Goal: Task Accomplishment & Management: Manage account settings

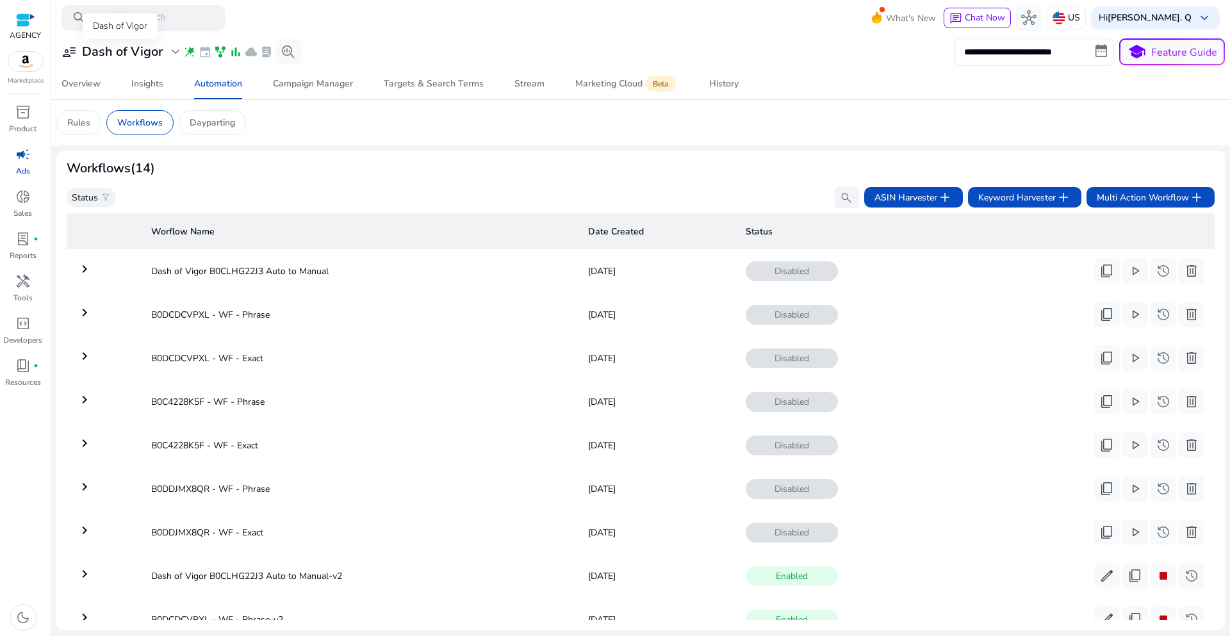
click at [168, 50] on span "expand_more" at bounding box center [175, 51] width 15 height 15
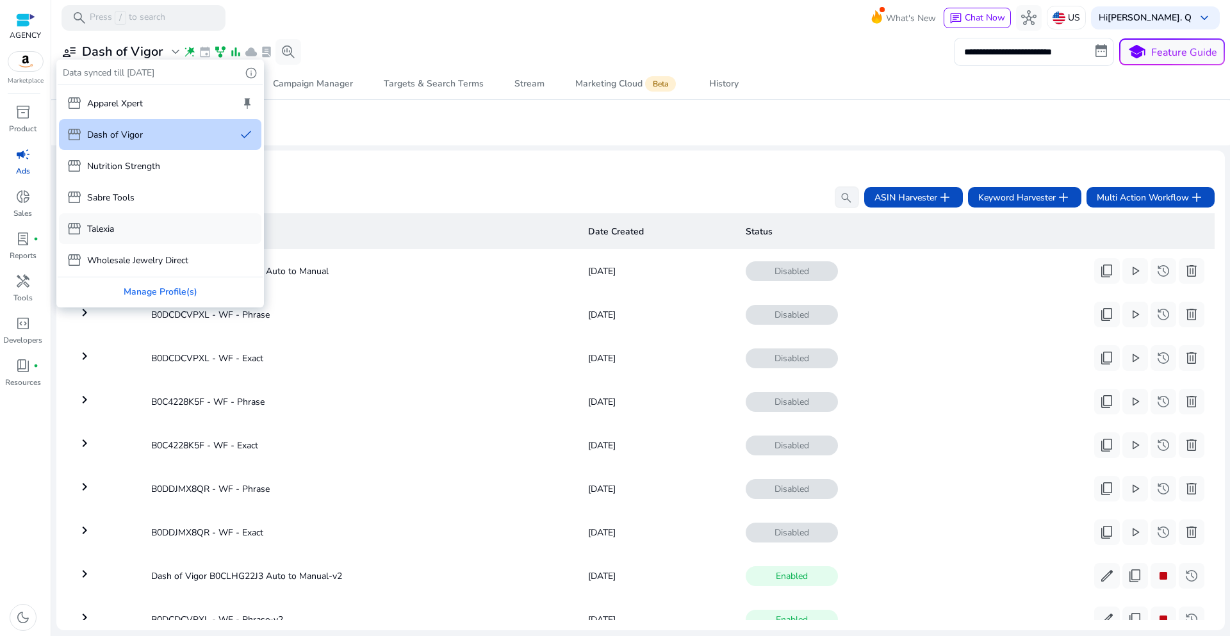
click at [110, 221] on div "storefront Talexia" at bounding box center [90, 228] width 47 height 15
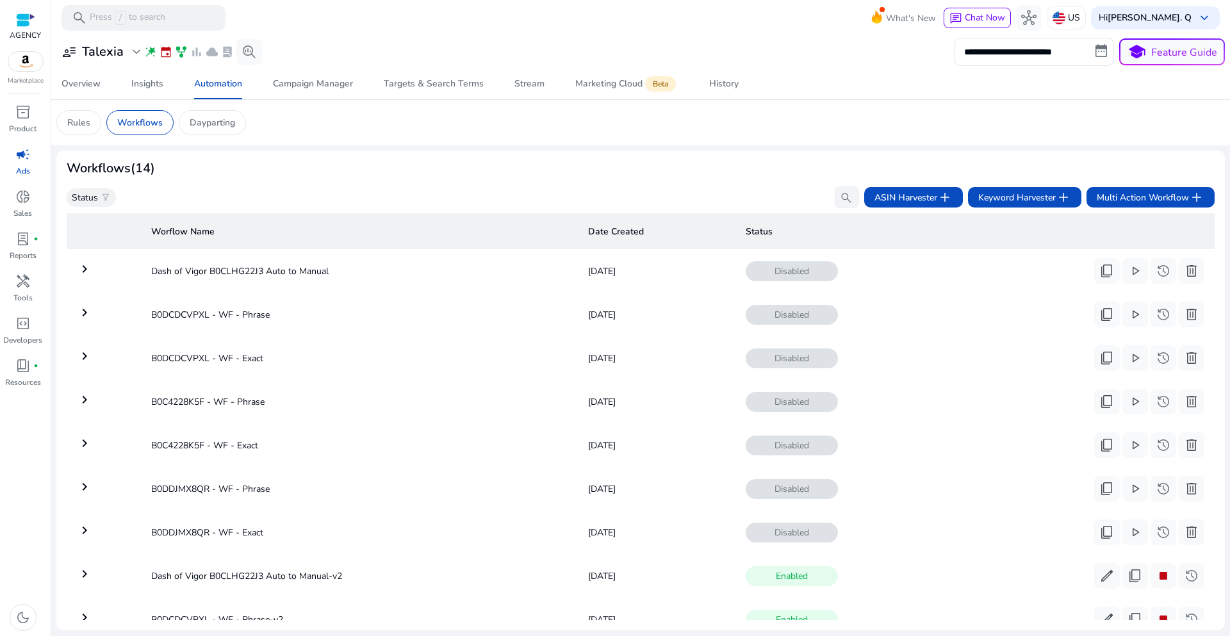
click at [20, 169] on p "Ads" at bounding box center [23, 171] width 14 height 12
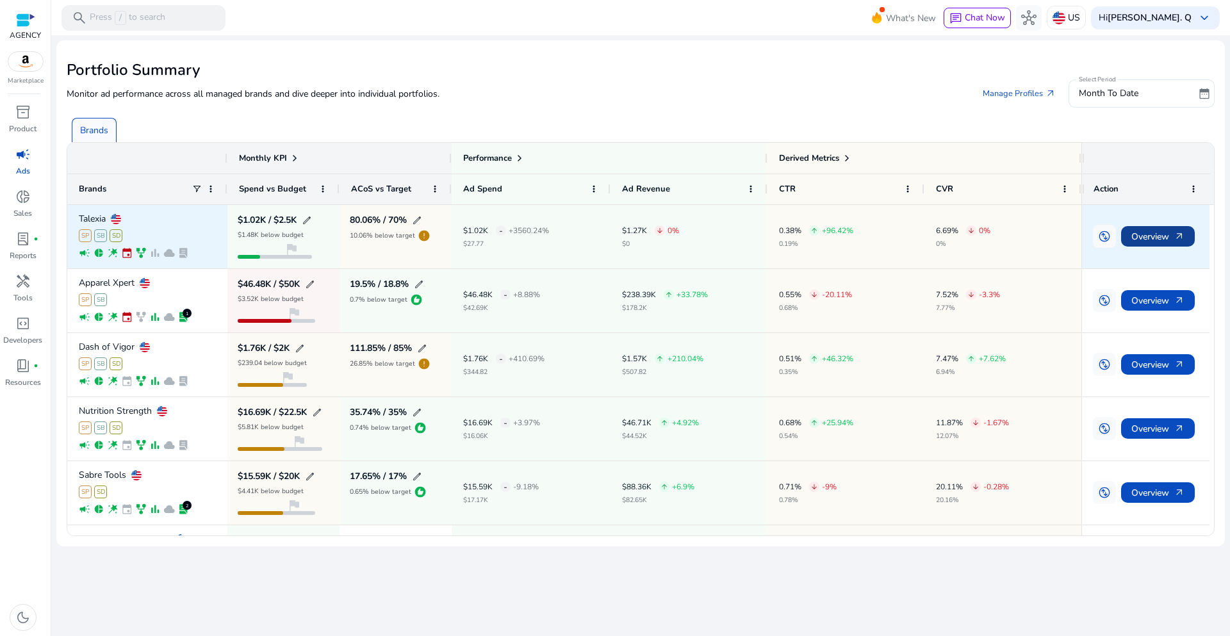
click at [1158, 238] on span "Overview arrow_outward" at bounding box center [1157, 237] width 53 height 26
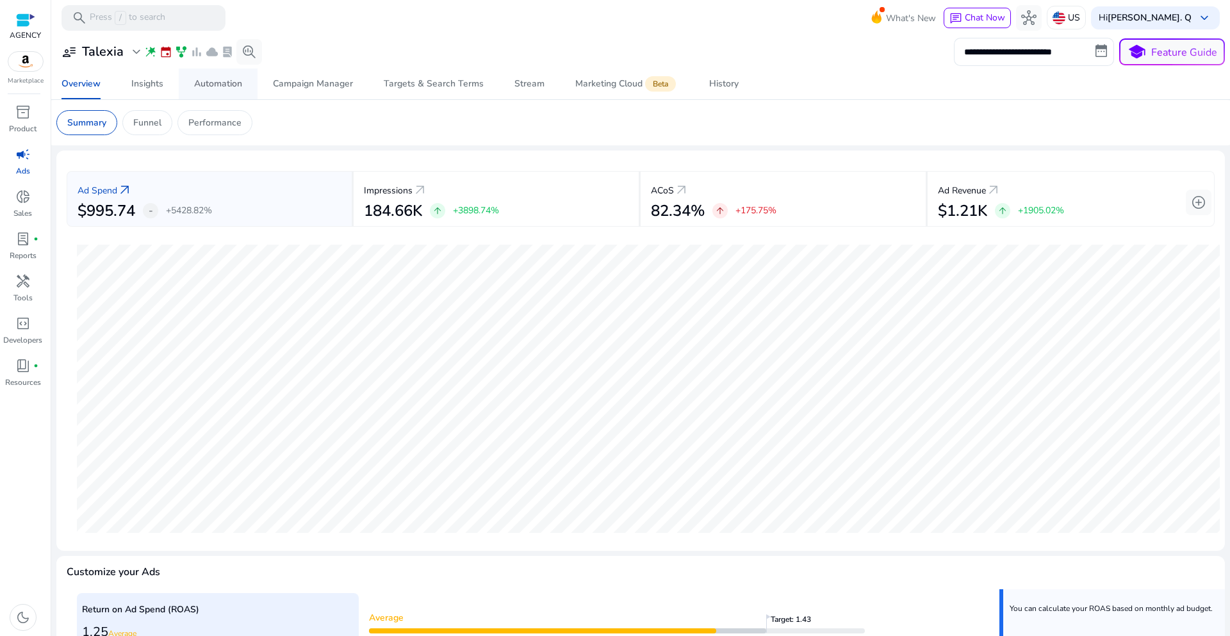
click at [209, 83] on div "Automation" at bounding box center [218, 83] width 48 height 9
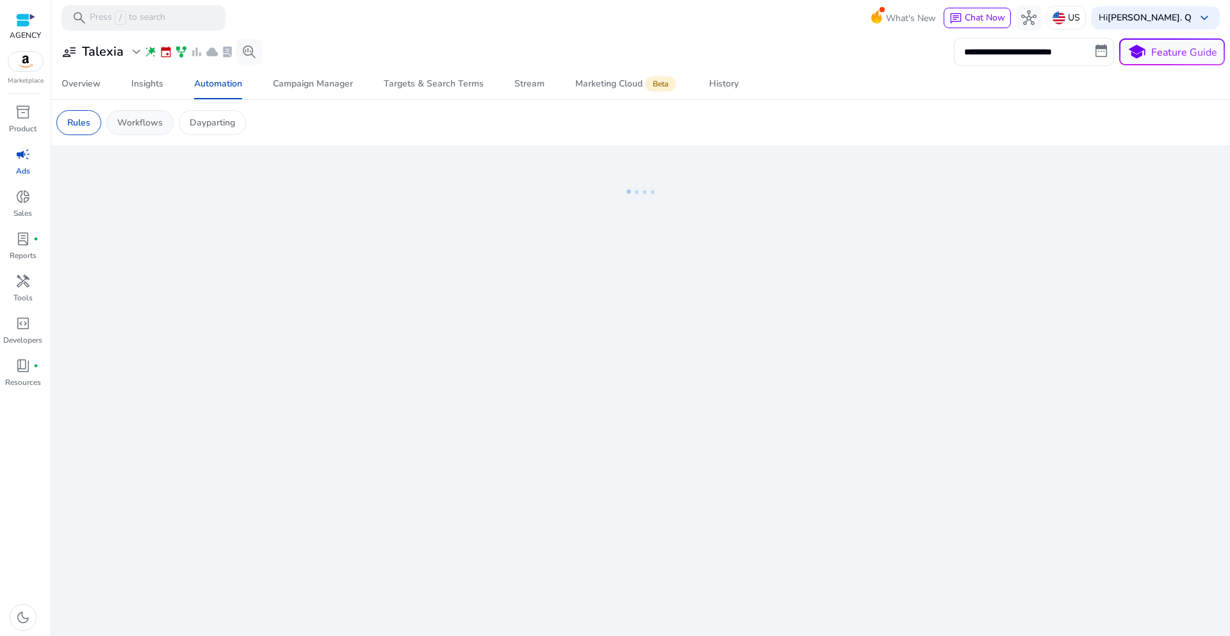
click at [151, 123] on p "Workflows" at bounding box center [139, 122] width 45 height 13
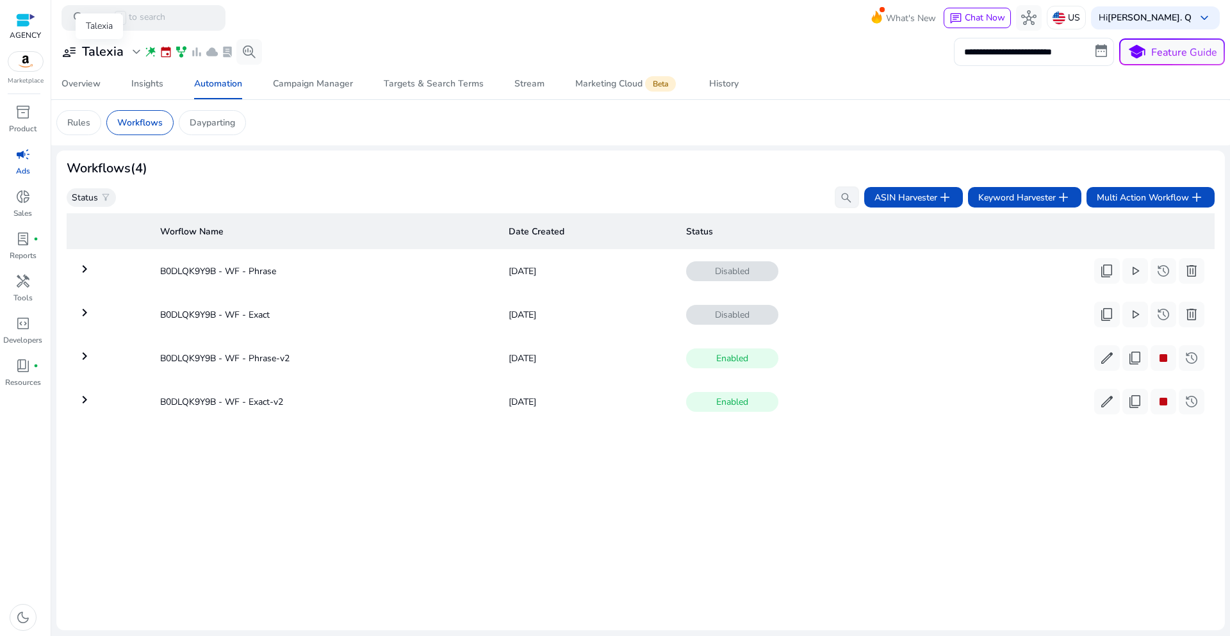
click at [126, 52] on div "user_attributes Talexia expand_more" at bounding box center [102, 51] width 83 height 15
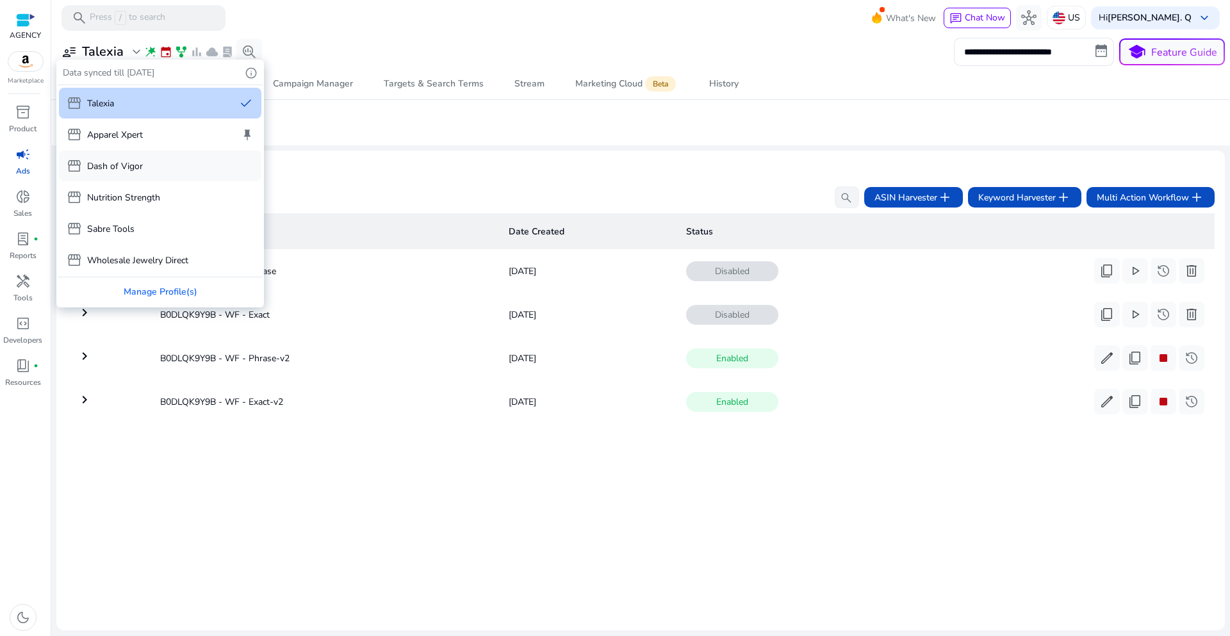
click at [128, 163] on p "Dash of Vigor" at bounding box center [115, 166] width 56 height 13
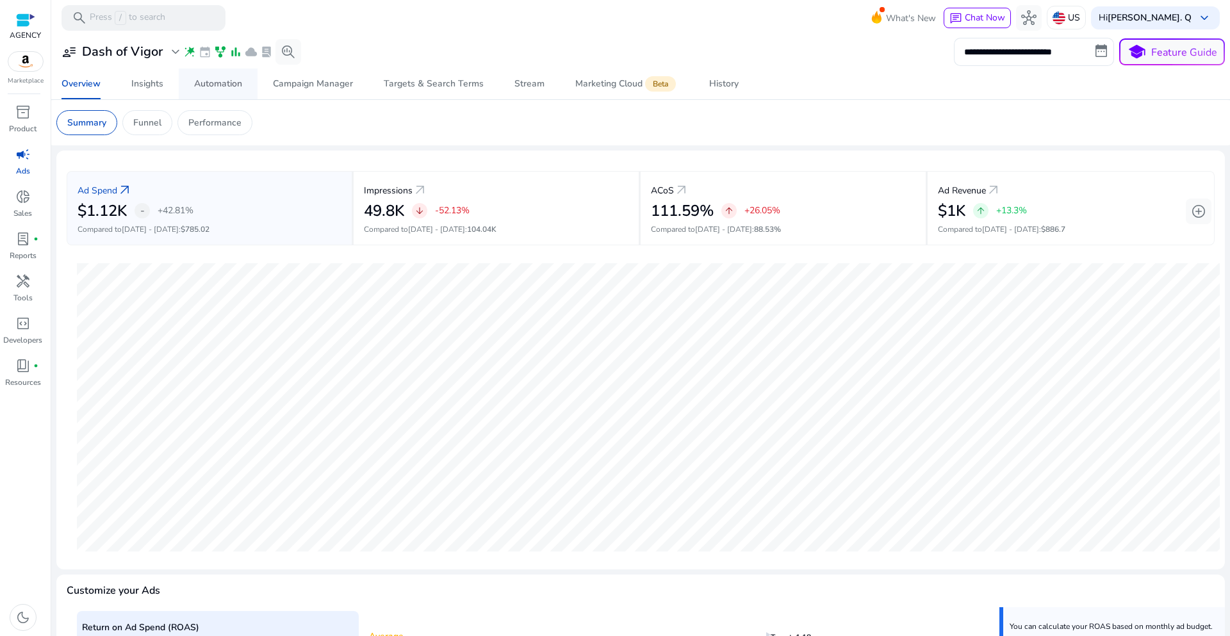
click at [213, 77] on span "Automation" at bounding box center [218, 84] width 48 height 31
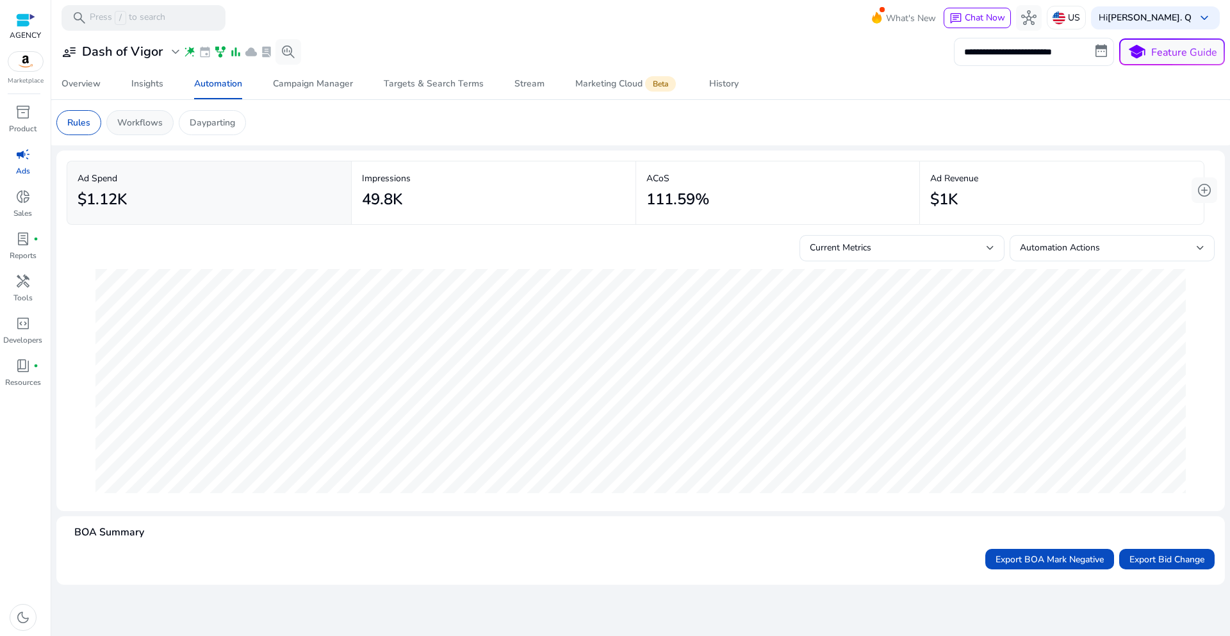
click at [151, 121] on p "Workflows" at bounding box center [139, 122] width 45 height 13
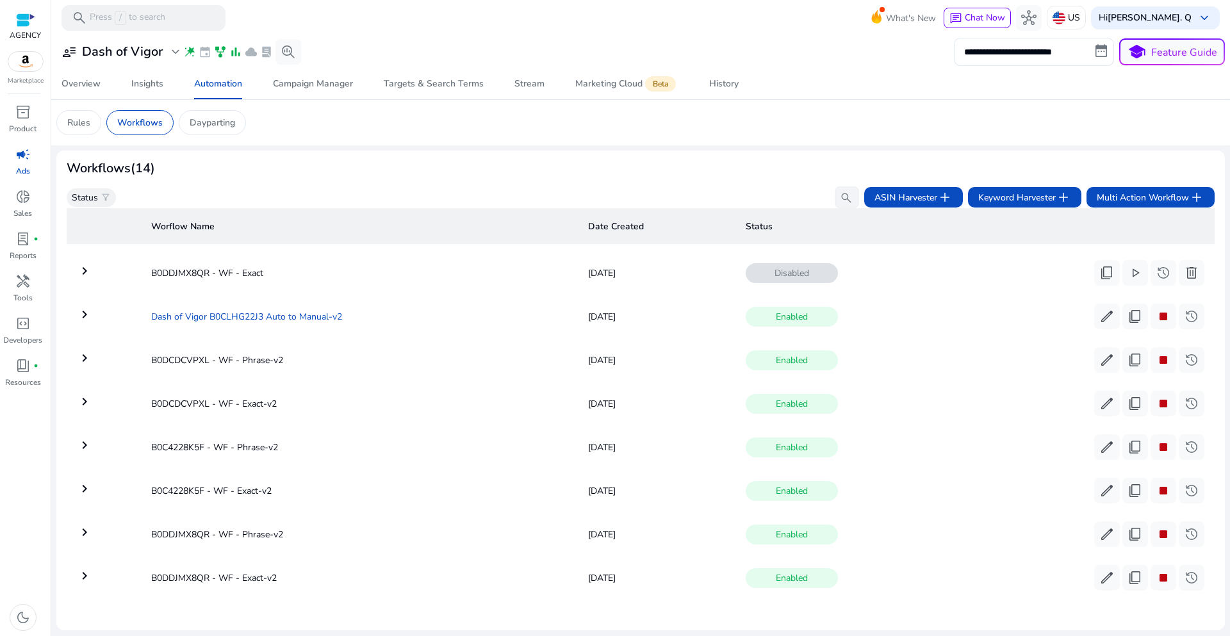
scroll to position [265, 0]
click at [1102, 314] on span "edit" at bounding box center [1106, 316] width 15 height 15
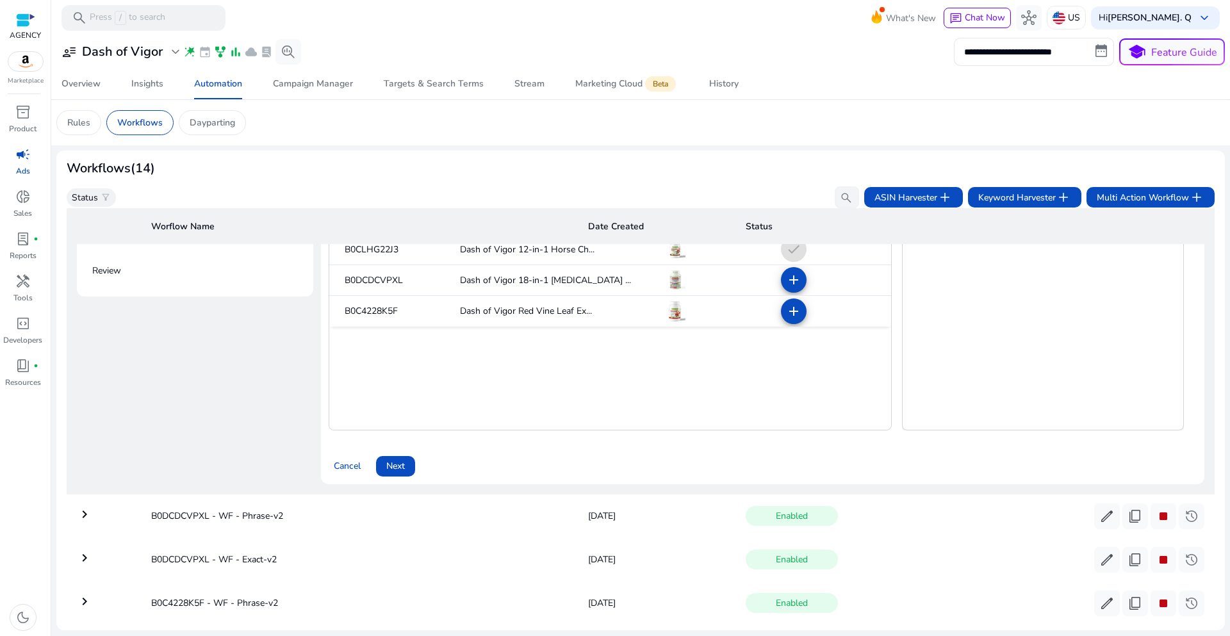
scroll to position [671, 0]
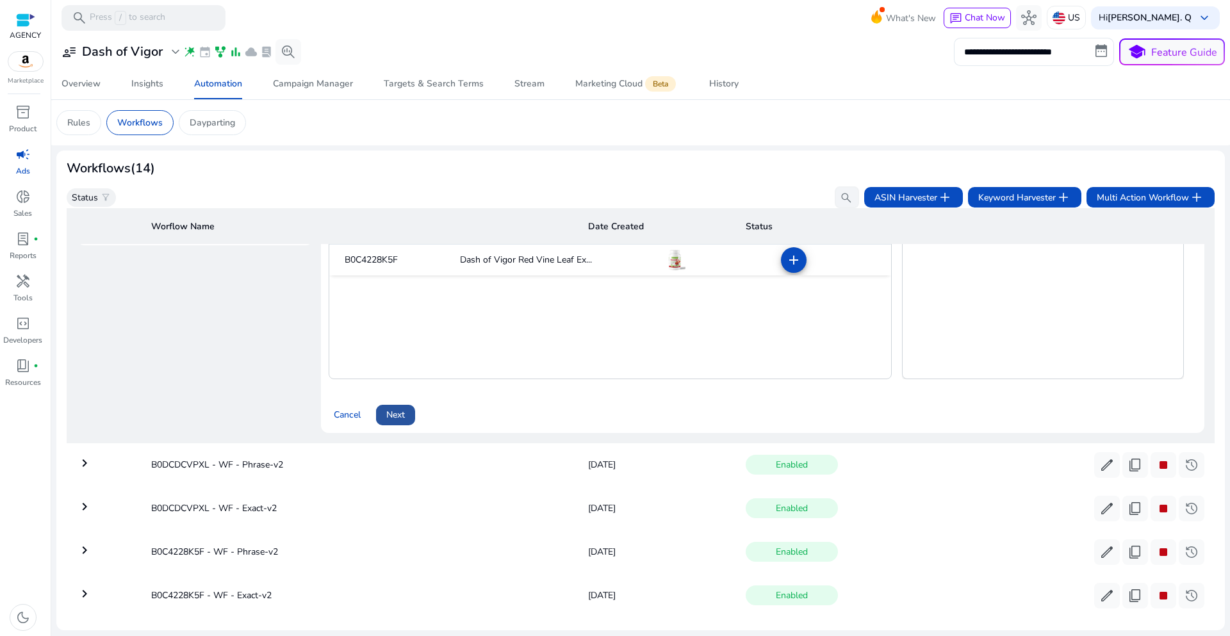
click at [393, 417] on span "Next" at bounding box center [395, 414] width 19 height 13
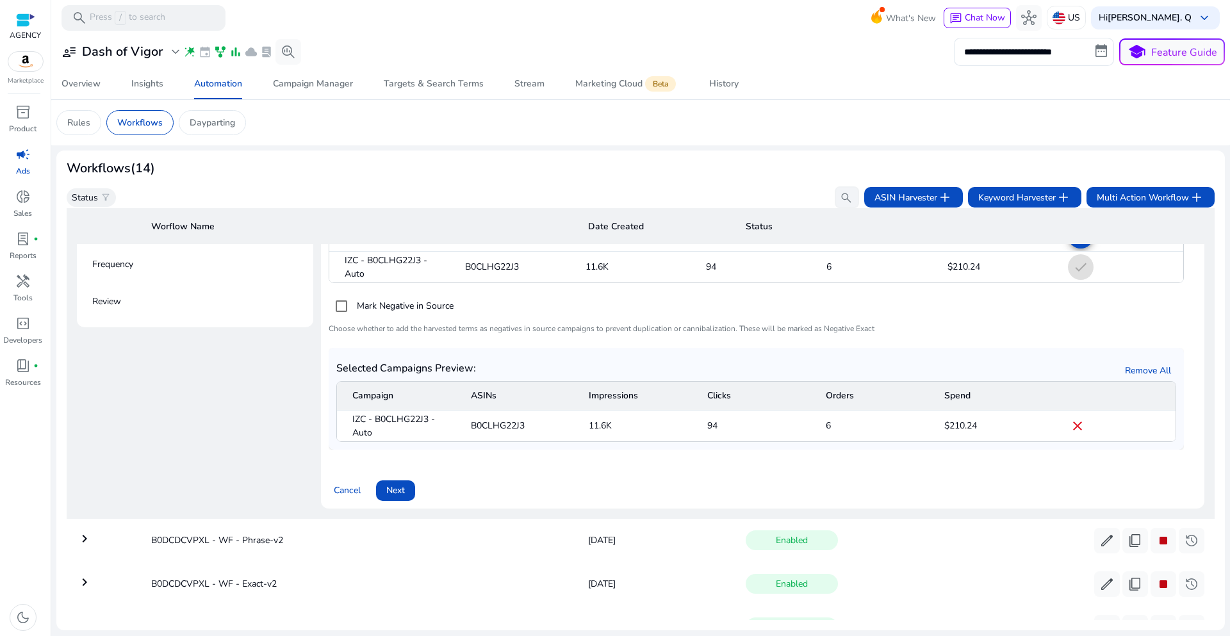
scroll to position [653, 0]
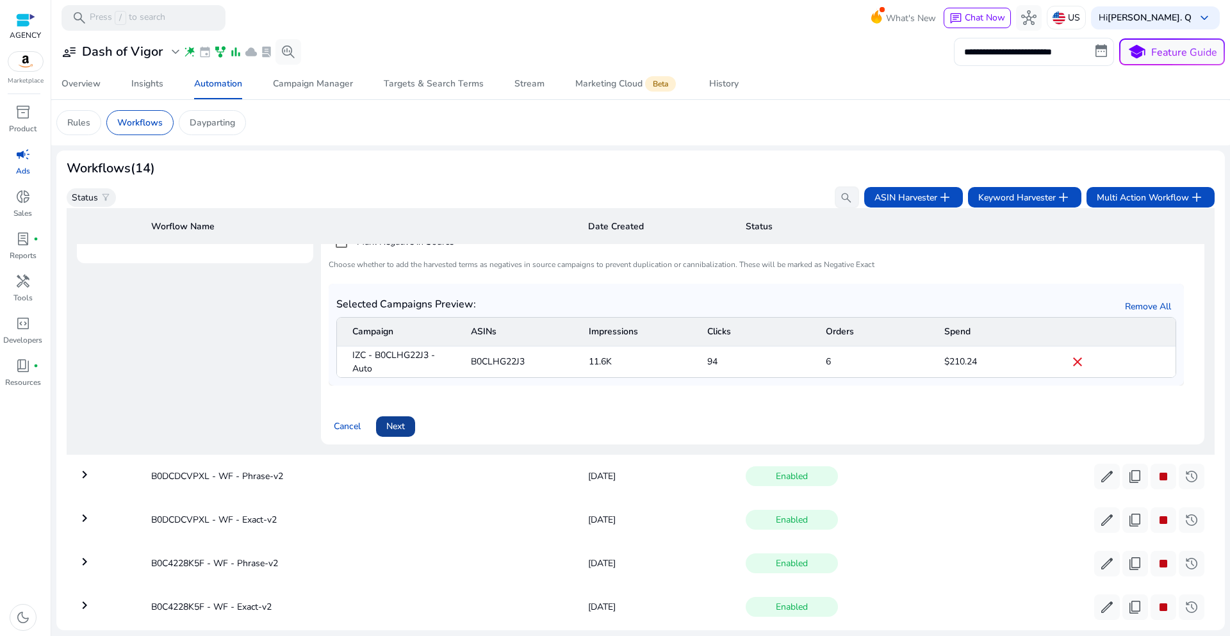
click at [397, 431] on span "Next" at bounding box center [395, 426] width 19 height 13
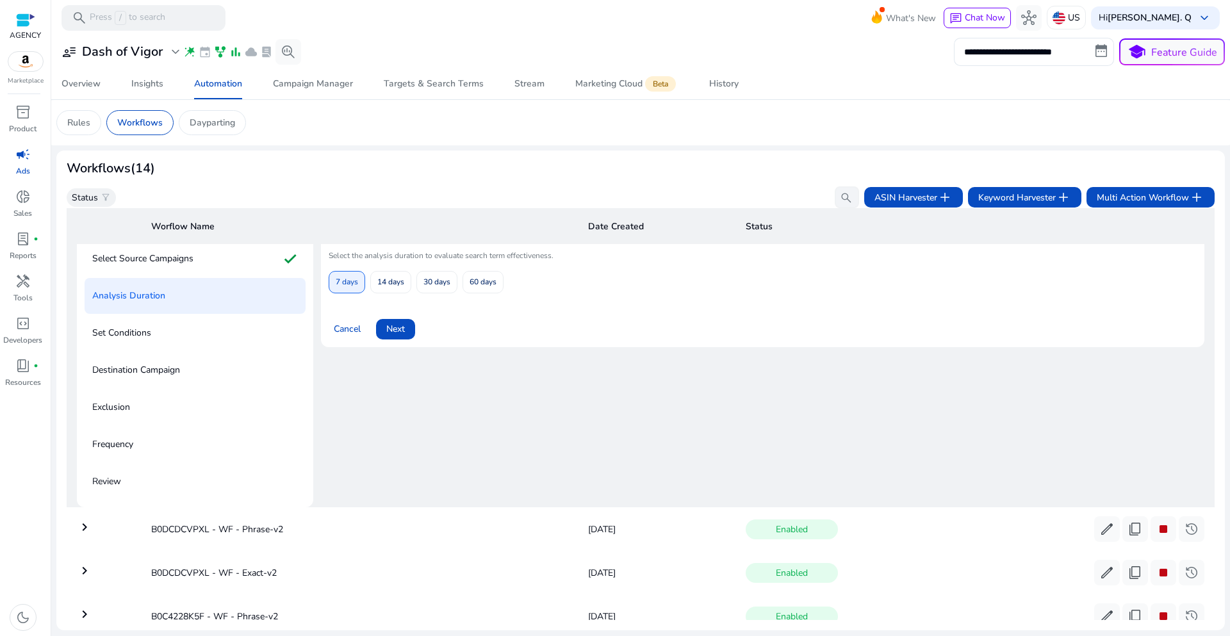
scroll to position [397, 0]
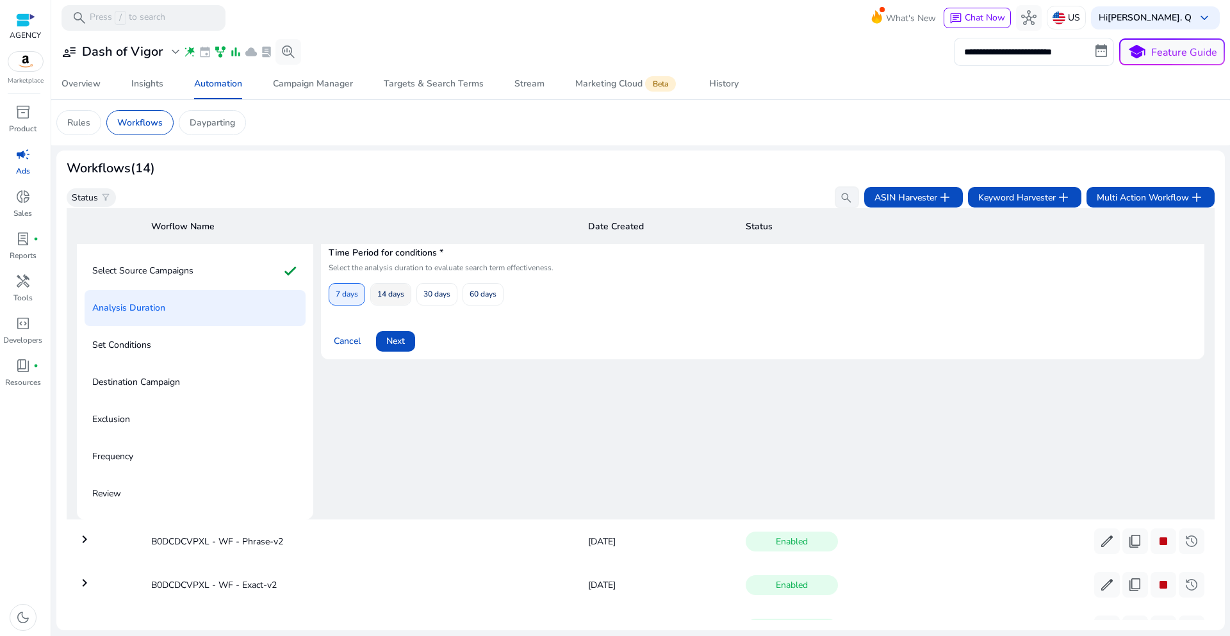
click at [390, 297] on span "14 days" at bounding box center [390, 294] width 27 height 22
click at [397, 337] on span "Next" at bounding box center [395, 340] width 19 height 13
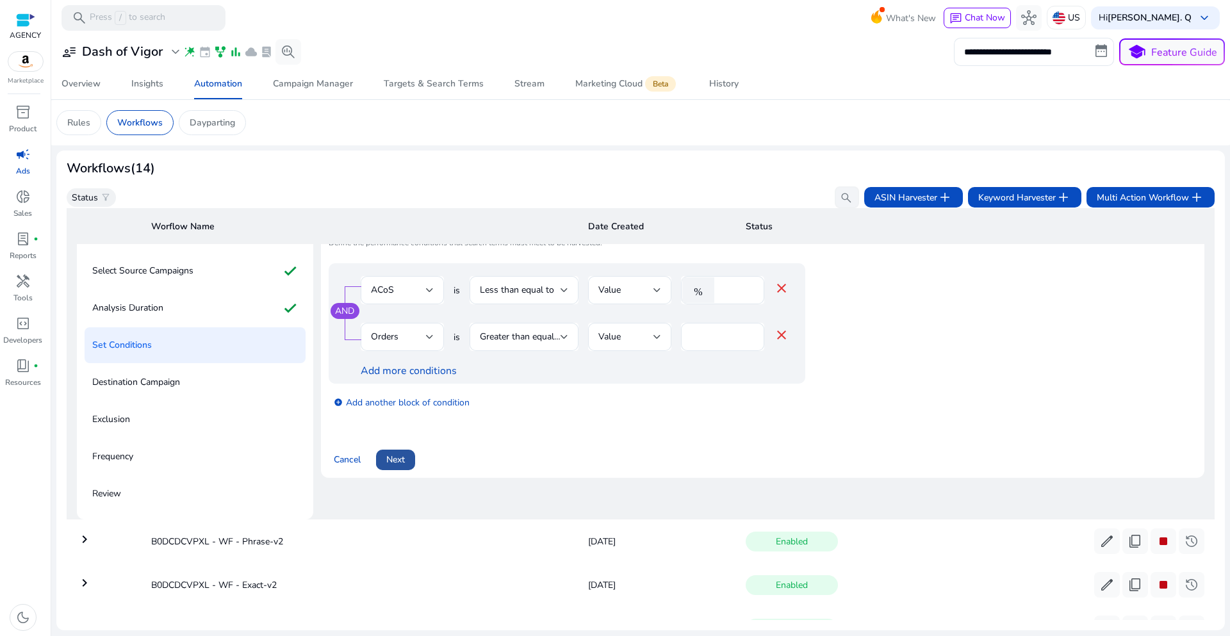
click at [403, 458] on span "Next" at bounding box center [395, 459] width 19 height 13
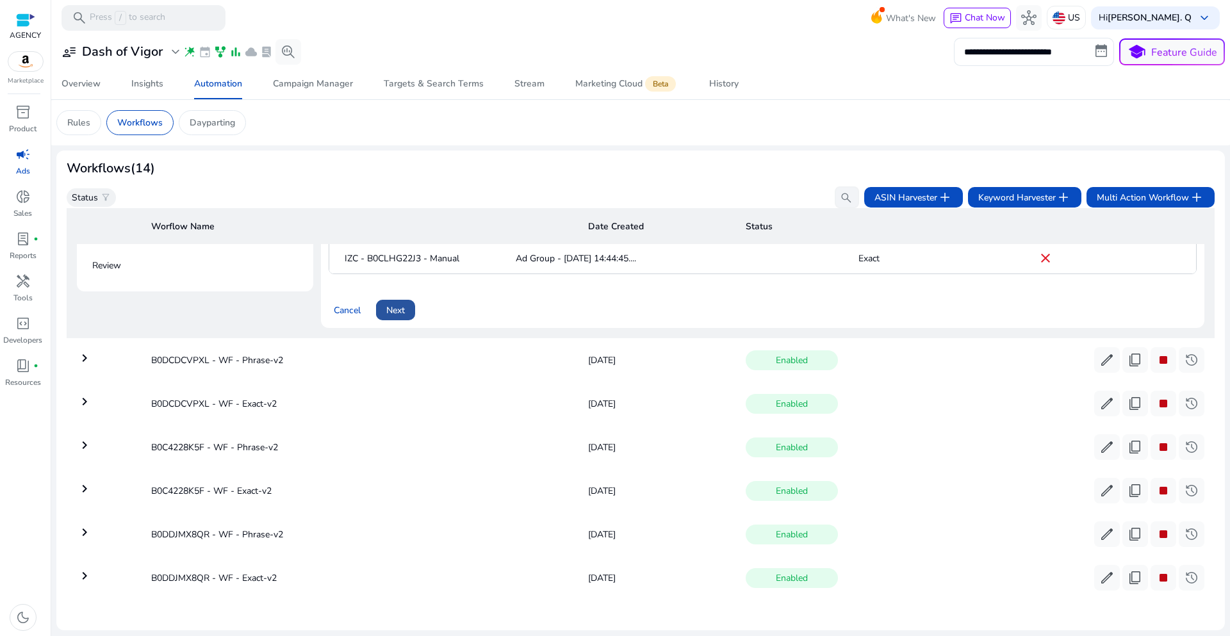
click at [396, 306] on span "Next" at bounding box center [395, 310] width 19 height 13
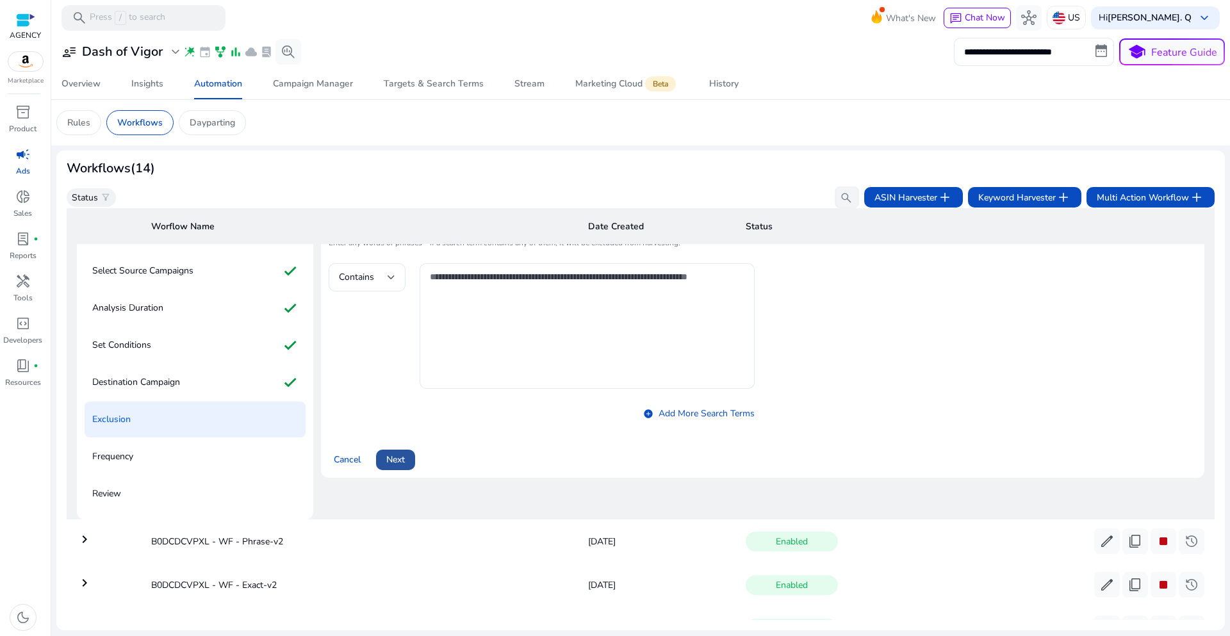
click at [407, 466] on span at bounding box center [395, 460] width 39 height 31
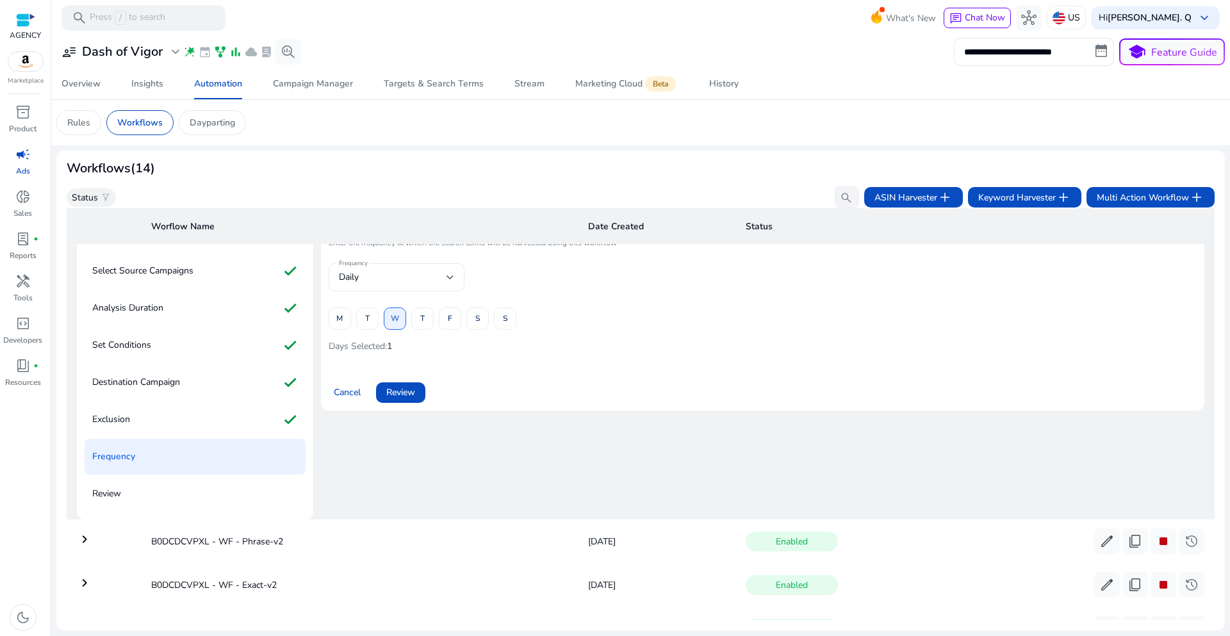
click at [455, 275] on div "Frequency Daily" at bounding box center [397, 277] width 136 height 28
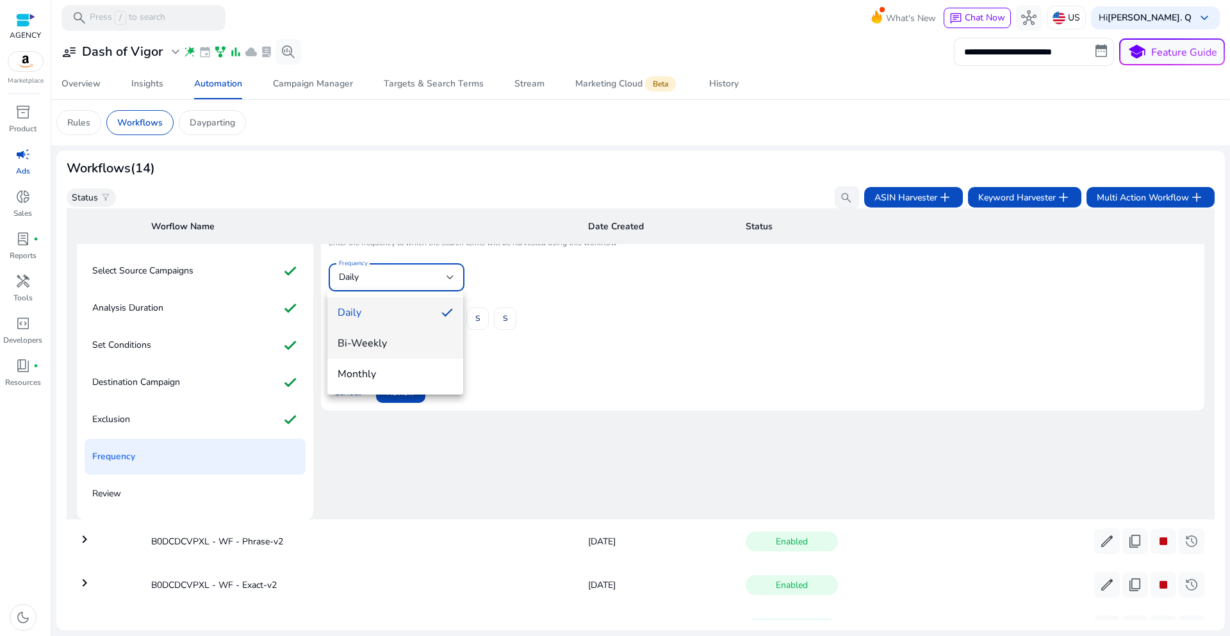
click at [405, 341] on span "Bi-Weekly" at bounding box center [395, 343] width 115 height 14
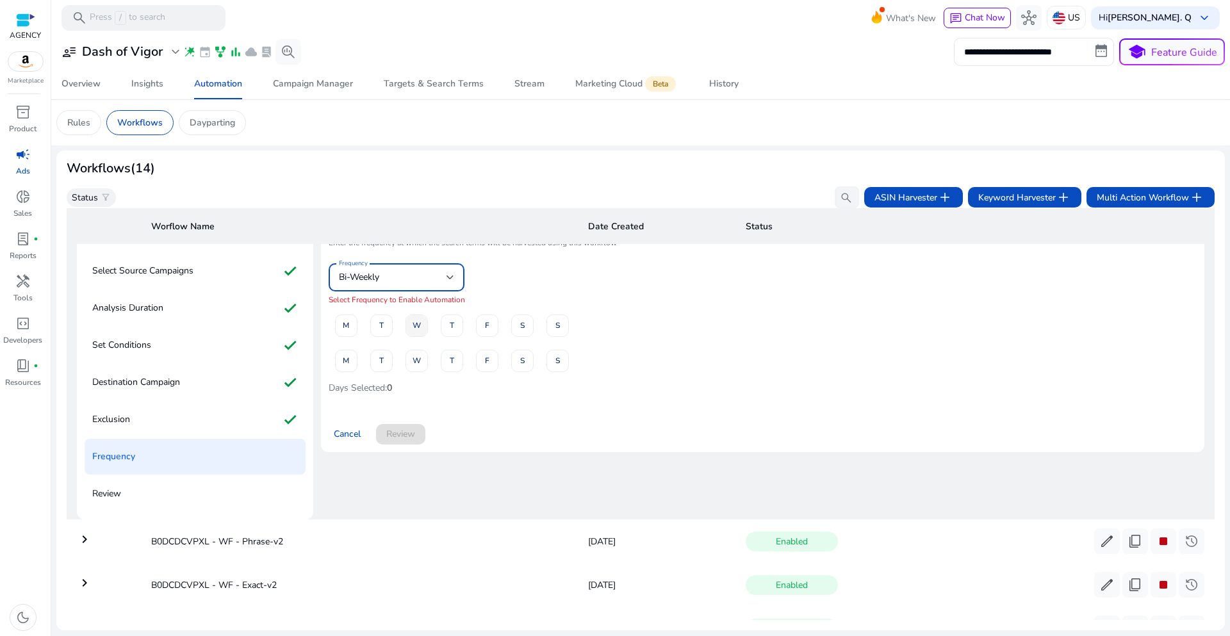
click at [420, 334] on span "W" at bounding box center [417, 326] width 8 height 22
click at [420, 365] on span "W" at bounding box center [417, 361] width 8 height 22
click at [402, 437] on span "Review" at bounding box center [400, 433] width 29 height 13
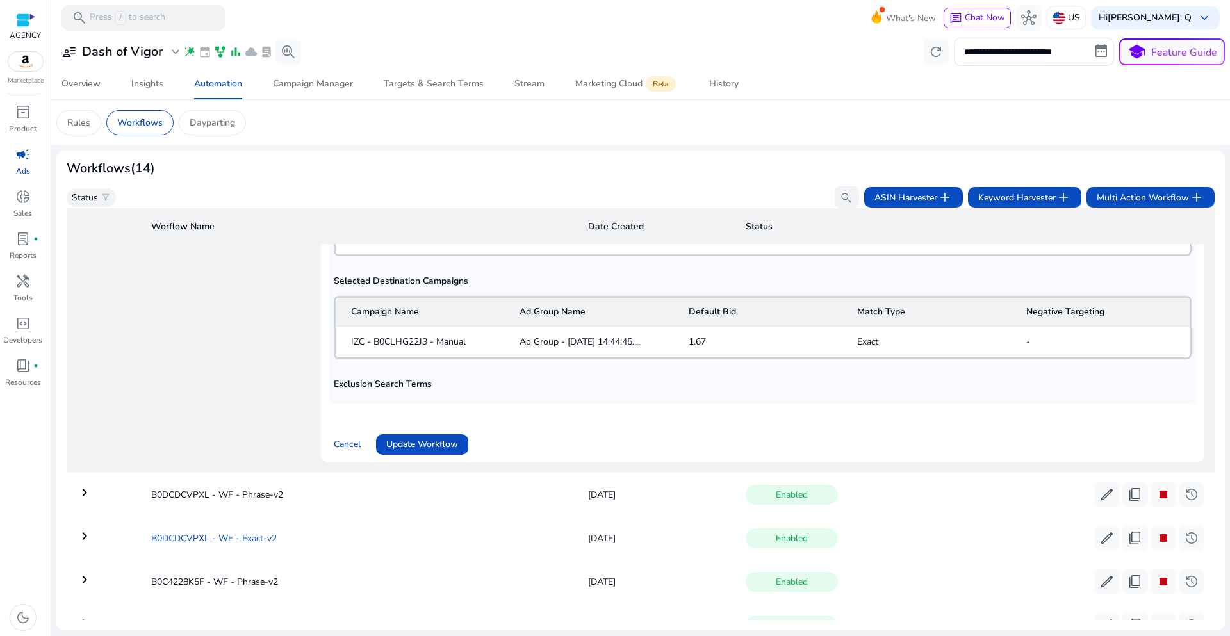
scroll to position [782, 0]
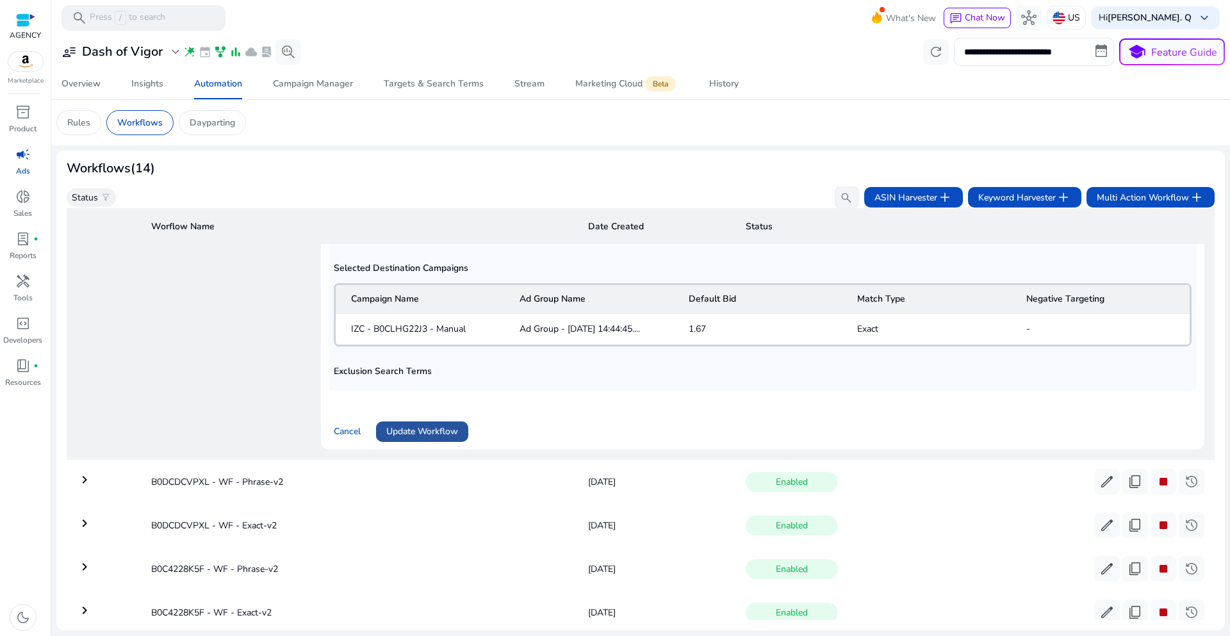
click at [434, 434] on span "Update Workflow" at bounding box center [422, 431] width 72 height 13
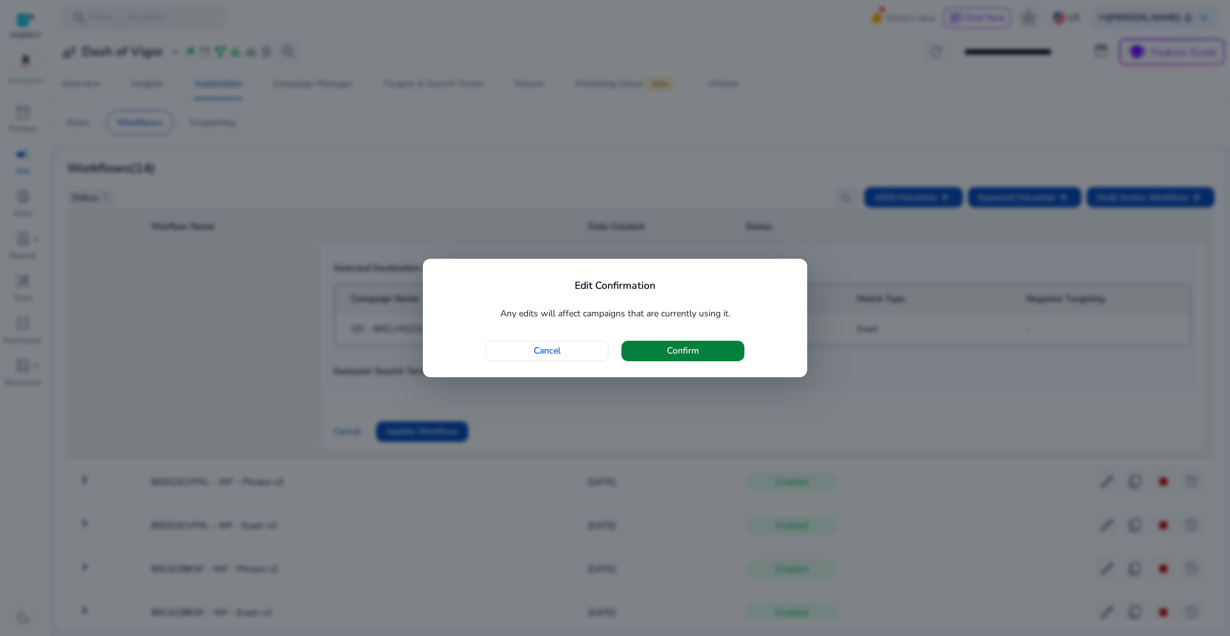
click at [660, 346] on span "button" at bounding box center [682, 351] width 123 height 31
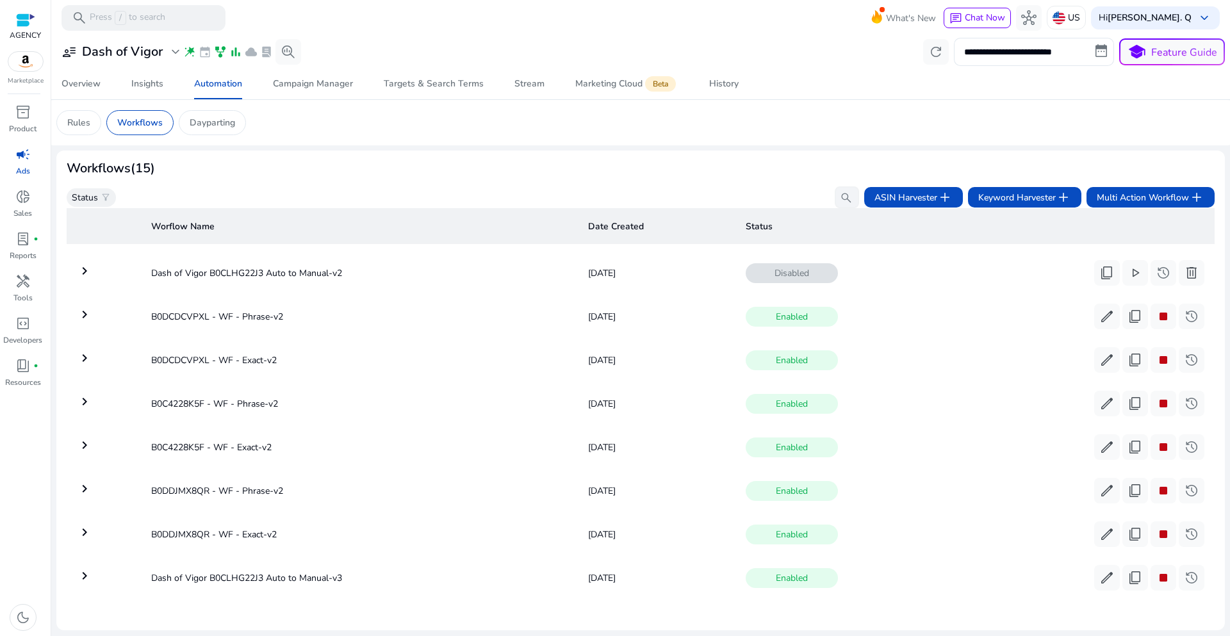
scroll to position [244, 0]
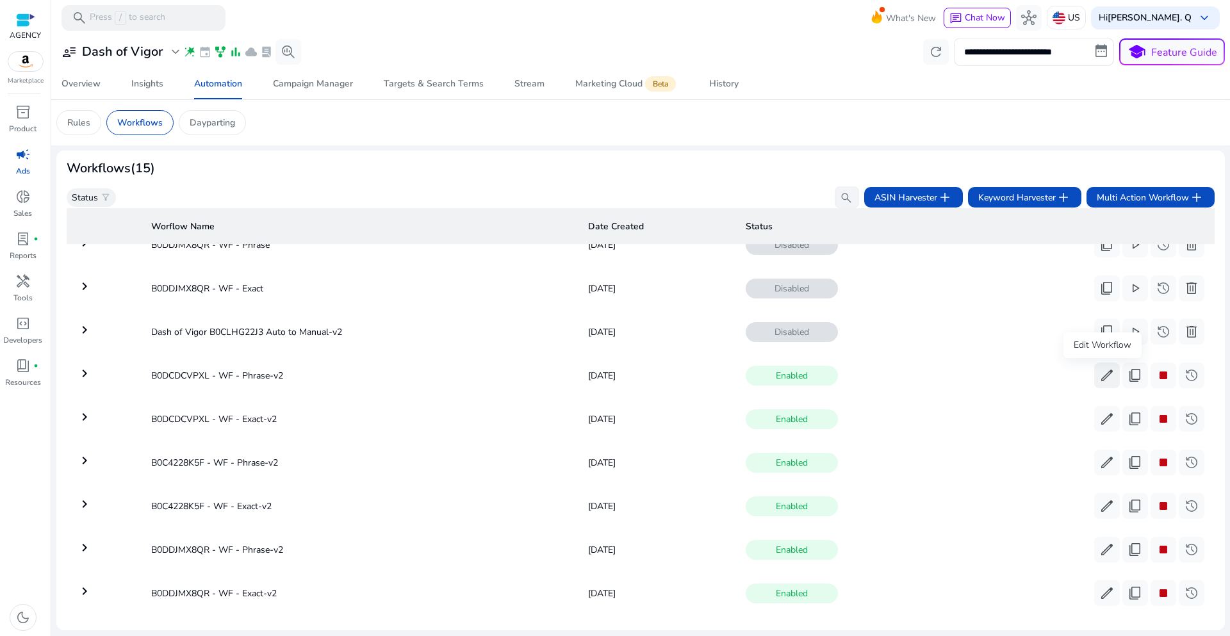
click at [1099, 380] on span "edit" at bounding box center [1106, 375] width 15 height 15
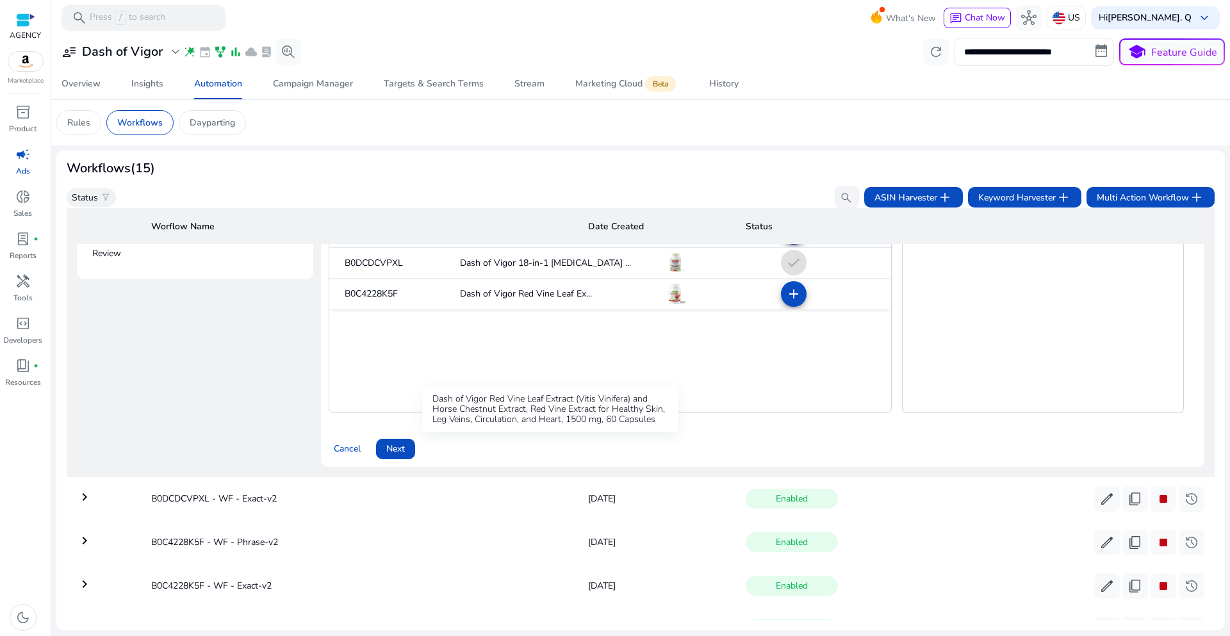
scroll to position [715, 0]
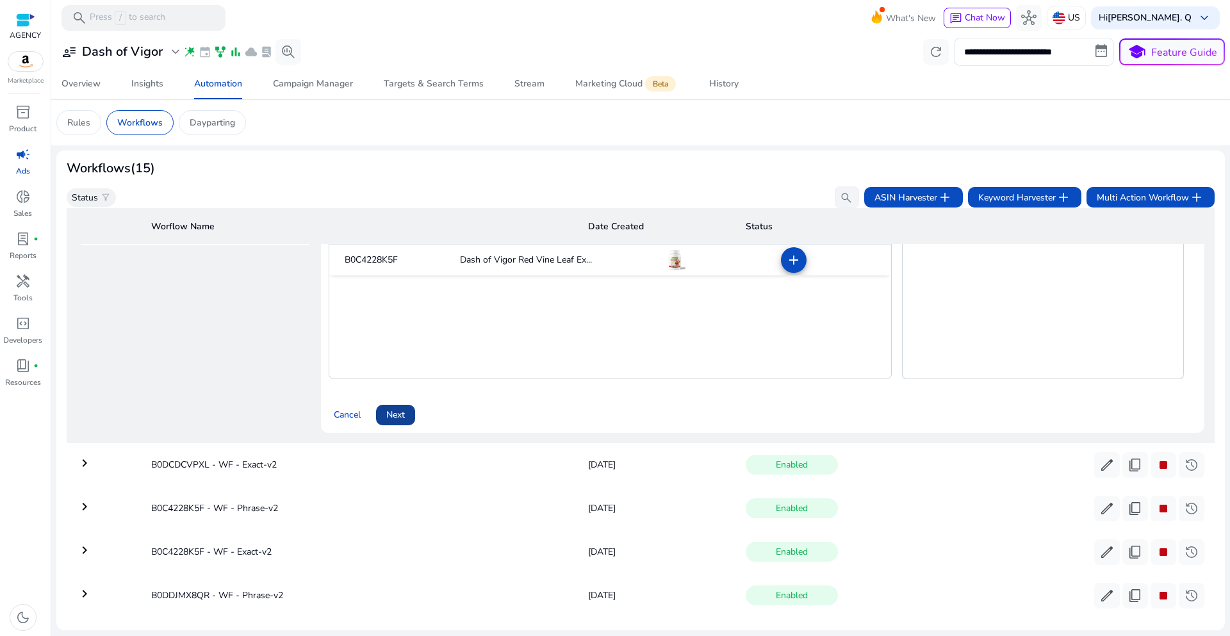
click at [397, 416] on span "Next" at bounding box center [395, 414] width 19 height 13
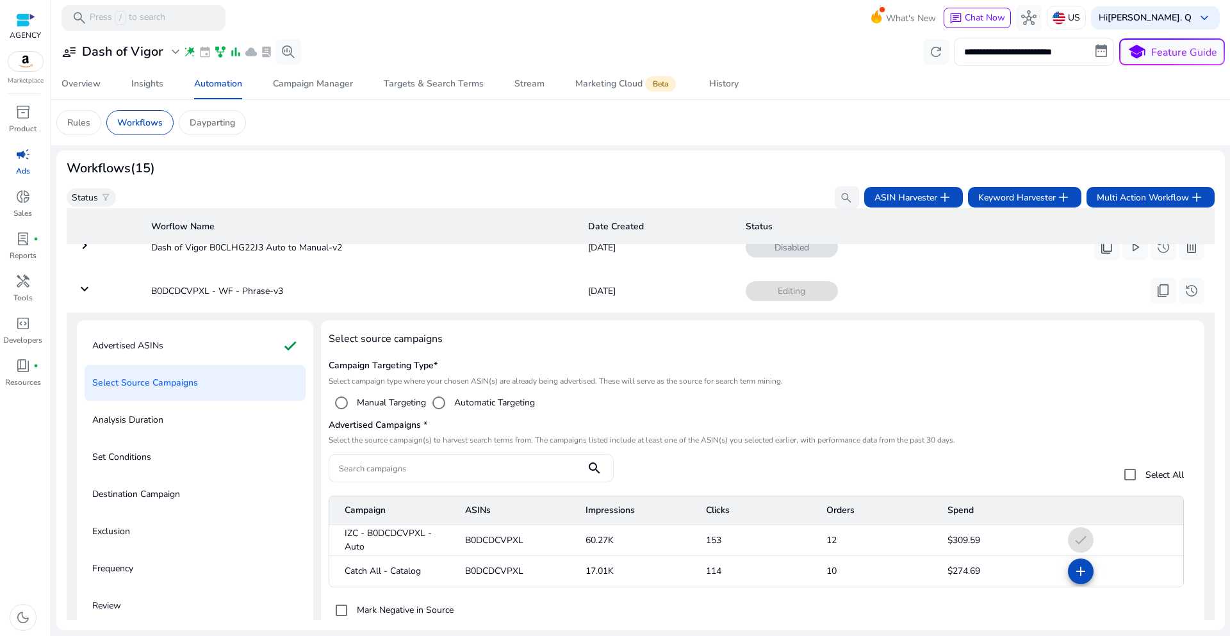
scroll to position [313, 0]
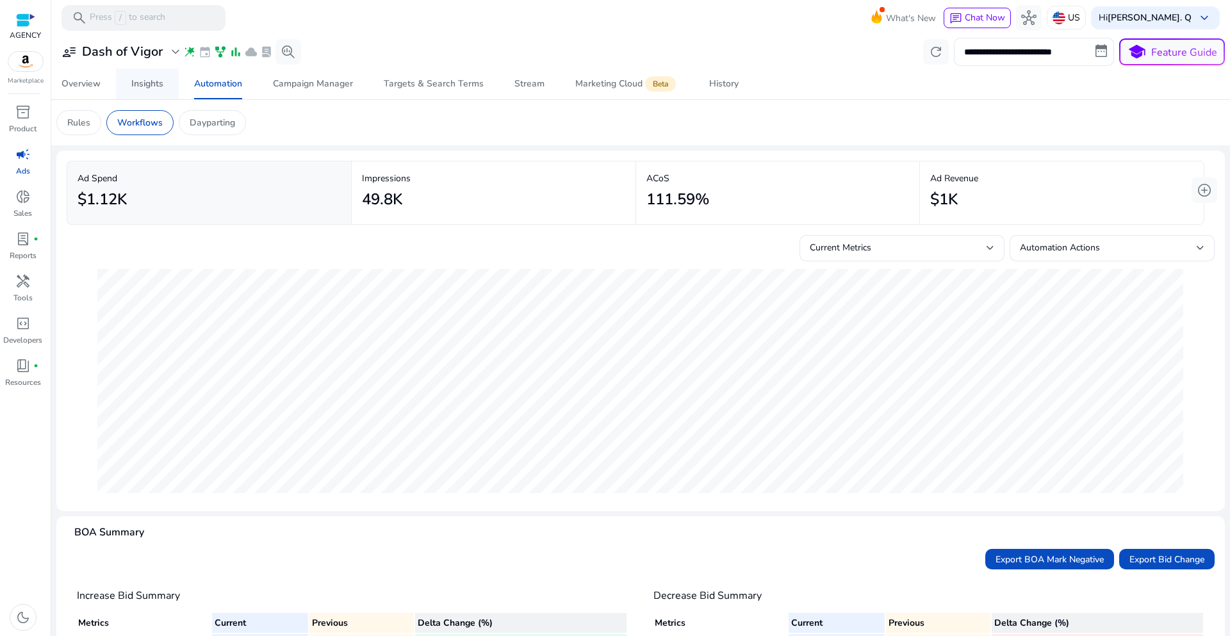
click at [155, 88] on div "Insights" at bounding box center [147, 83] width 32 height 9
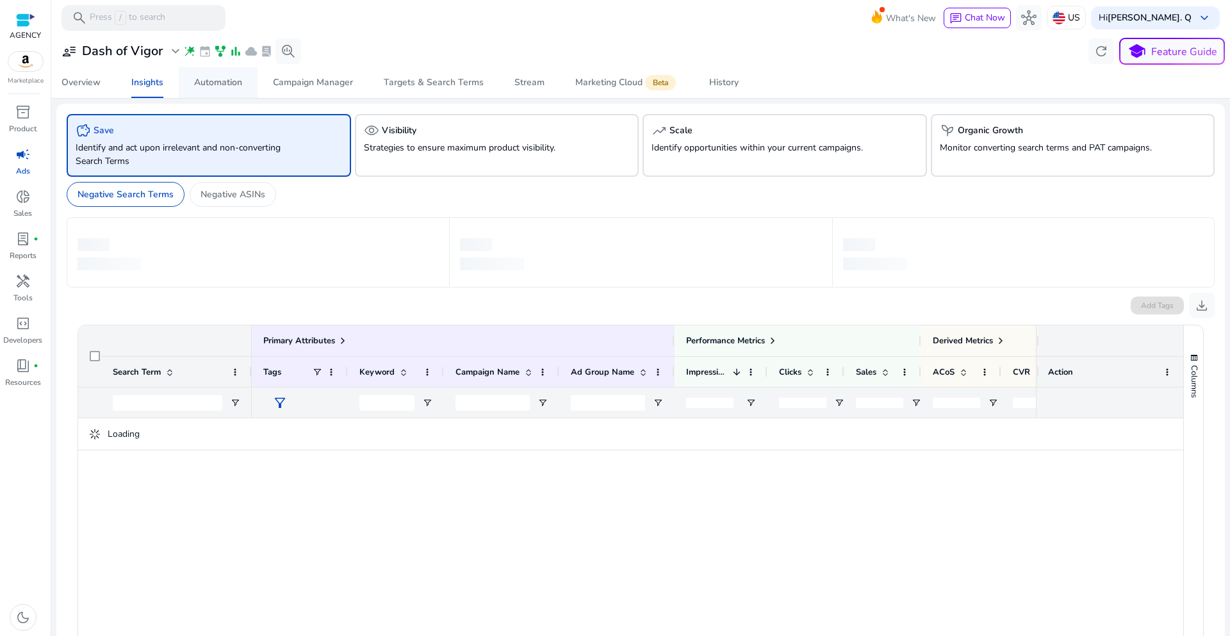
click at [220, 87] on div "Automation" at bounding box center [218, 82] width 48 height 9
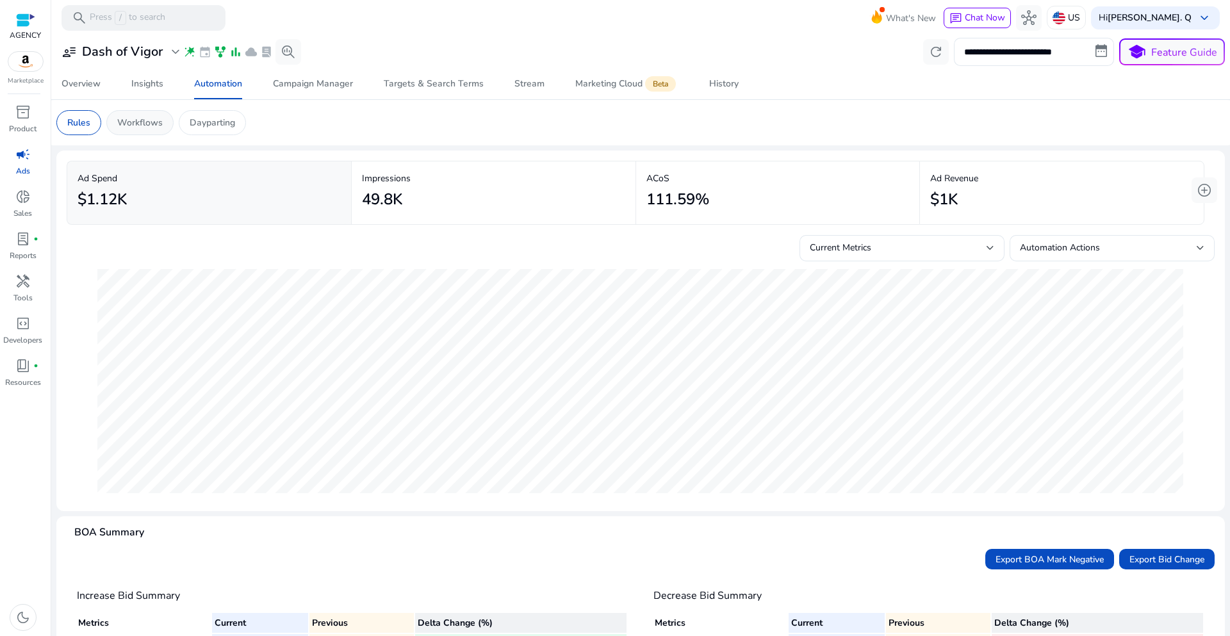
click at [155, 124] on p "Workflows" at bounding box center [139, 122] width 45 height 13
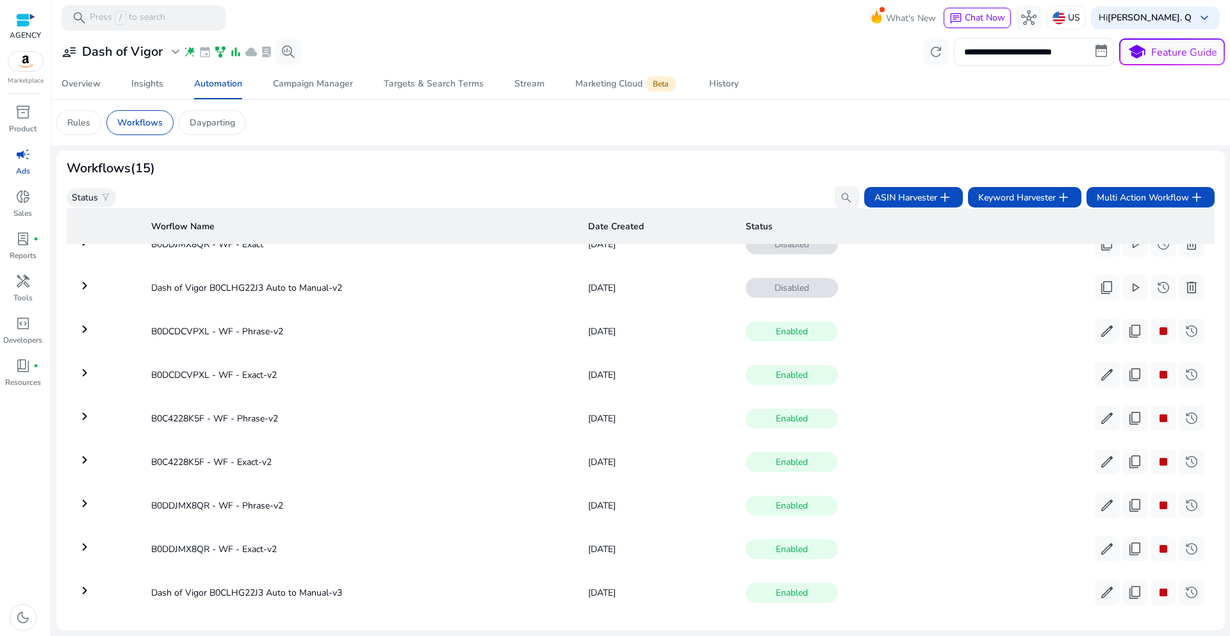
scroll to position [308, 0]
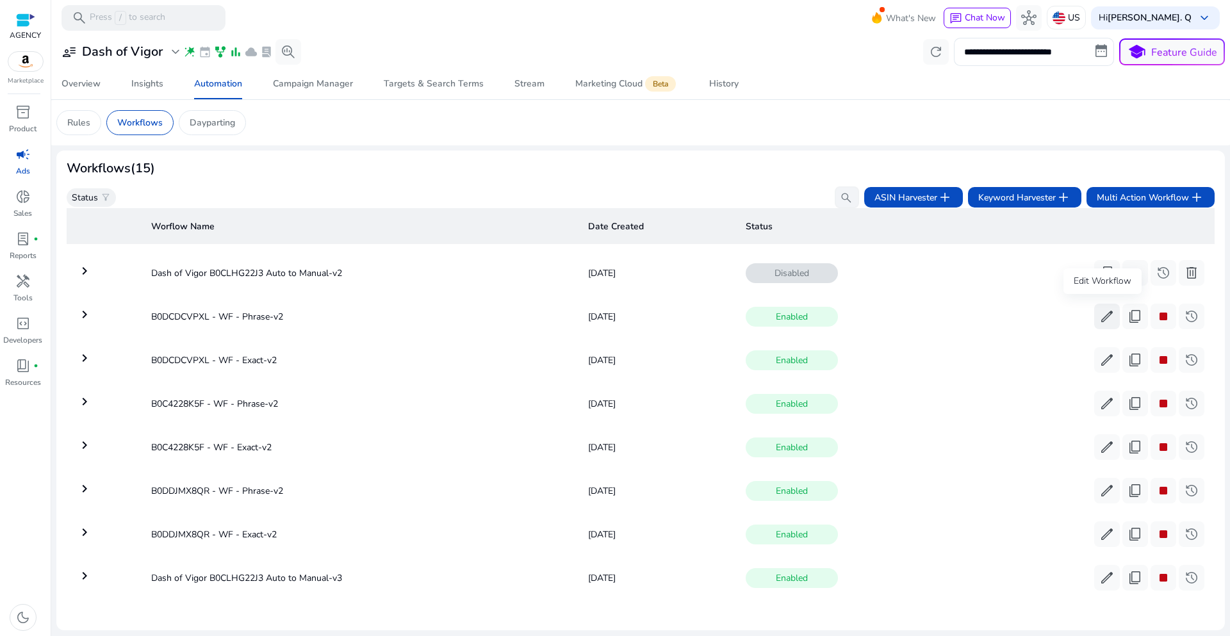
click at [1099, 312] on span "edit" at bounding box center [1106, 316] width 15 height 15
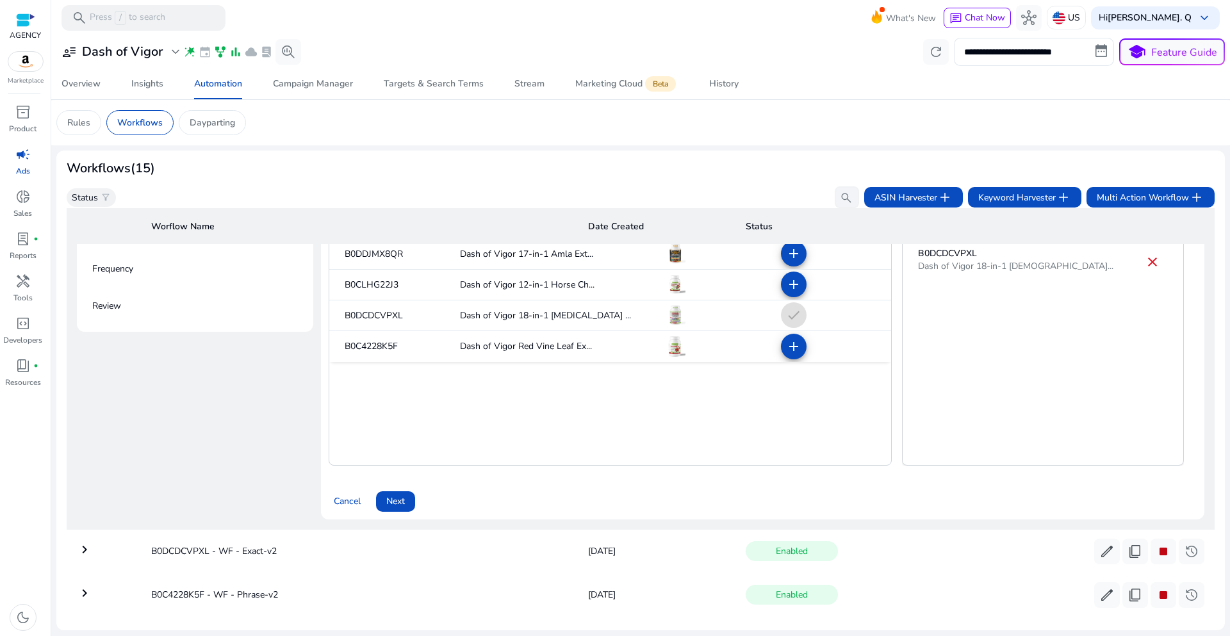
scroll to position [651, 0]
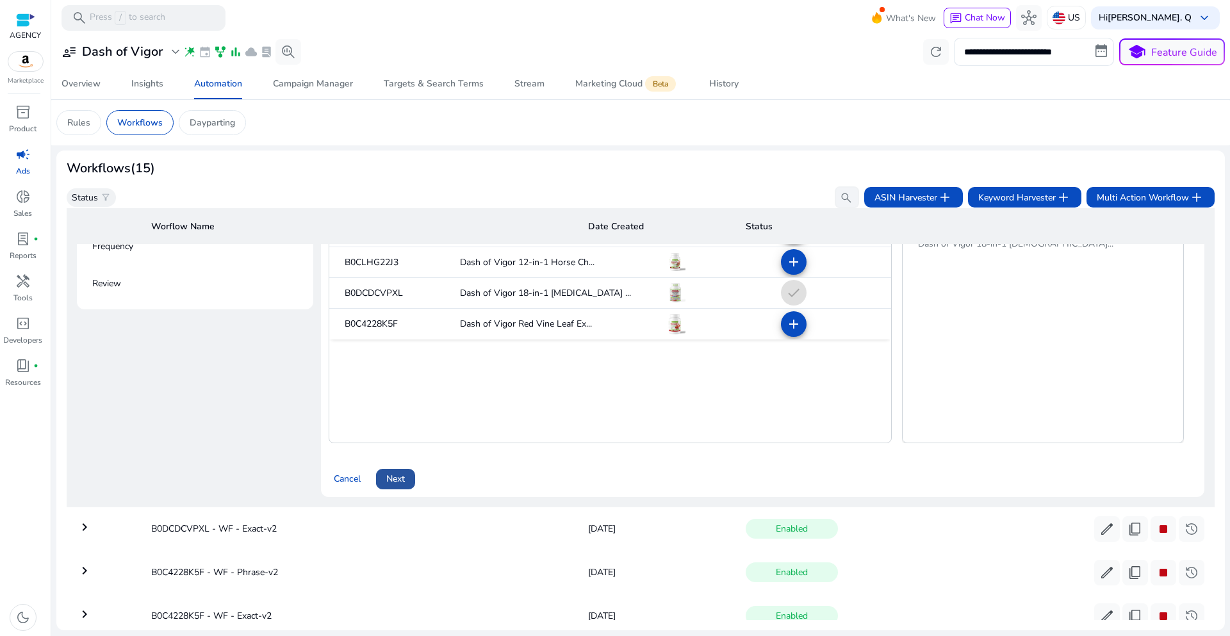
click at [404, 484] on span "Next" at bounding box center [395, 478] width 19 height 13
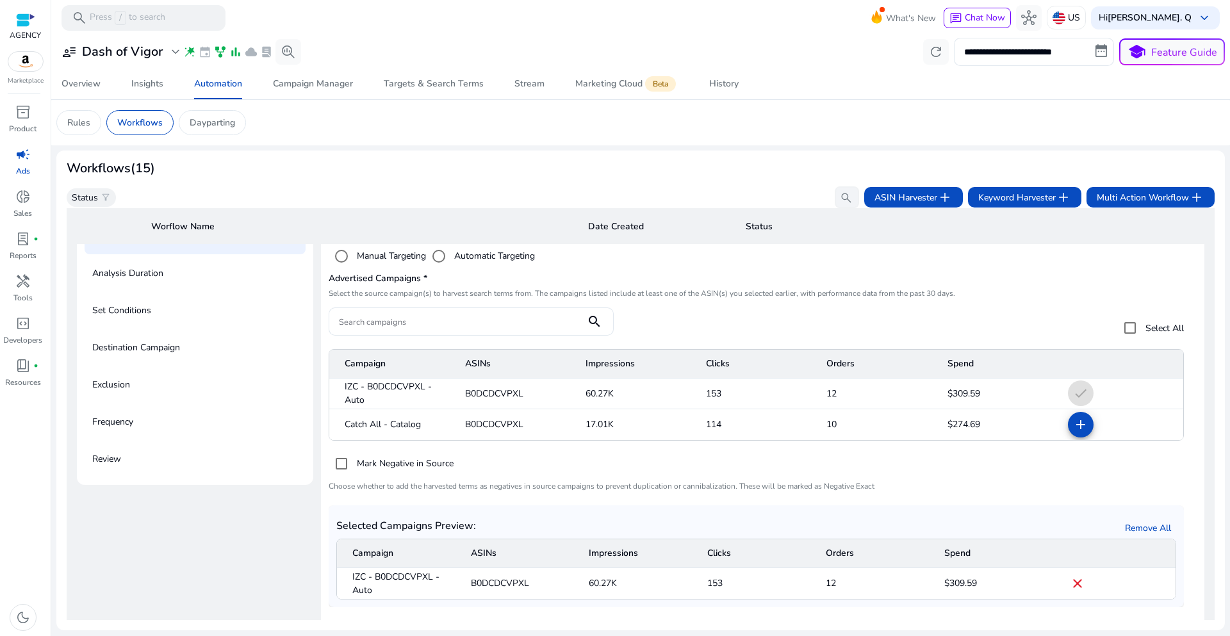
scroll to position [441, 0]
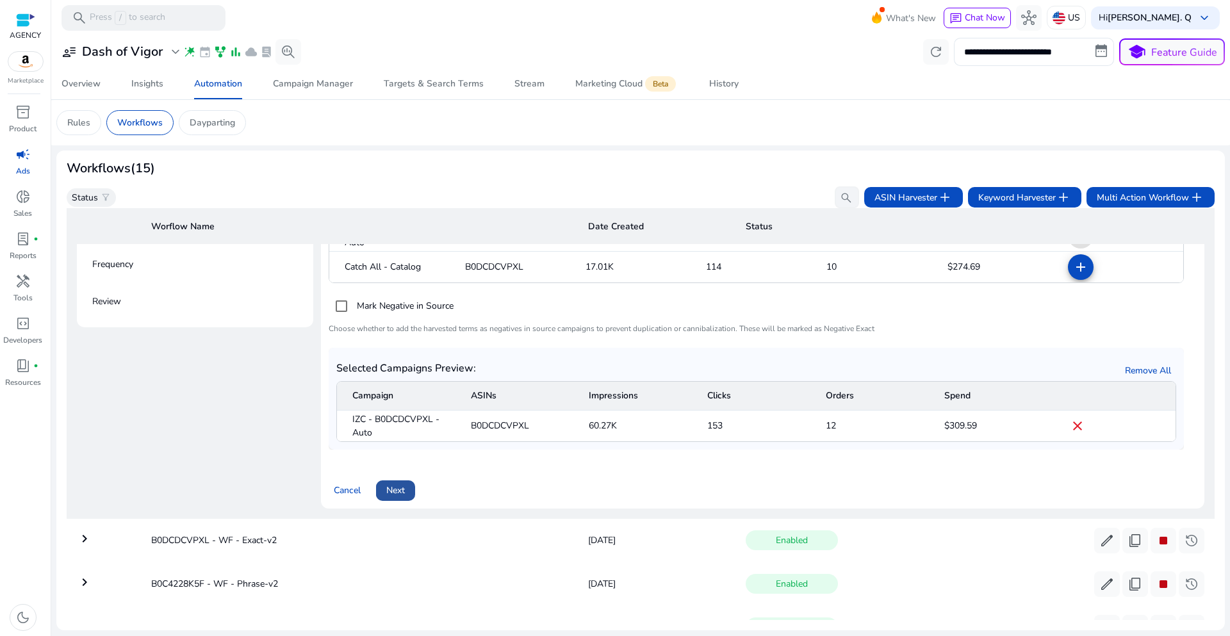
click at [403, 495] on span "Next" at bounding box center [395, 490] width 19 height 13
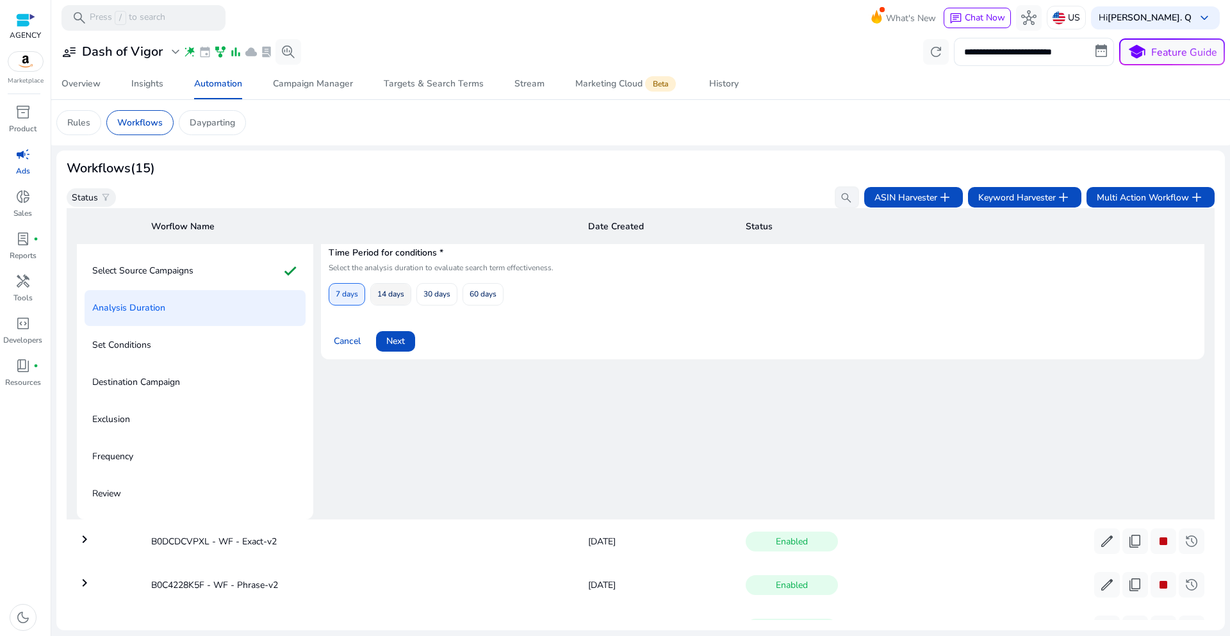
click at [394, 300] on span "14 days" at bounding box center [390, 294] width 27 height 22
click at [399, 341] on span "Next" at bounding box center [395, 340] width 19 height 13
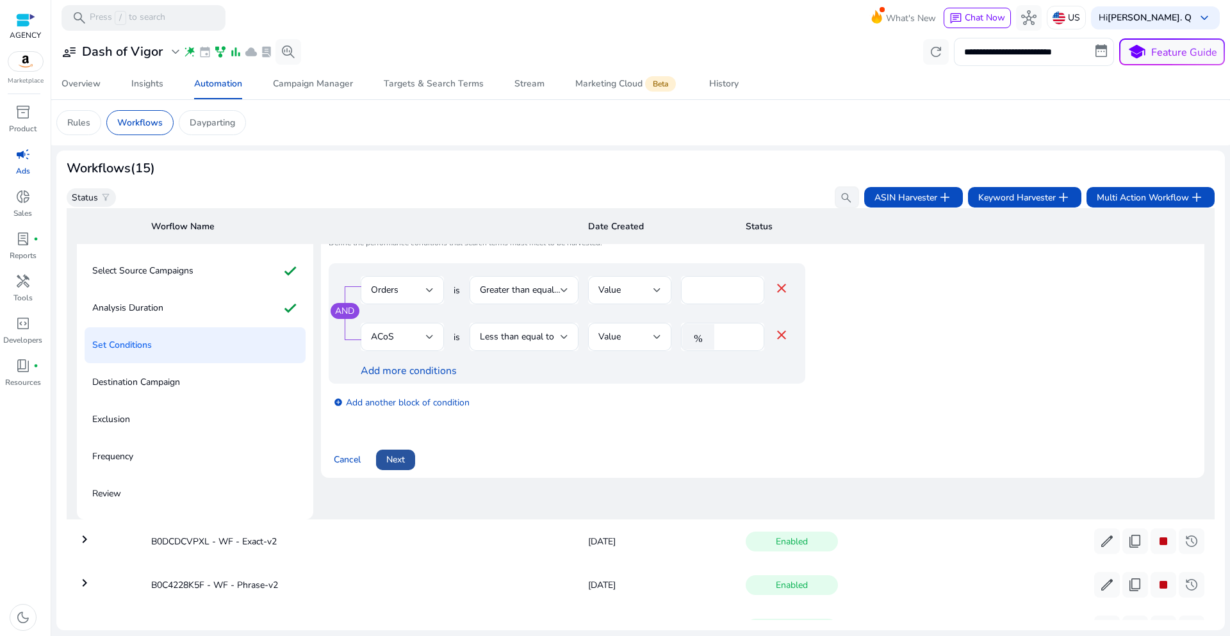
click at [406, 464] on span at bounding box center [395, 460] width 39 height 31
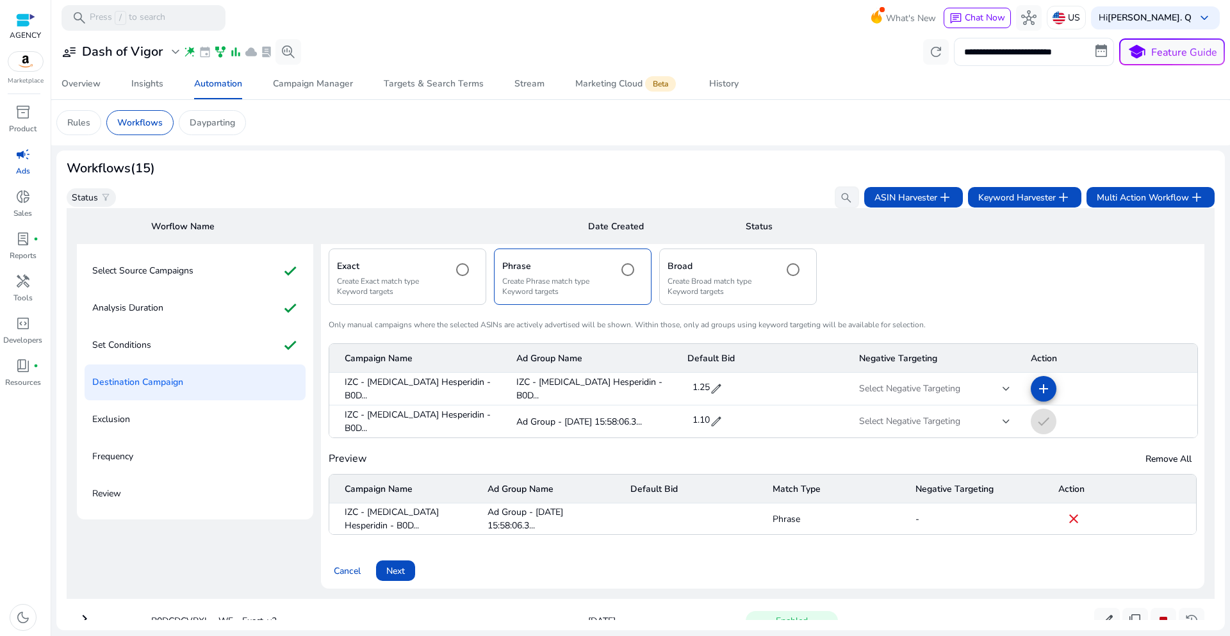
scroll to position [569, 0]
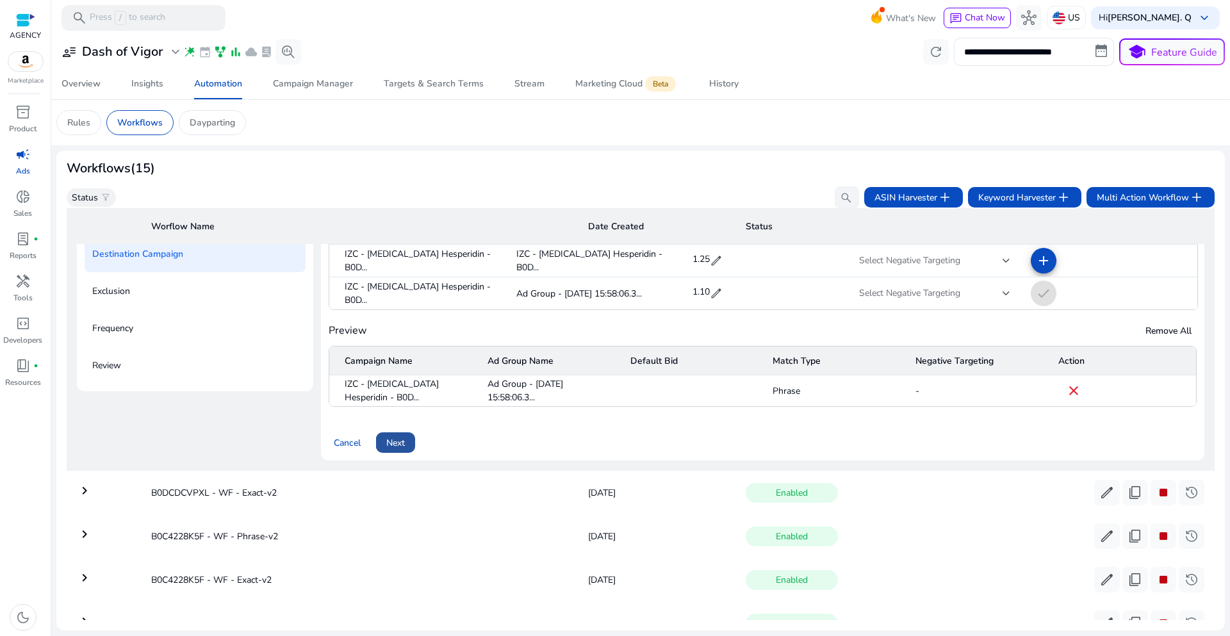
click at [386, 447] on span "Next" at bounding box center [395, 442] width 19 height 13
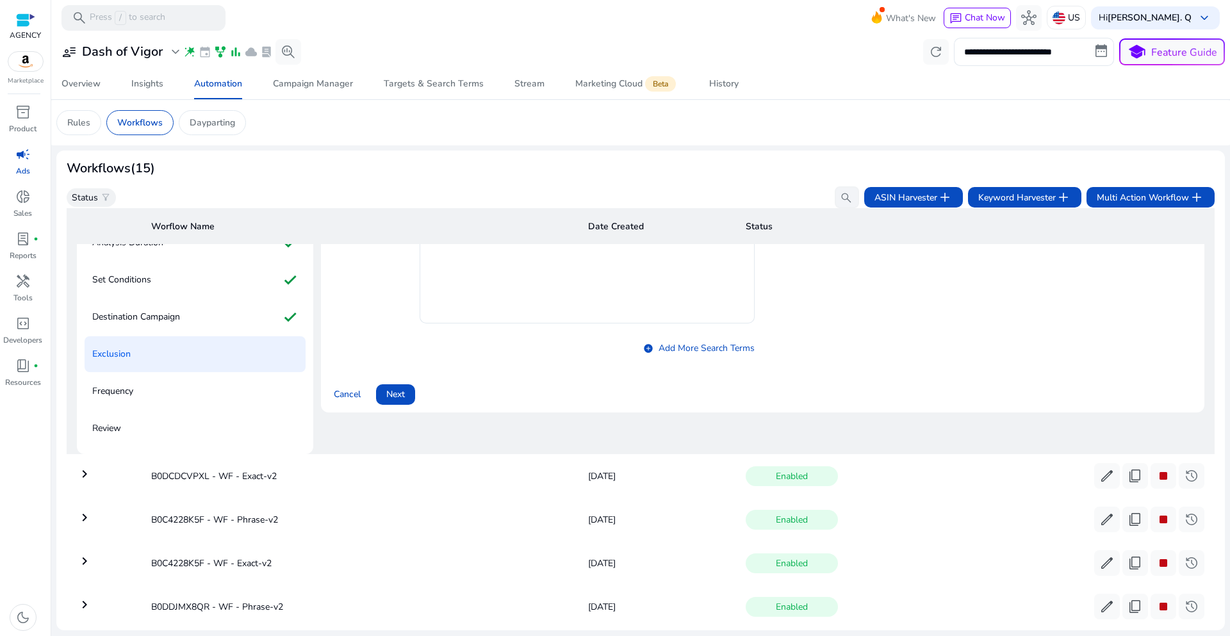
scroll to position [441, 0]
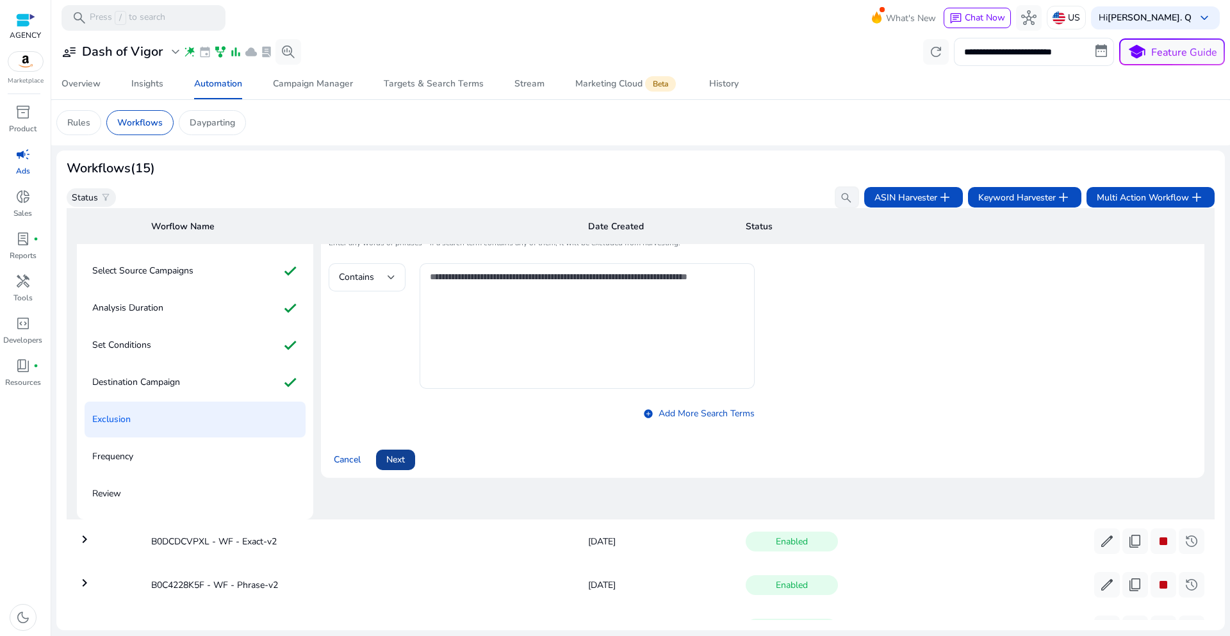
click at [395, 462] on span "Next" at bounding box center [395, 459] width 19 height 13
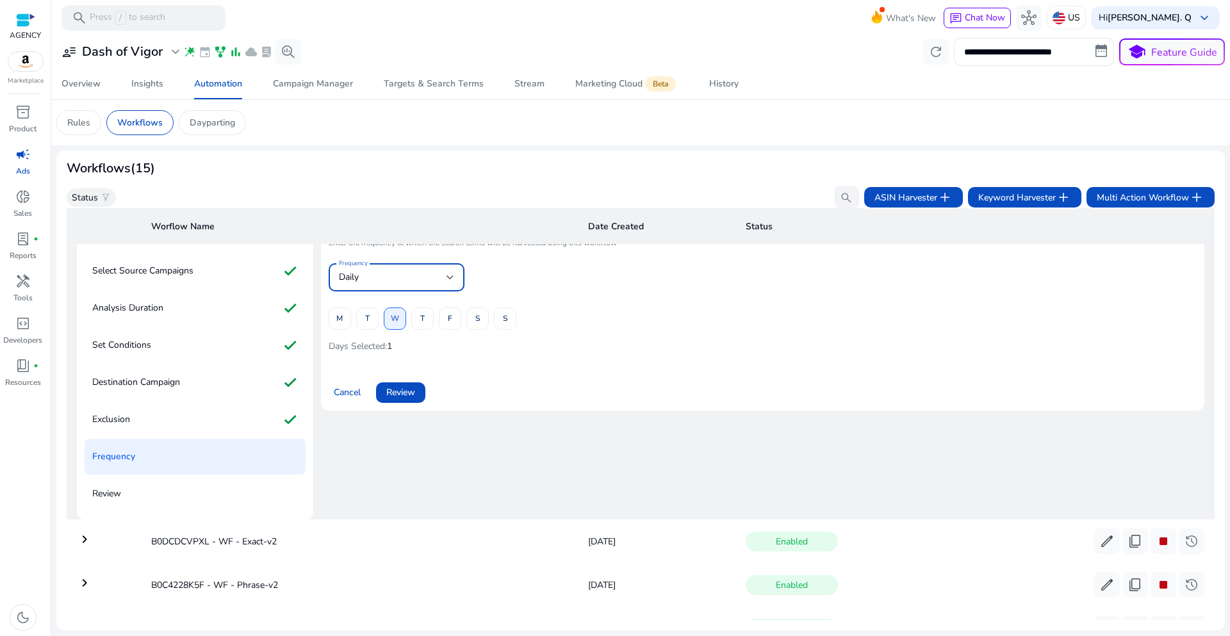
click at [447, 276] on div at bounding box center [451, 277] width 8 height 5
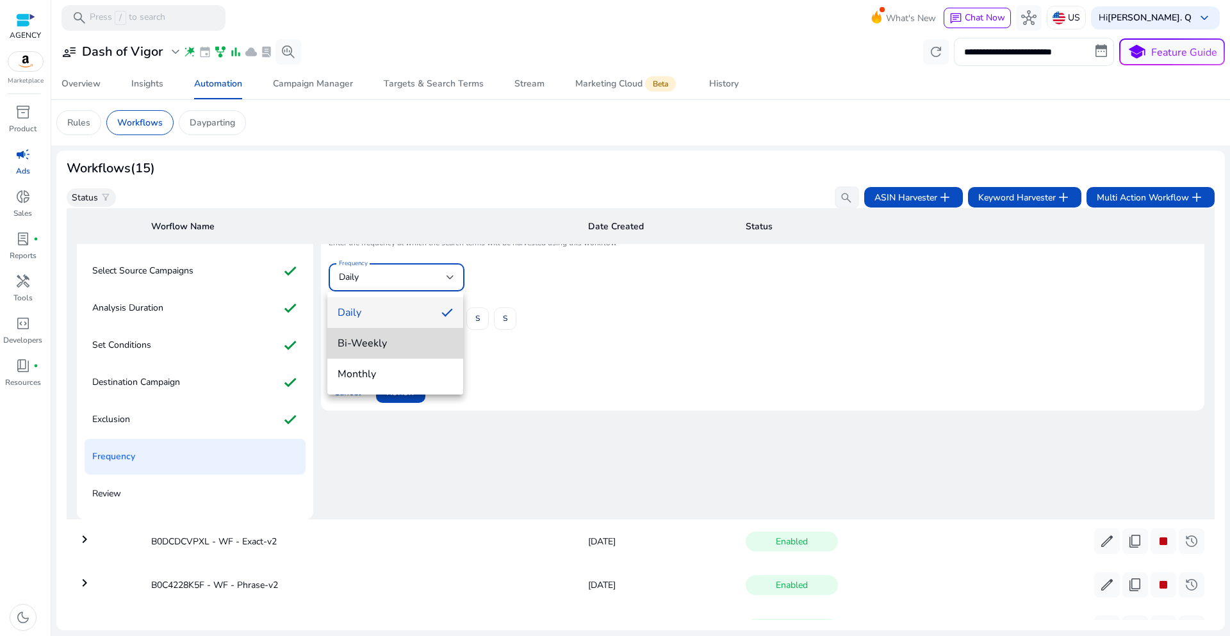
click at [377, 347] on span "Bi-Weekly" at bounding box center [395, 343] width 115 height 14
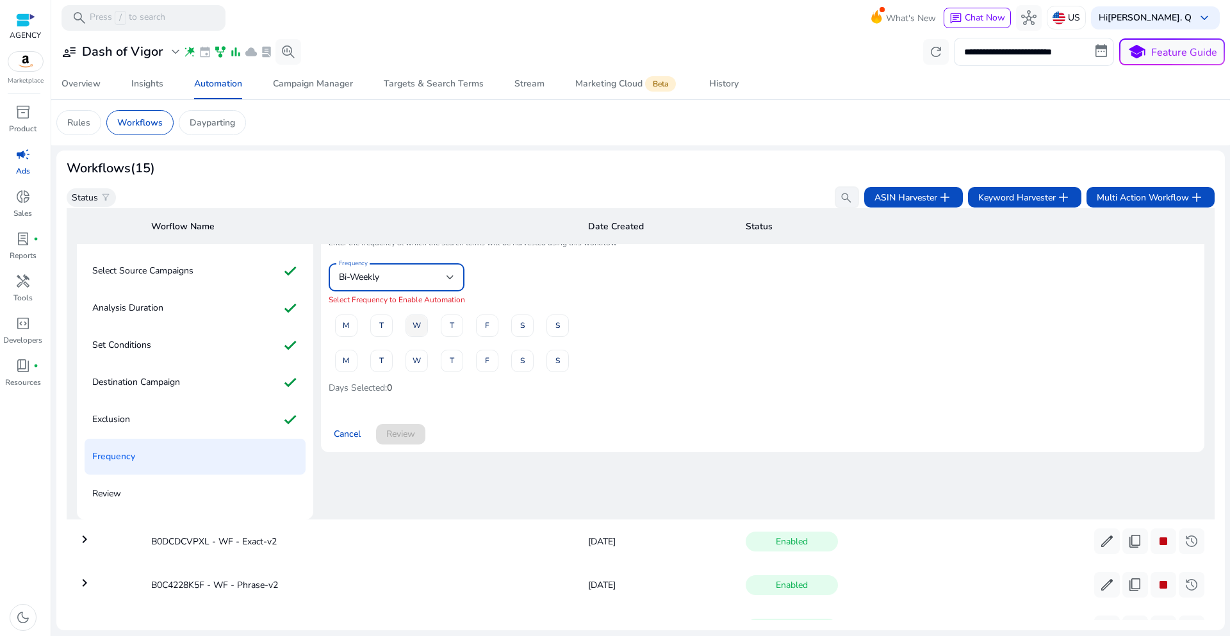
click at [420, 327] on span at bounding box center [416, 325] width 21 height 31
click at [425, 366] on span at bounding box center [416, 360] width 21 height 31
click at [403, 430] on span "Review" at bounding box center [400, 433] width 29 height 13
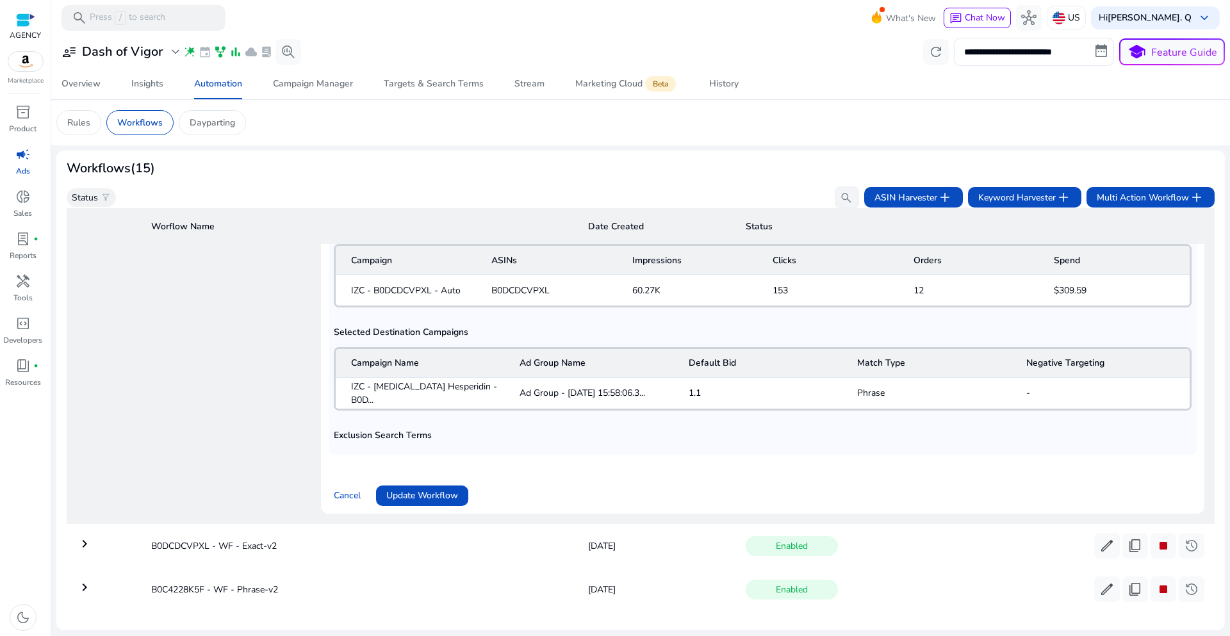
scroll to position [952, 0]
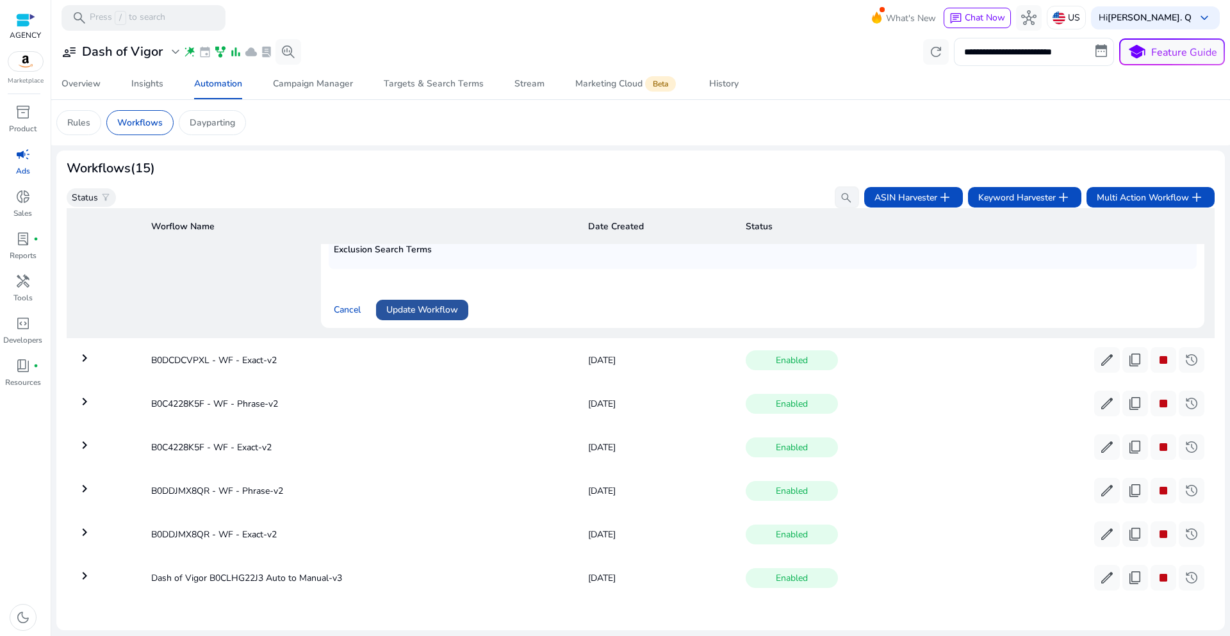
click at [435, 307] on span "Update Workflow" at bounding box center [422, 309] width 72 height 13
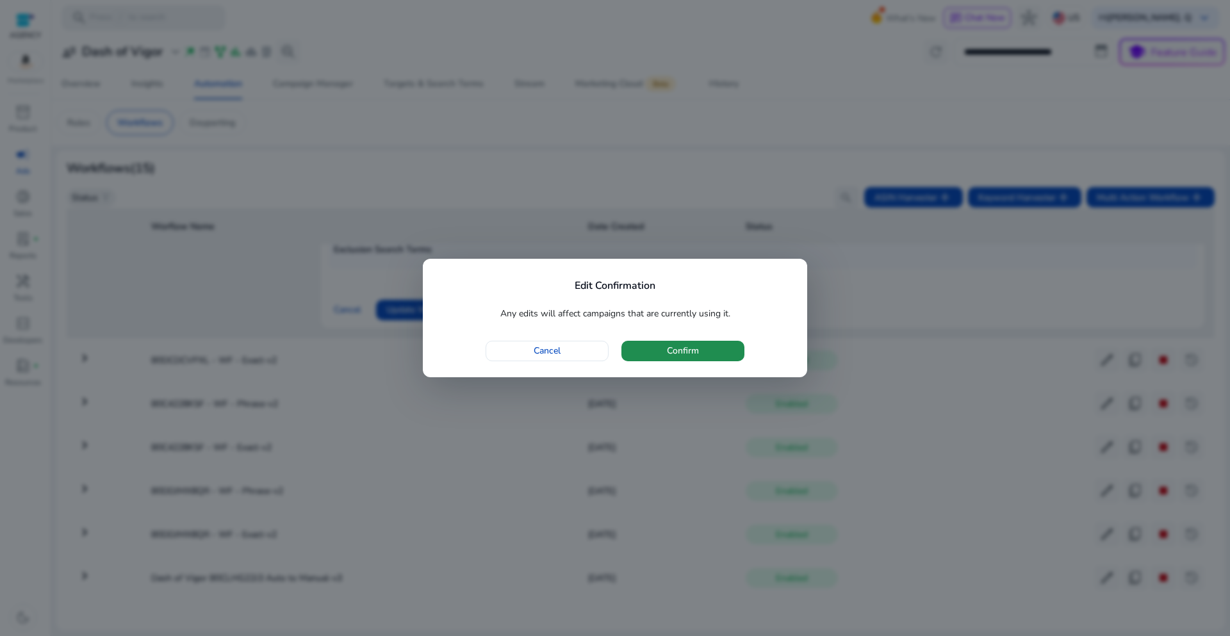
click at [637, 354] on span "button" at bounding box center [682, 351] width 123 height 31
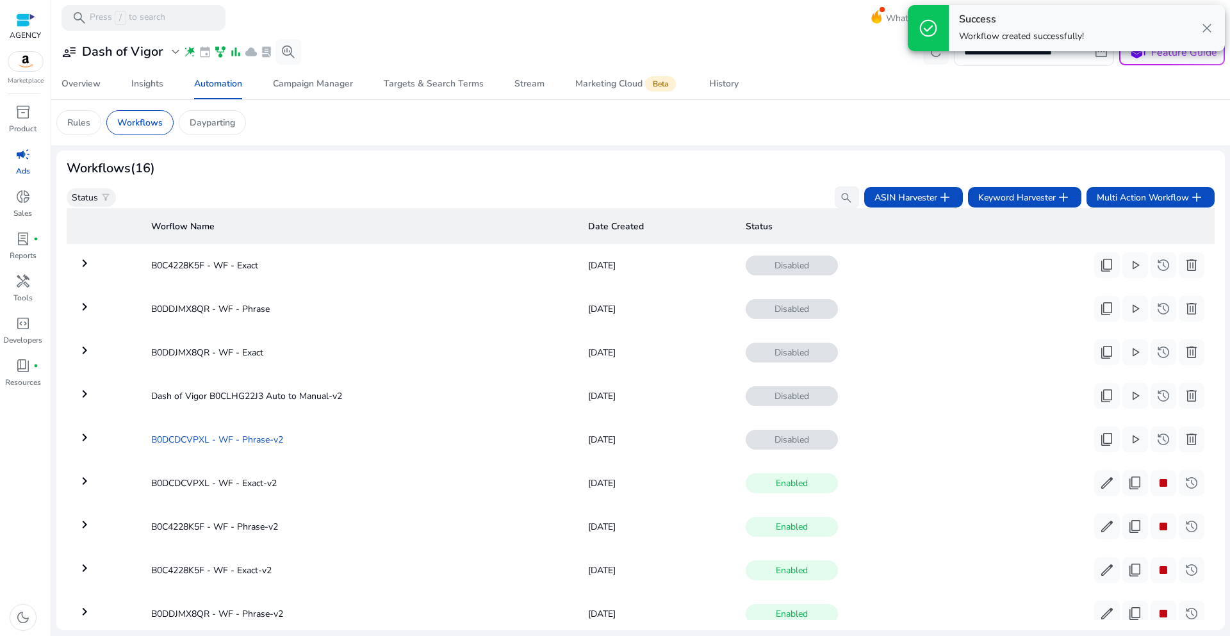
scroll to position [308, 0]
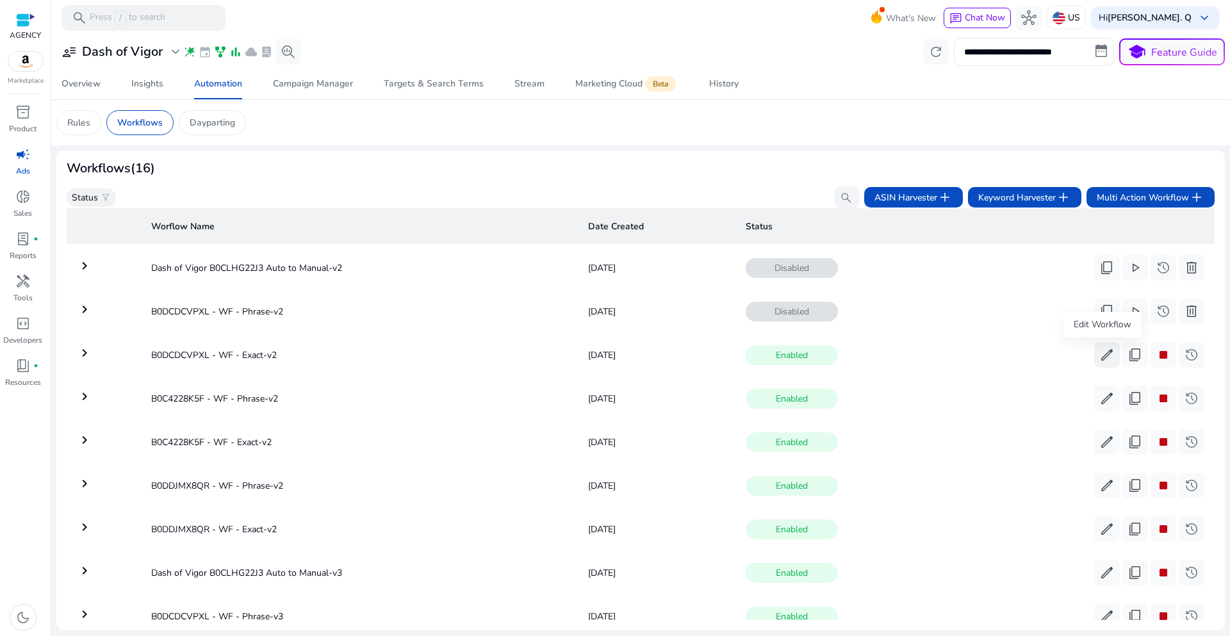
click at [1099, 357] on span "edit" at bounding box center [1106, 354] width 15 height 15
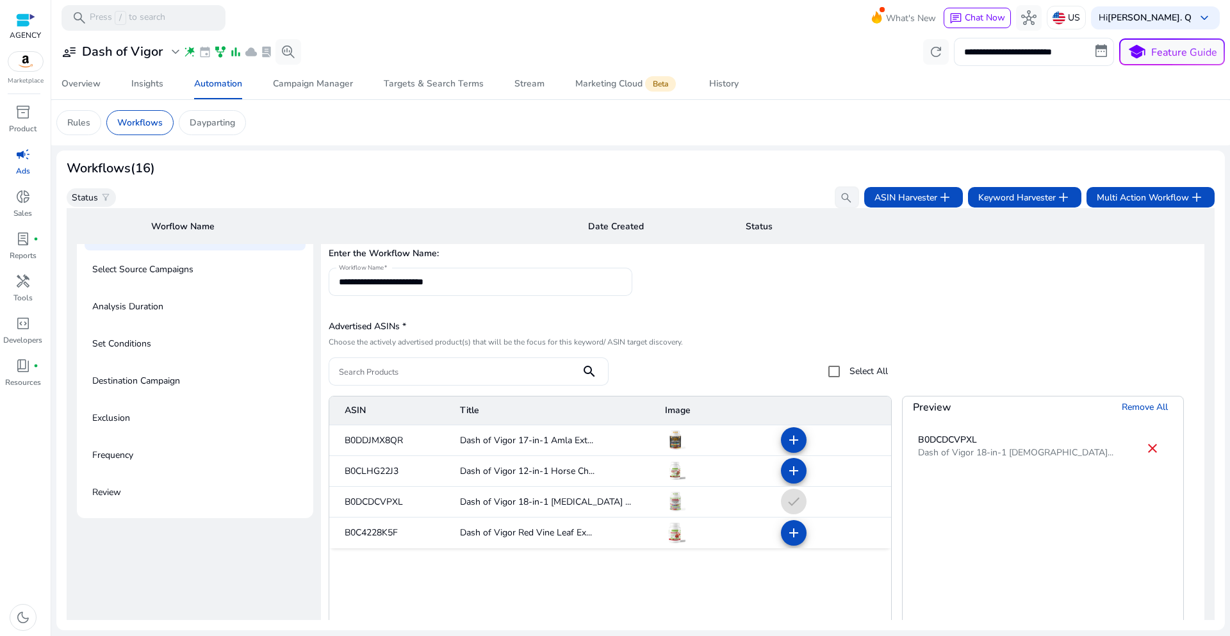
scroll to position [630, 0]
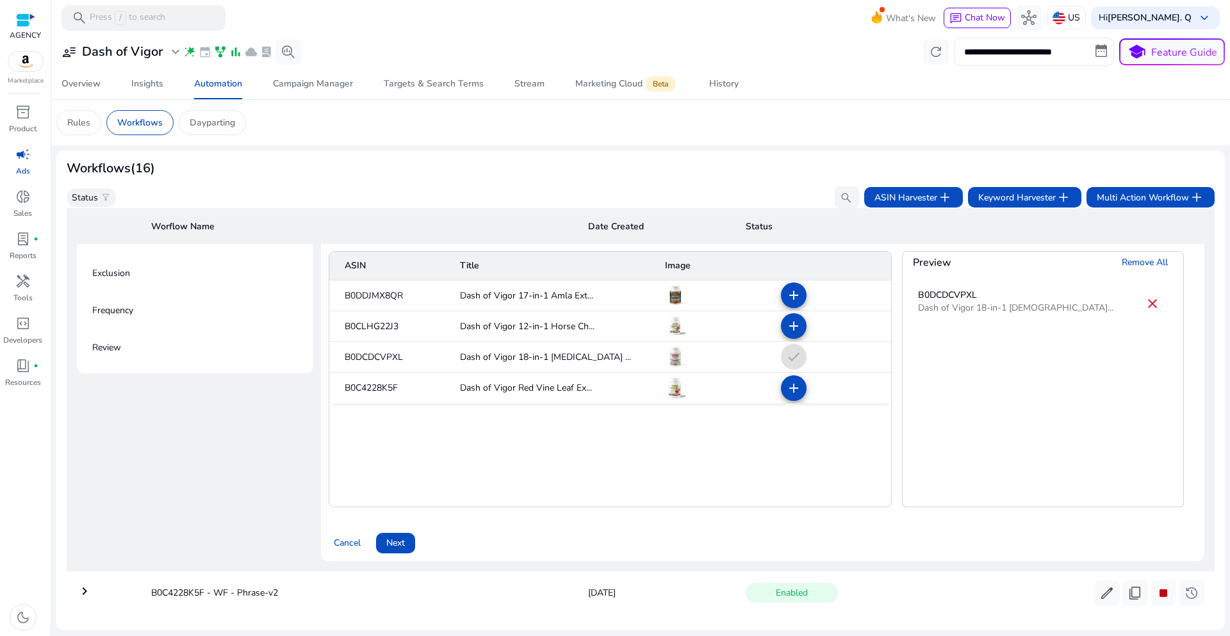
click at [391, 541] on span "Next" at bounding box center [395, 542] width 19 height 13
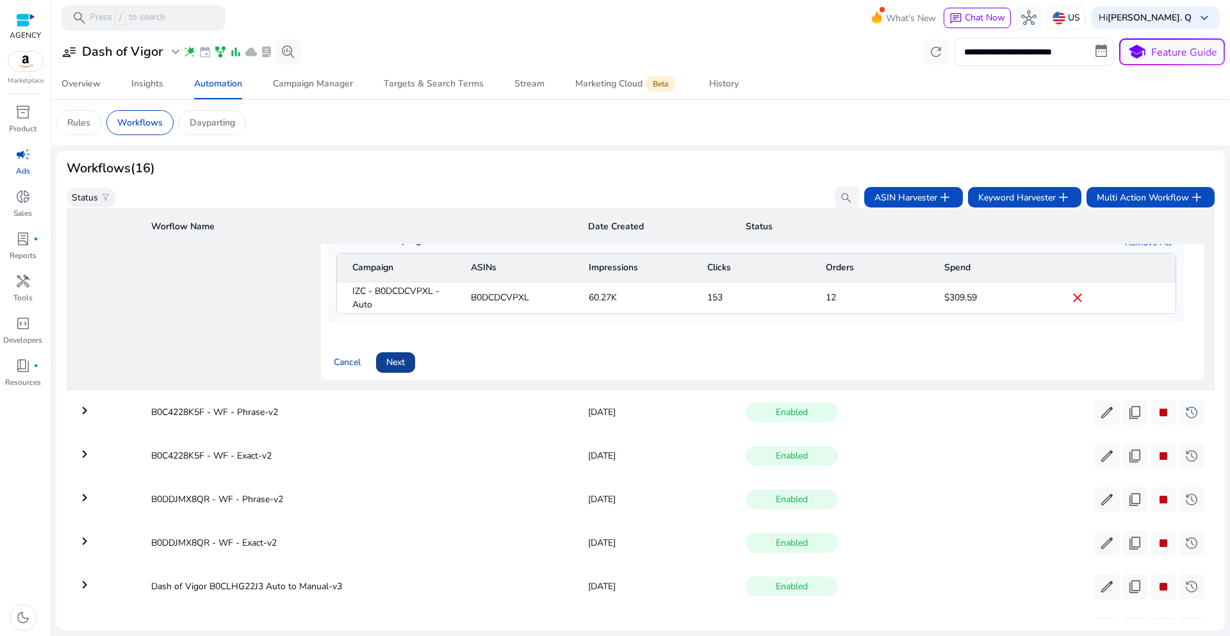
click at [409, 363] on span at bounding box center [395, 362] width 39 height 31
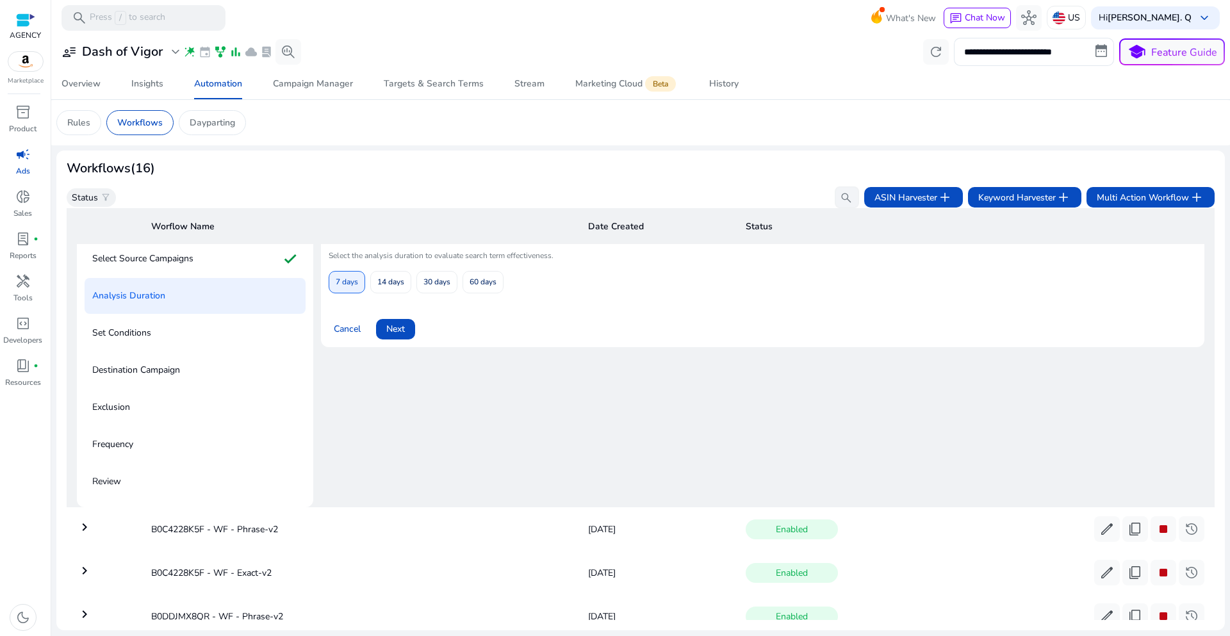
scroll to position [484, 0]
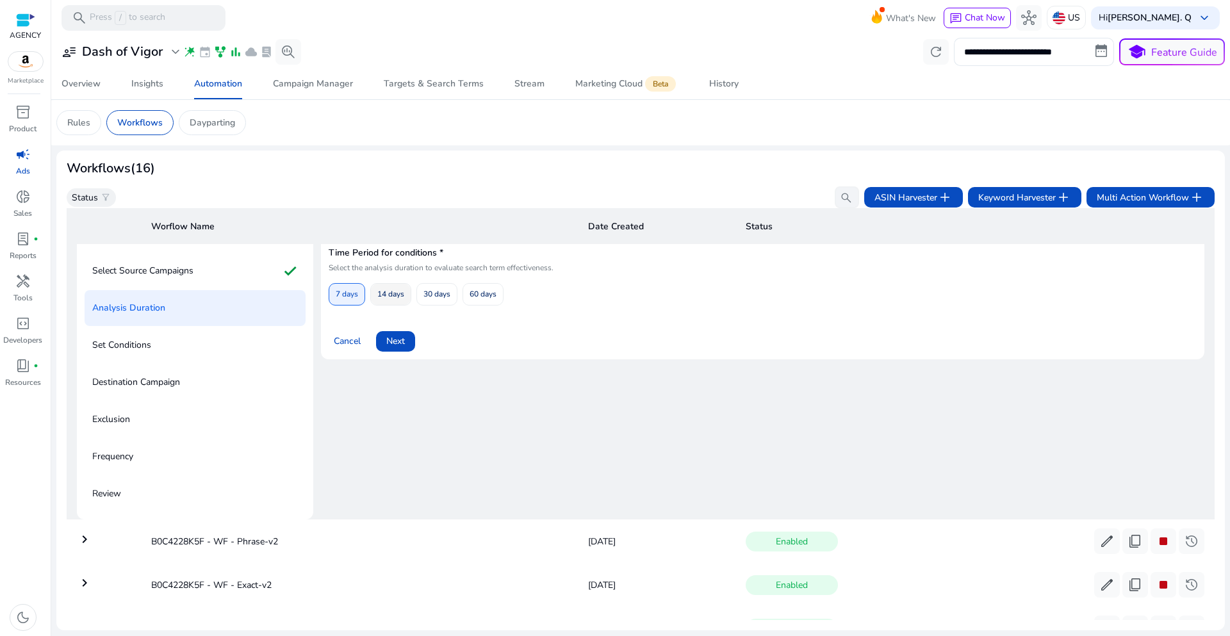
click at [386, 296] on span "14 days" at bounding box center [390, 294] width 27 height 22
click at [402, 340] on span "Next" at bounding box center [395, 340] width 19 height 13
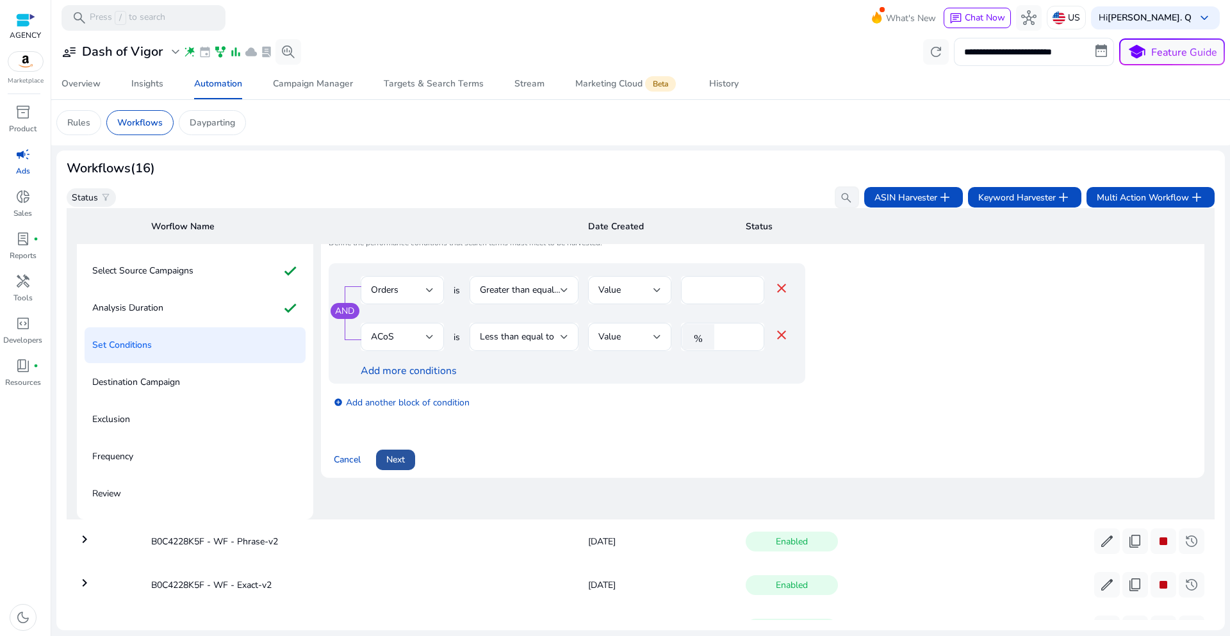
click at [400, 469] on span at bounding box center [395, 460] width 39 height 31
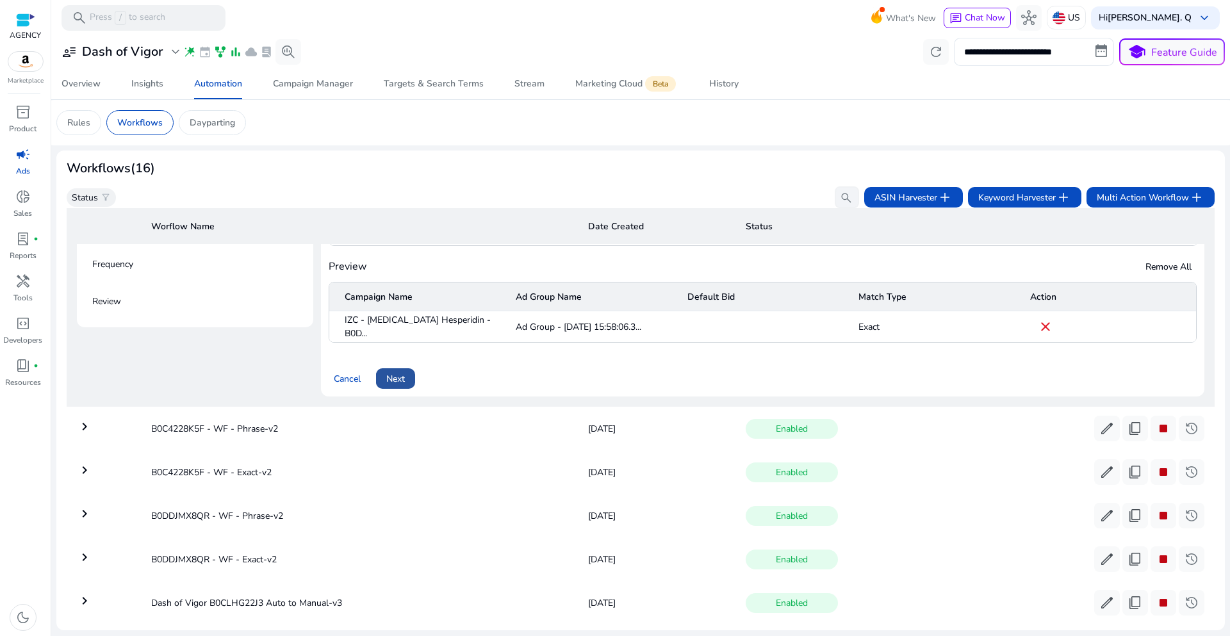
click at [393, 380] on span "Next" at bounding box center [395, 378] width 19 height 13
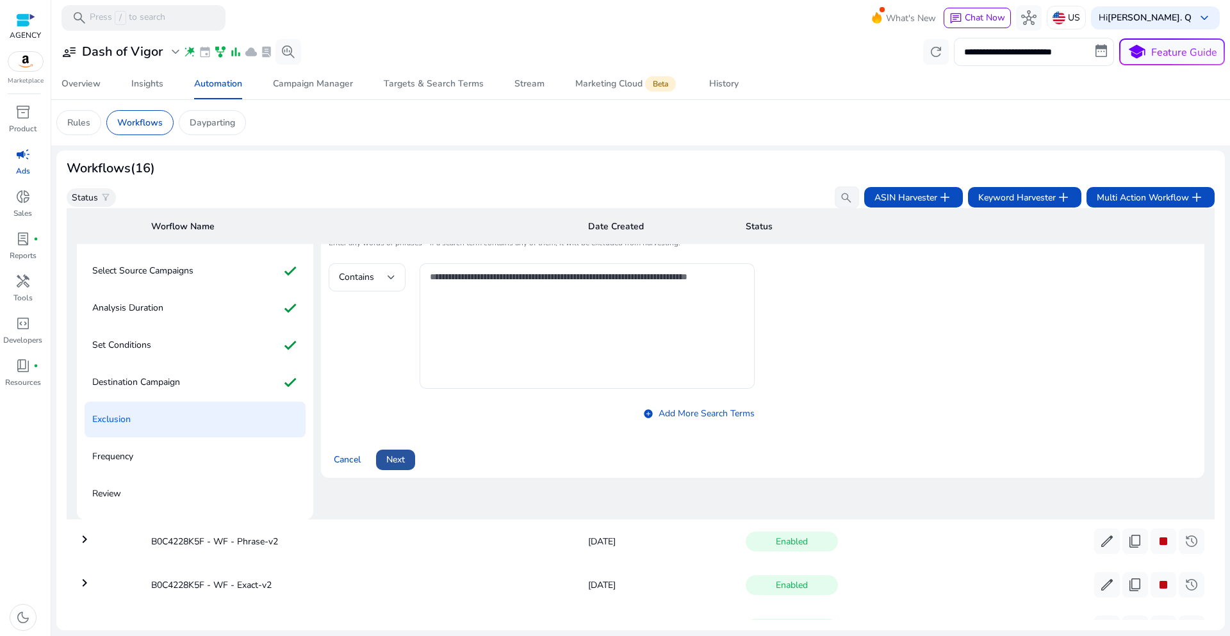
click at [402, 463] on span "Next" at bounding box center [395, 459] width 19 height 13
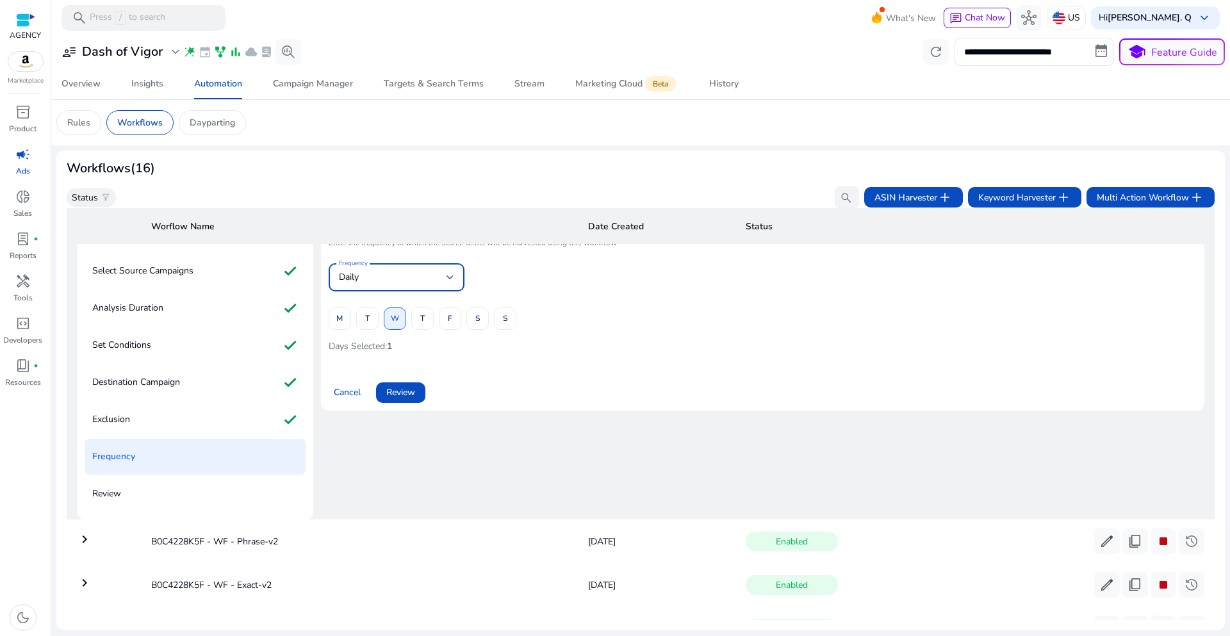
click at [443, 279] on div "Daily" at bounding box center [393, 277] width 108 height 14
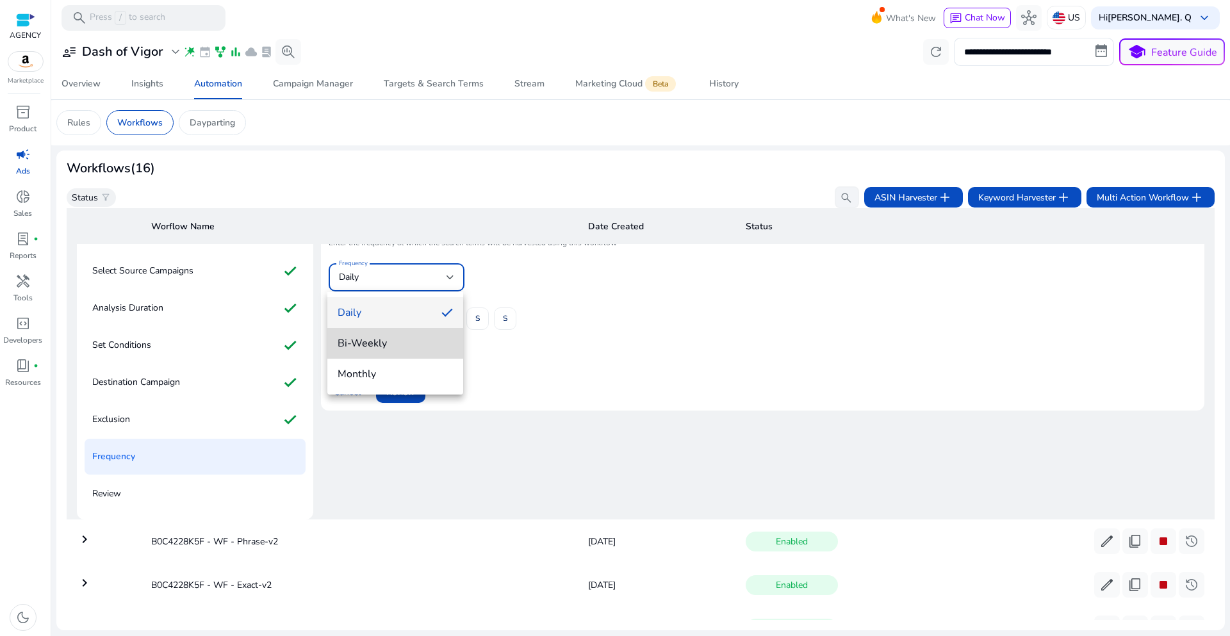
click at [384, 338] on span "Bi-Weekly" at bounding box center [395, 343] width 115 height 14
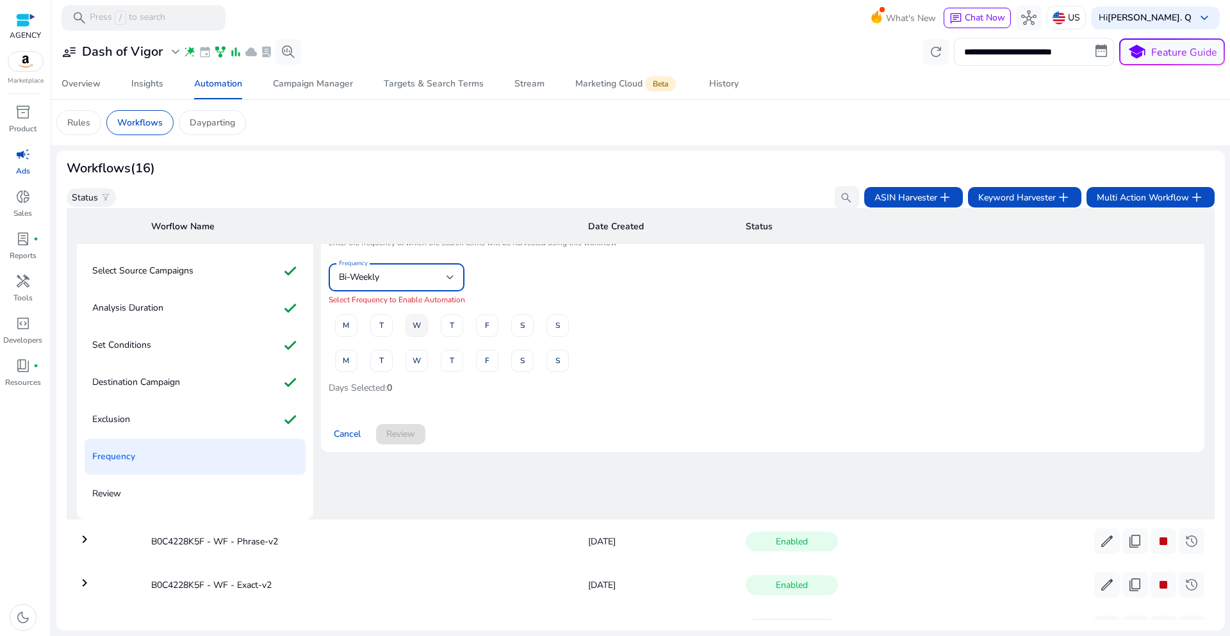
click at [418, 324] on span "W" at bounding box center [417, 326] width 8 height 22
click at [417, 360] on span "W" at bounding box center [417, 361] width 8 height 22
click at [403, 434] on span "Review" at bounding box center [400, 433] width 29 height 13
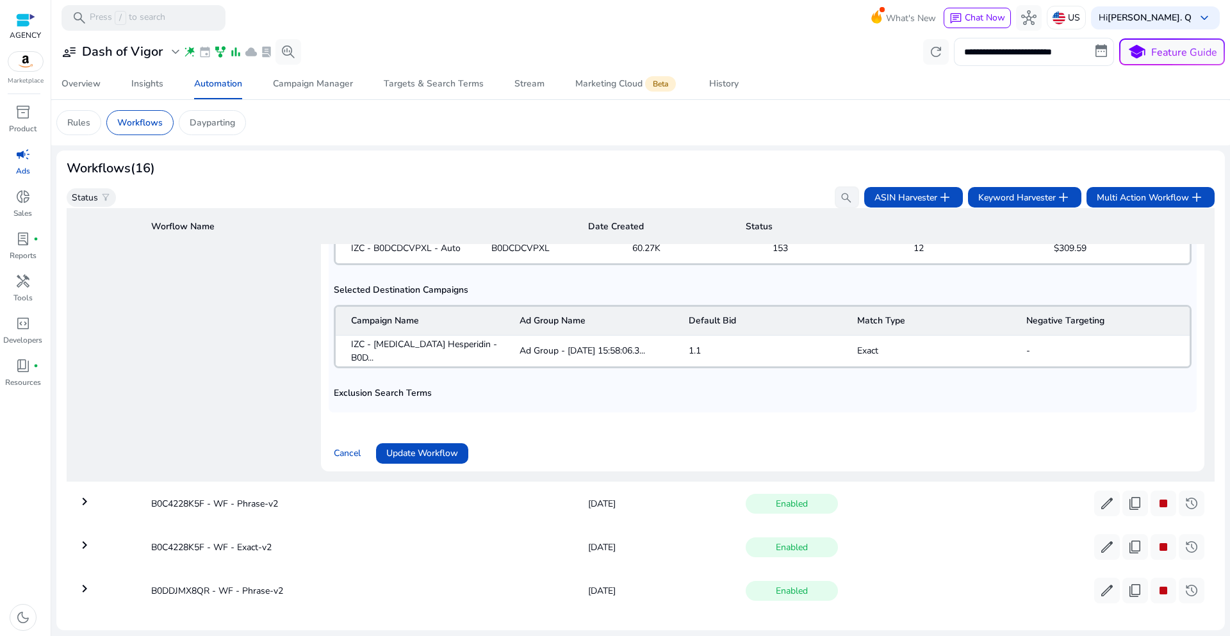
scroll to position [869, 0]
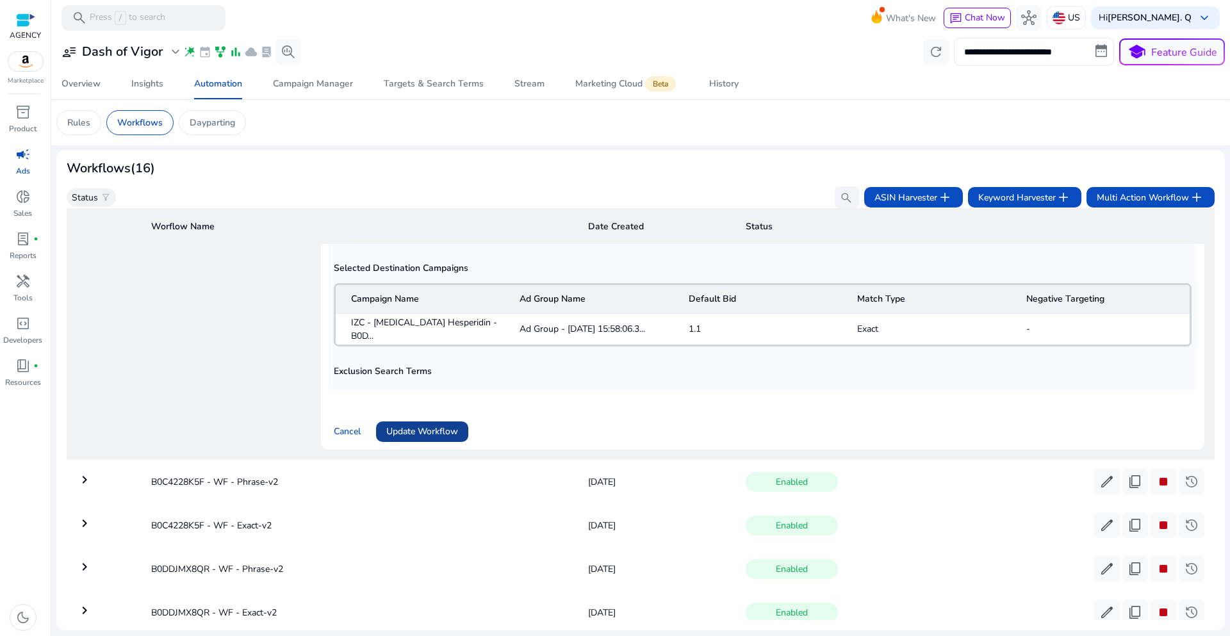
click at [457, 433] on span "Update Workflow" at bounding box center [422, 431] width 72 height 13
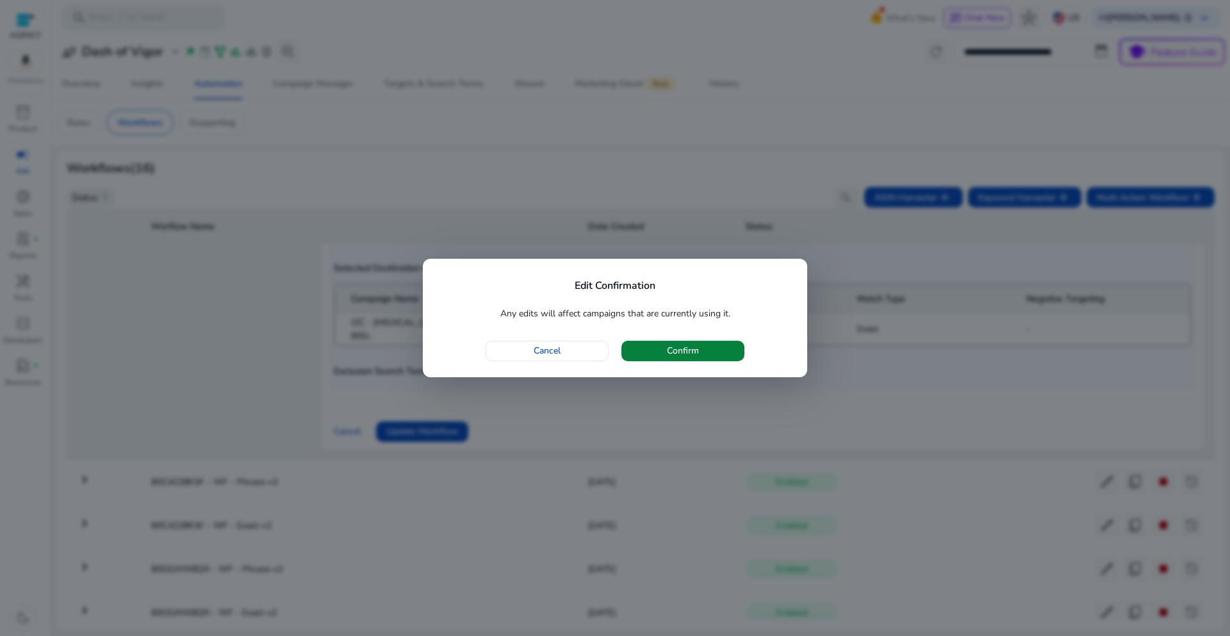
click at [663, 359] on span "button" at bounding box center [682, 351] width 123 height 31
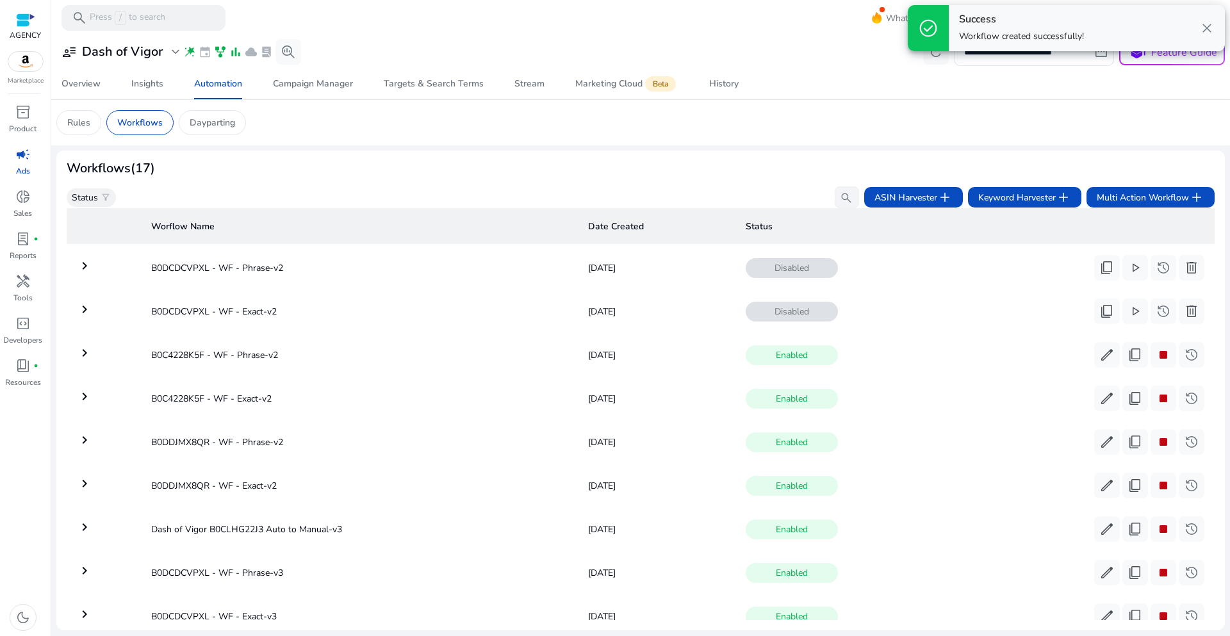
scroll to position [395, 0]
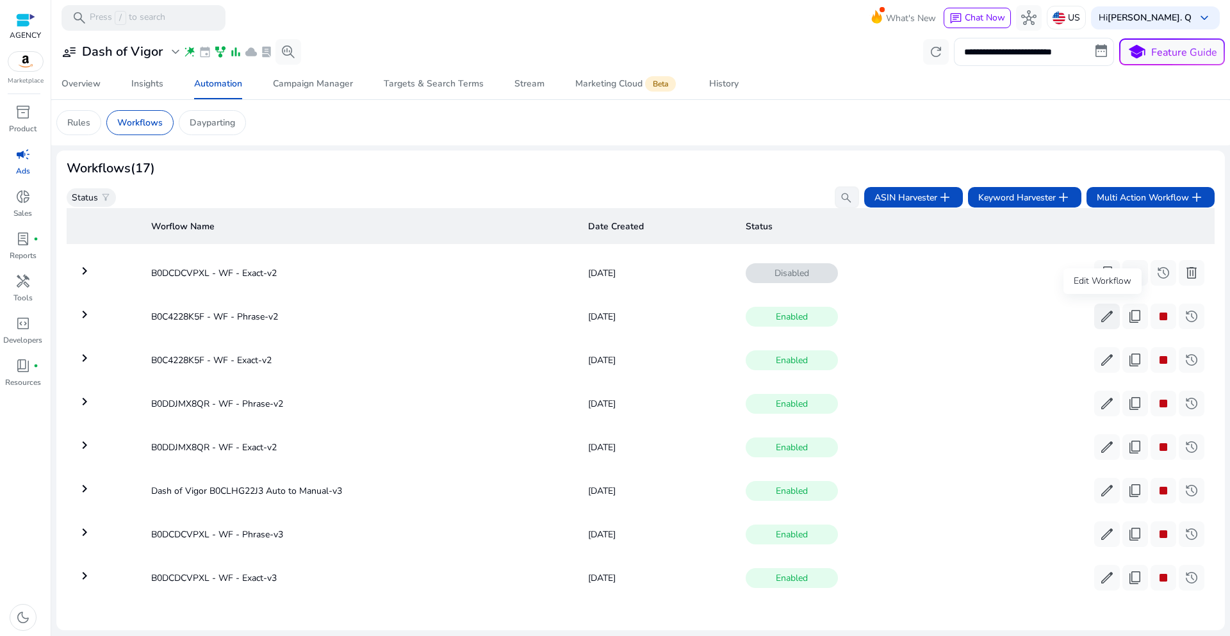
click at [1101, 311] on span "edit" at bounding box center [1106, 316] width 15 height 15
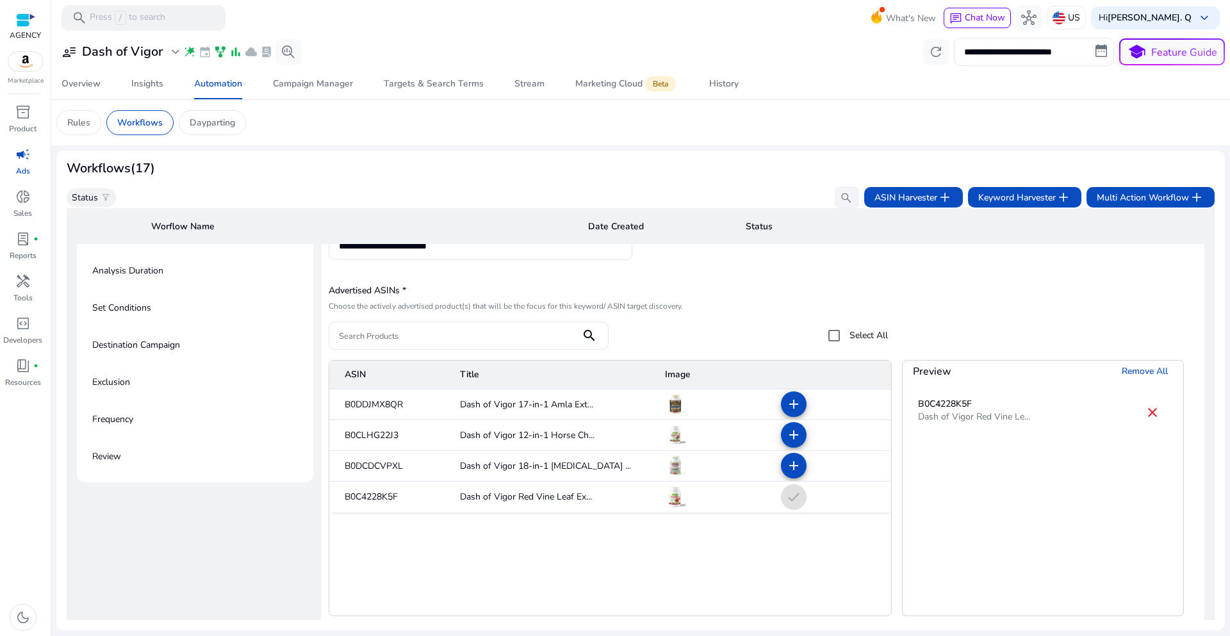
scroll to position [802, 0]
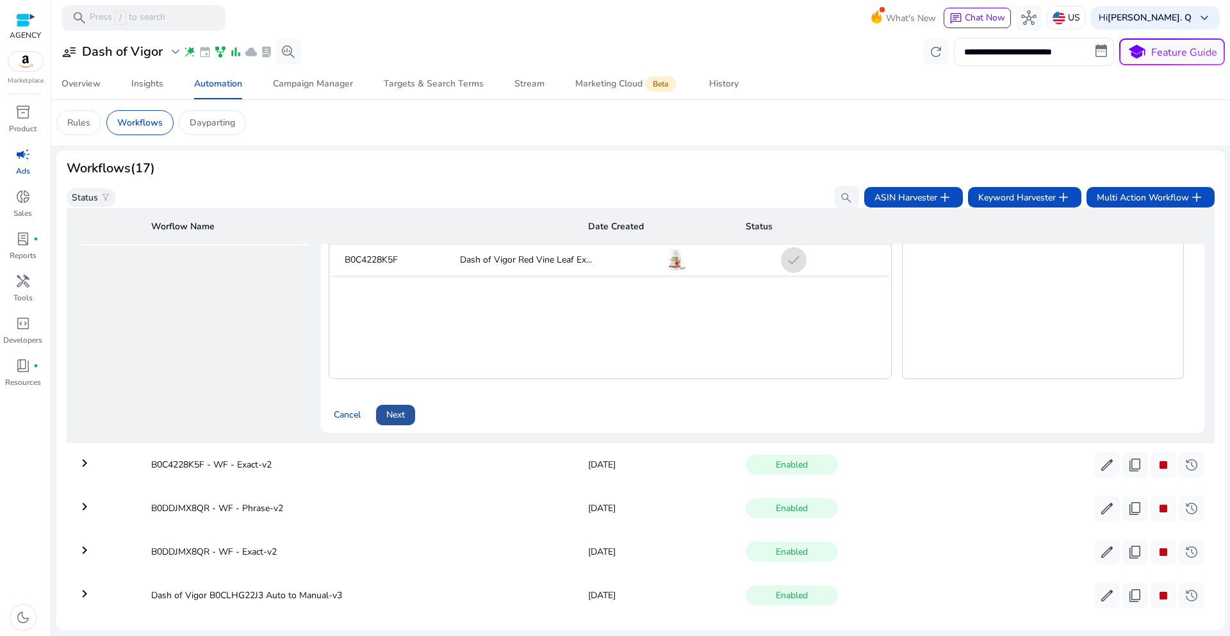
click at [397, 415] on span "Next" at bounding box center [395, 414] width 19 height 13
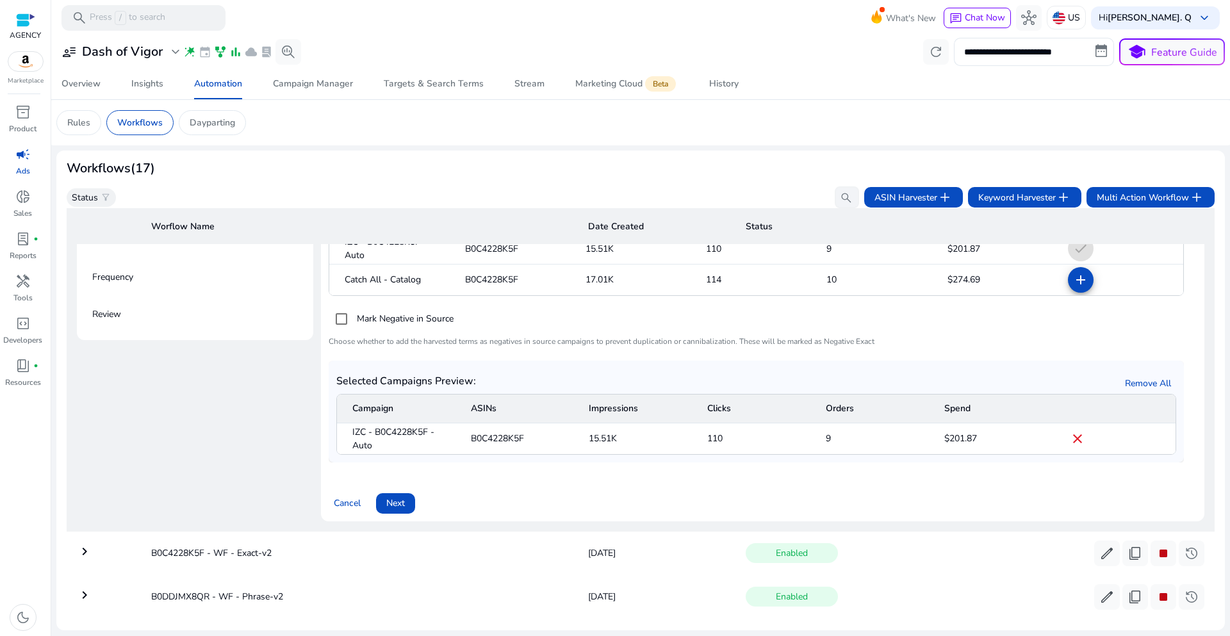
scroll to position [720, 0]
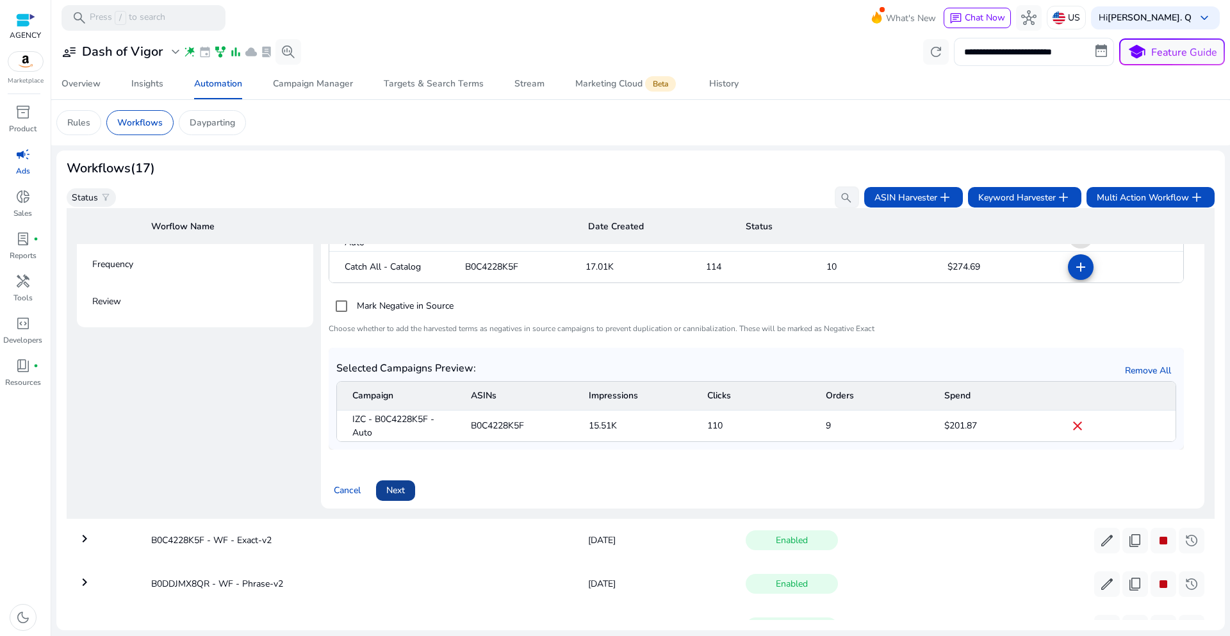
click at [395, 495] on span "Next" at bounding box center [395, 490] width 19 height 13
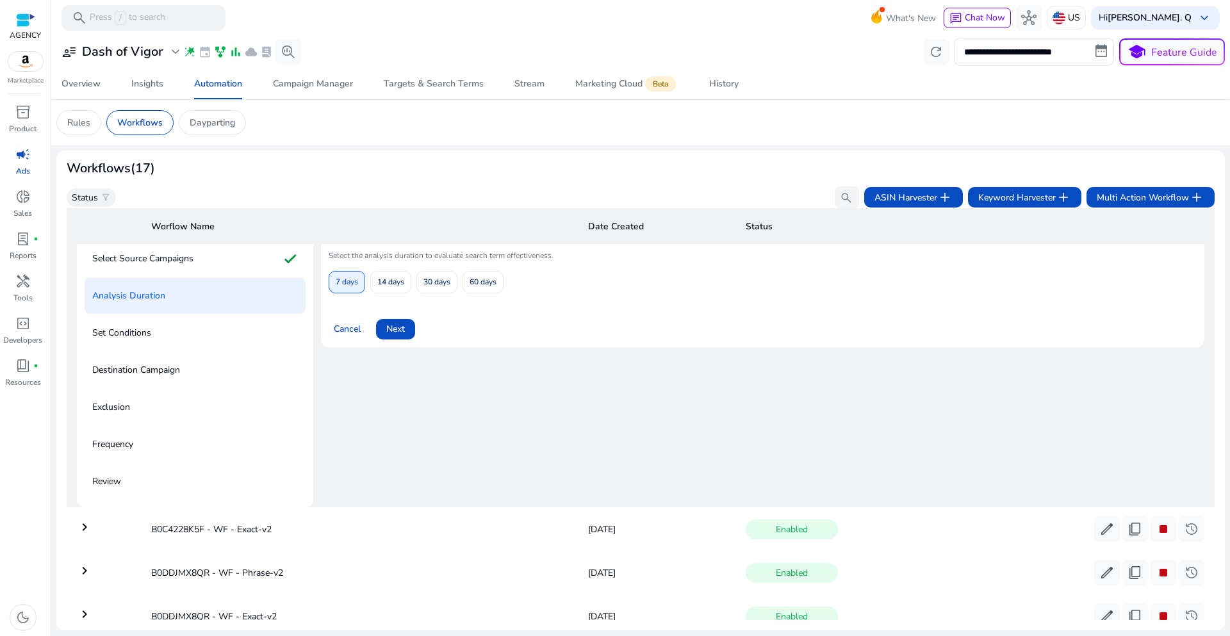
scroll to position [528, 0]
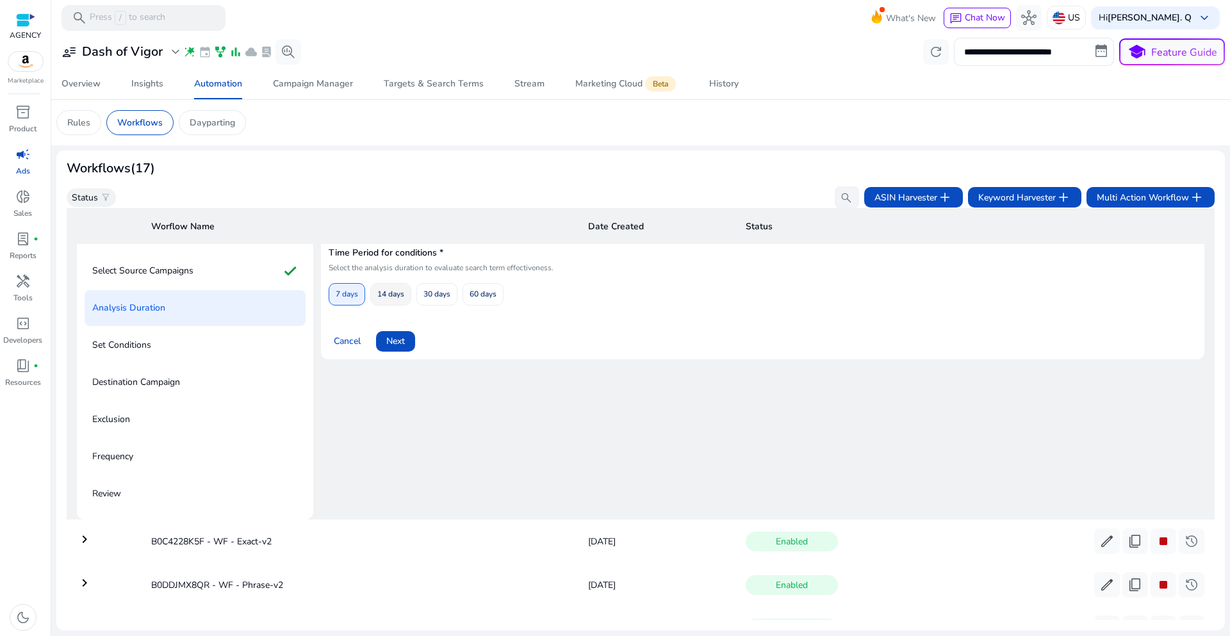
click at [393, 301] on span "14 days" at bounding box center [390, 294] width 27 height 22
click at [394, 342] on span "Next" at bounding box center [395, 340] width 19 height 13
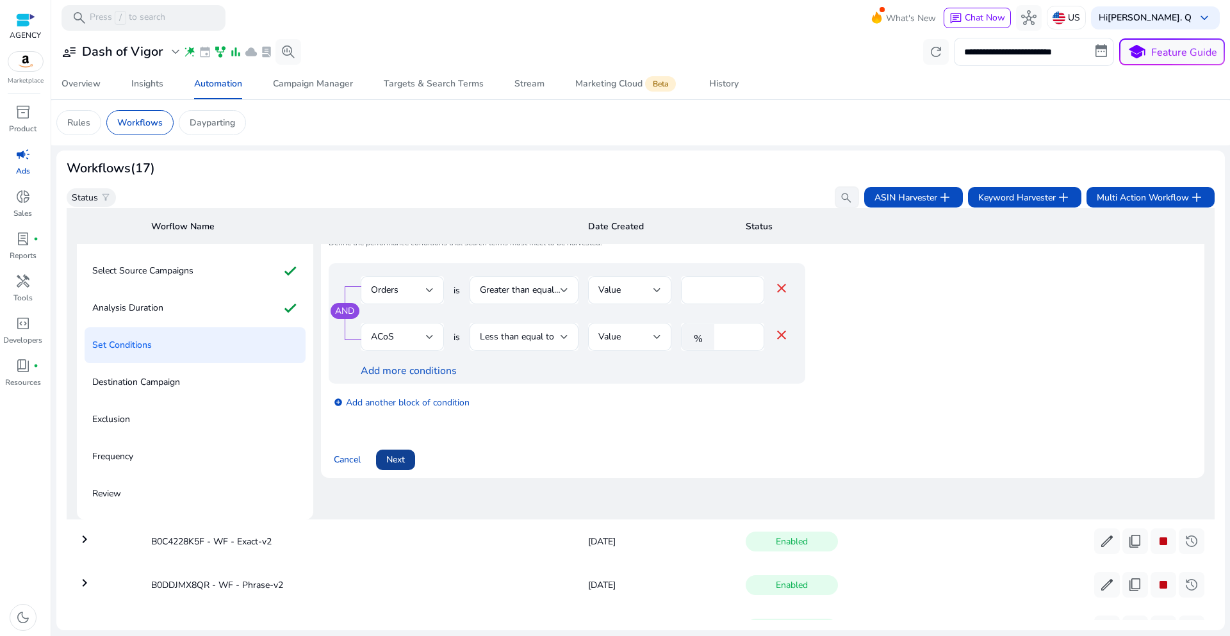
click at [408, 463] on span at bounding box center [395, 460] width 39 height 31
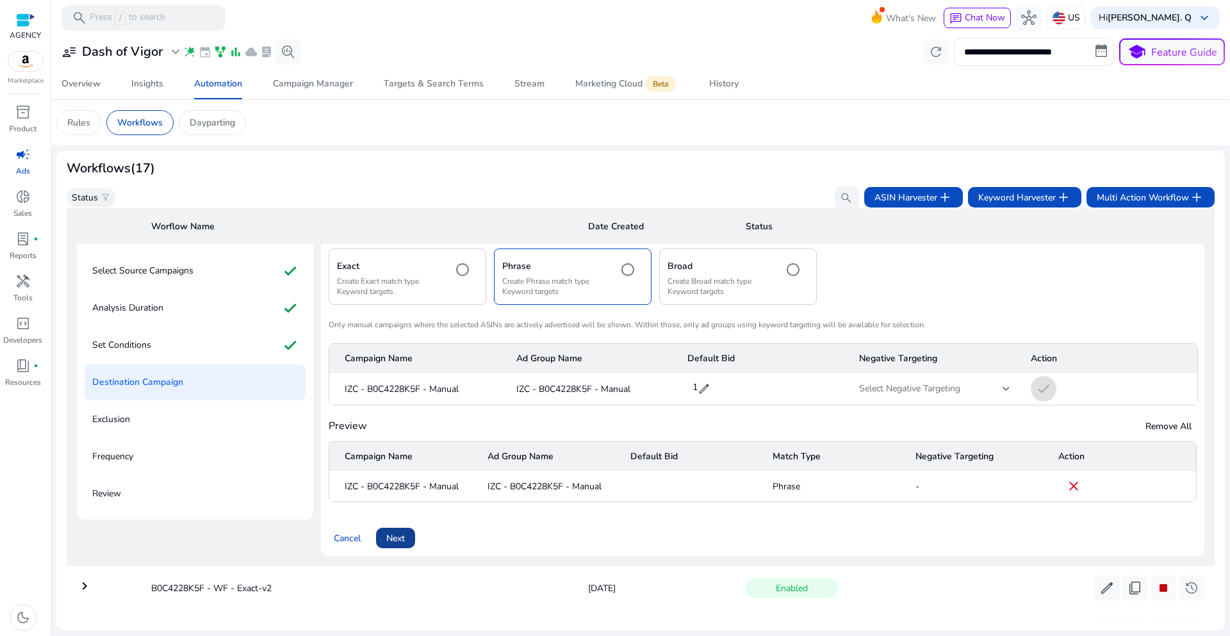
click at [399, 536] on span "Next" at bounding box center [395, 538] width 19 height 13
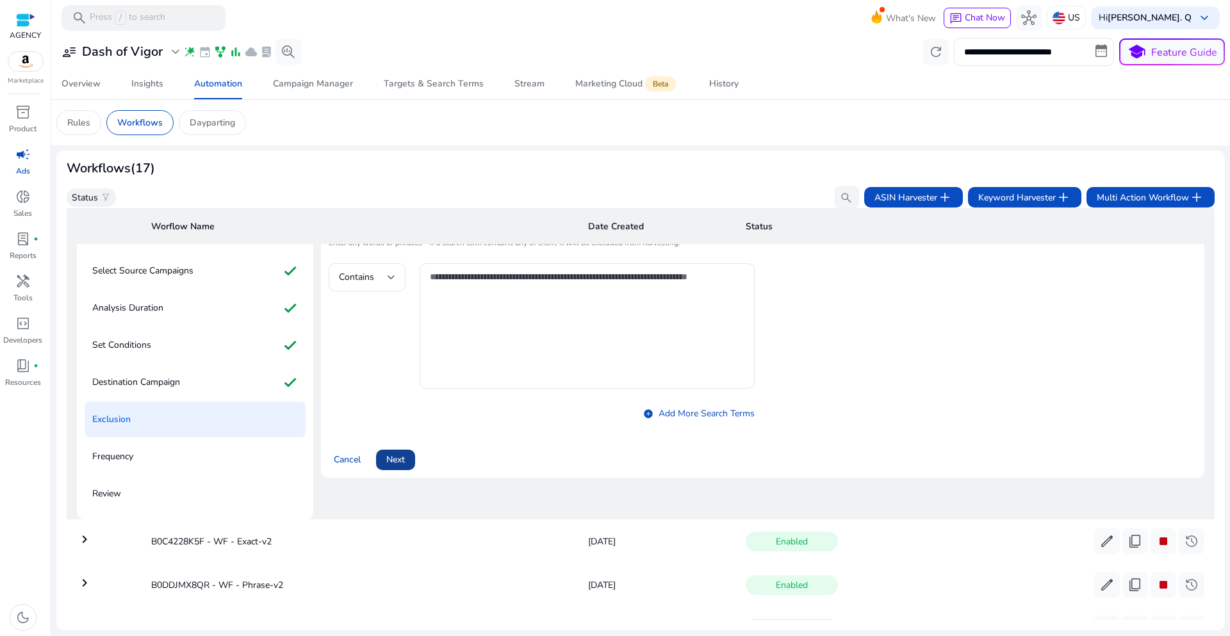
click at [396, 465] on span "Next" at bounding box center [395, 459] width 19 height 13
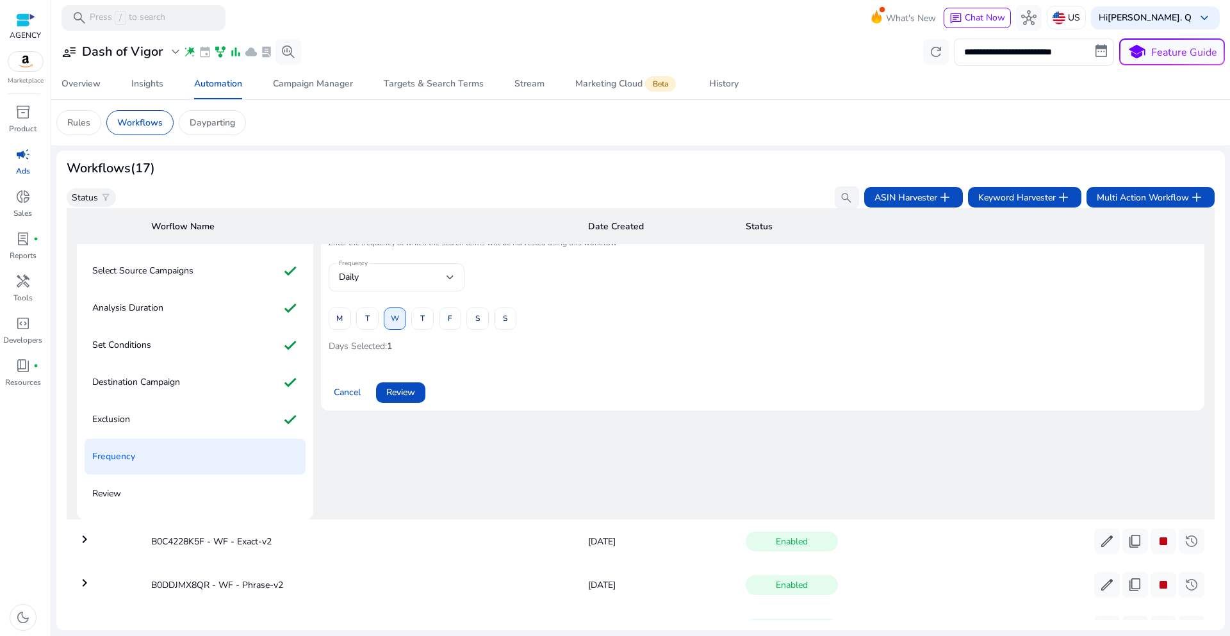
click at [453, 277] on div at bounding box center [451, 277] width 8 height 5
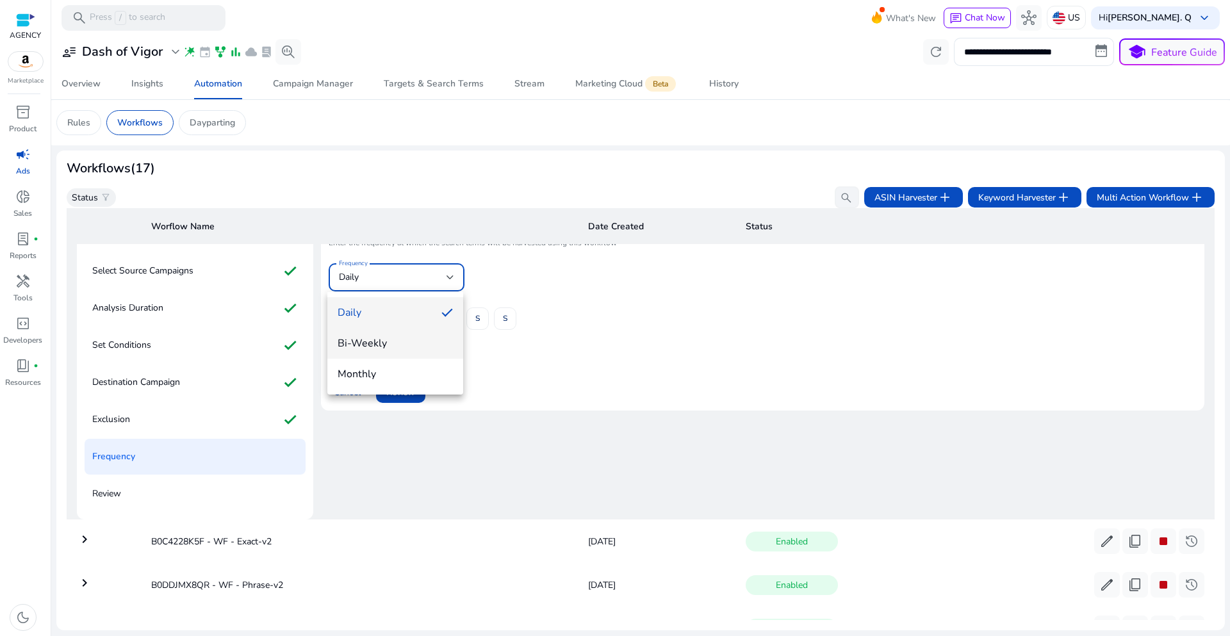
click at [397, 341] on span "Bi-Weekly" at bounding box center [395, 343] width 115 height 14
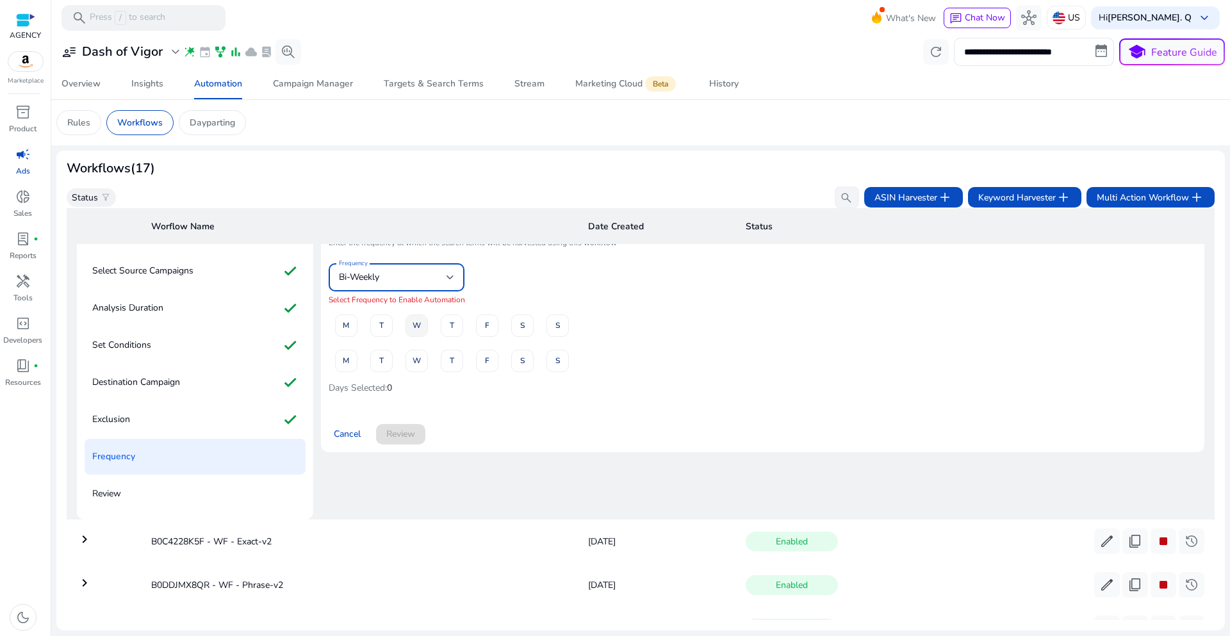
click at [416, 330] on span "W" at bounding box center [417, 326] width 8 height 22
click at [418, 367] on span "W" at bounding box center [417, 361] width 8 height 22
click at [409, 432] on span "Review" at bounding box center [400, 433] width 29 height 13
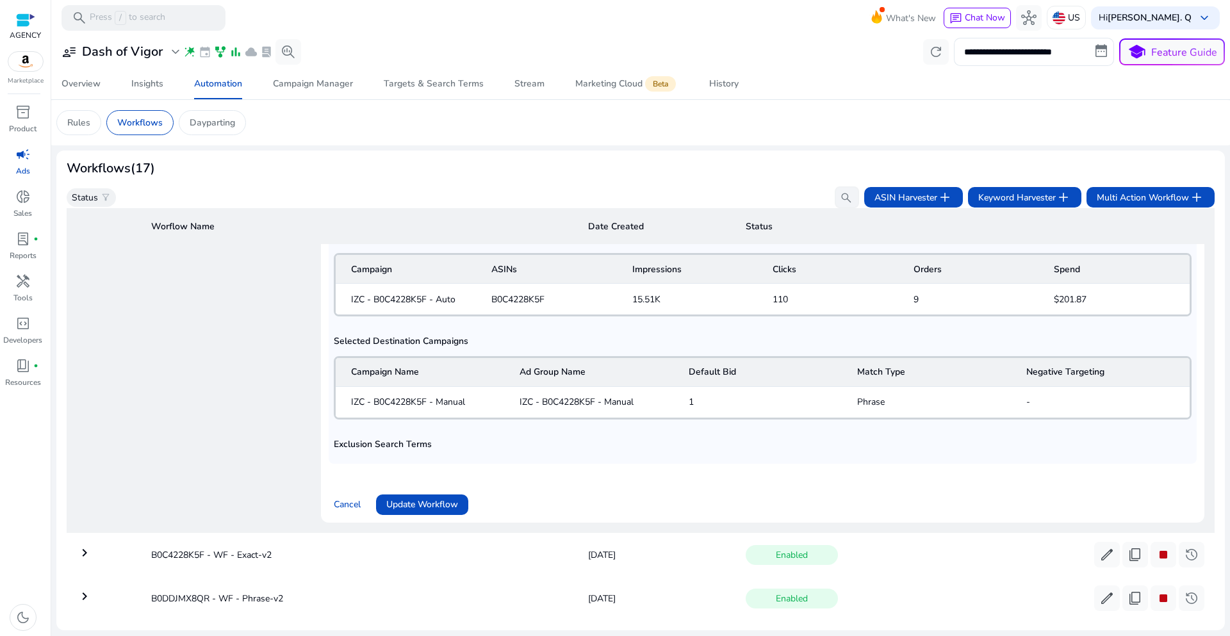
scroll to position [912, 0]
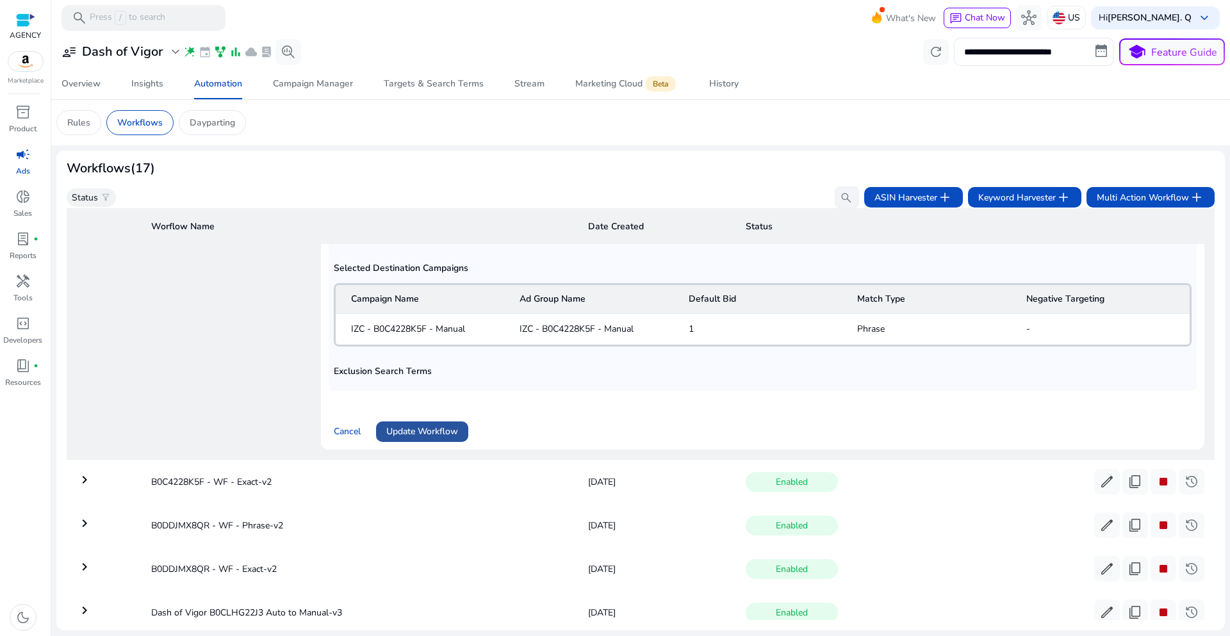
click at [414, 429] on span "Update Workflow" at bounding box center [422, 431] width 72 height 13
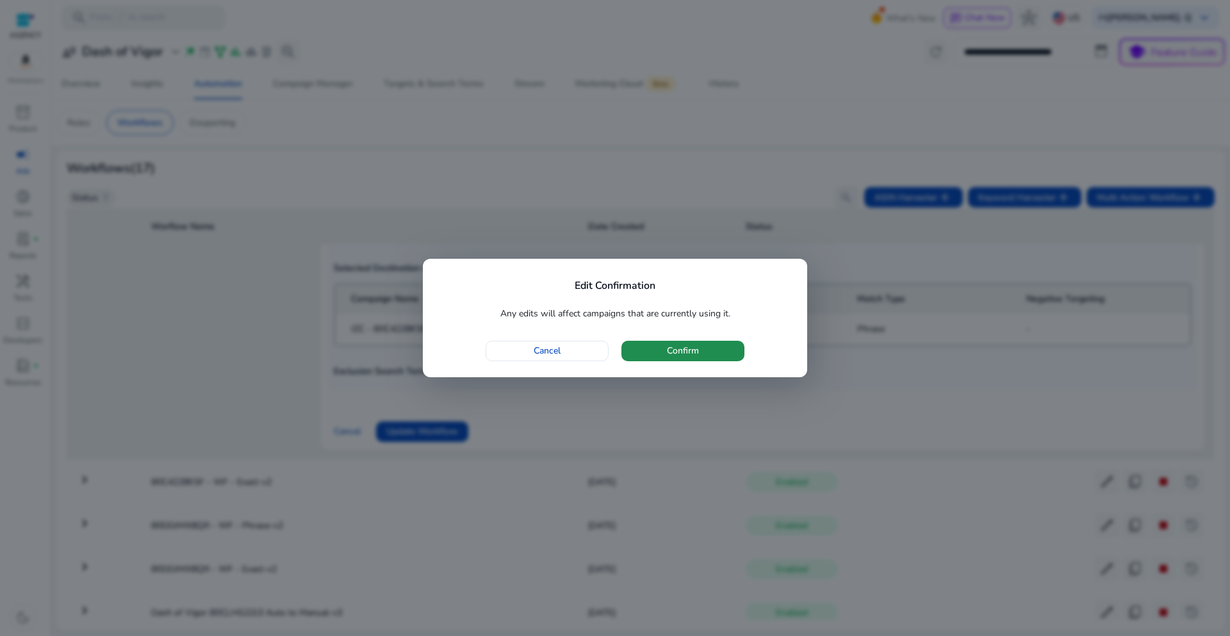
click at [669, 352] on span "Confirm" at bounding box center [683, 350] width 32 height 13
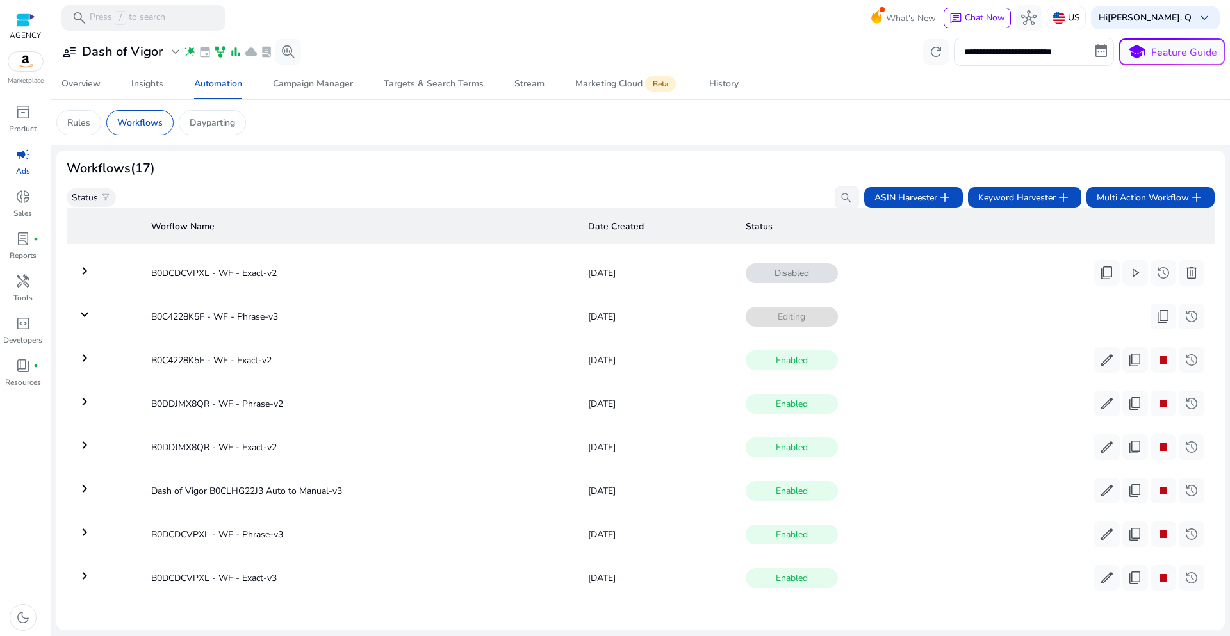
scroll to position [395, 0]
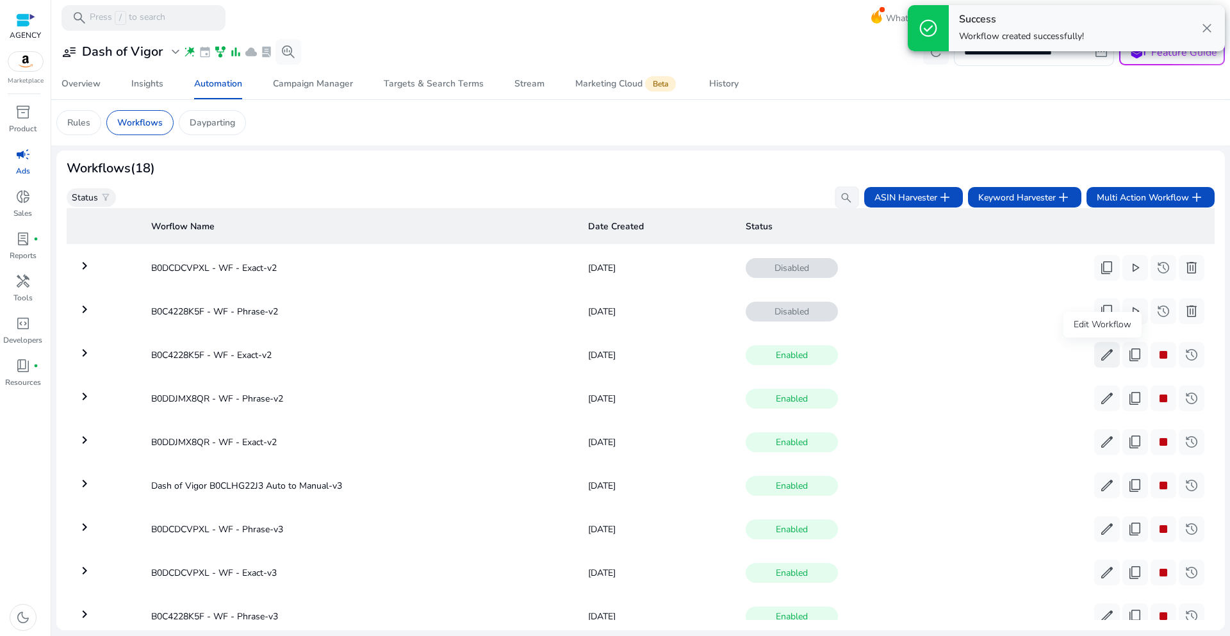
click at [1104, 356] on span "edit" at bounding box center [1106, 354] width 15 height 15
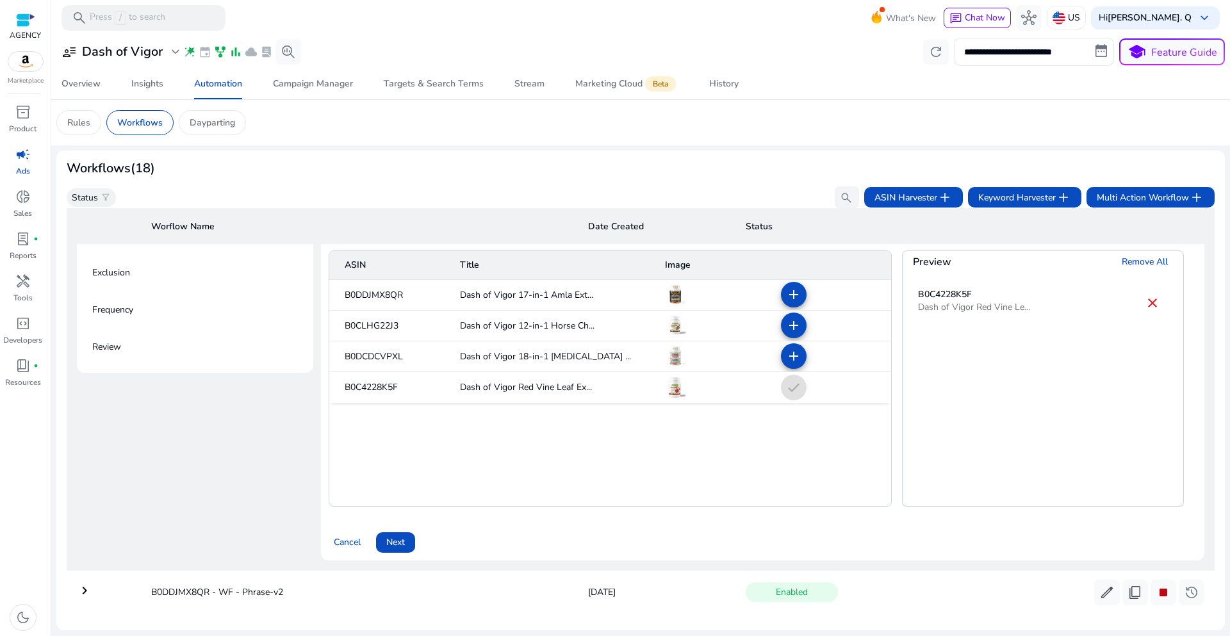
scroll to position [782, 0]
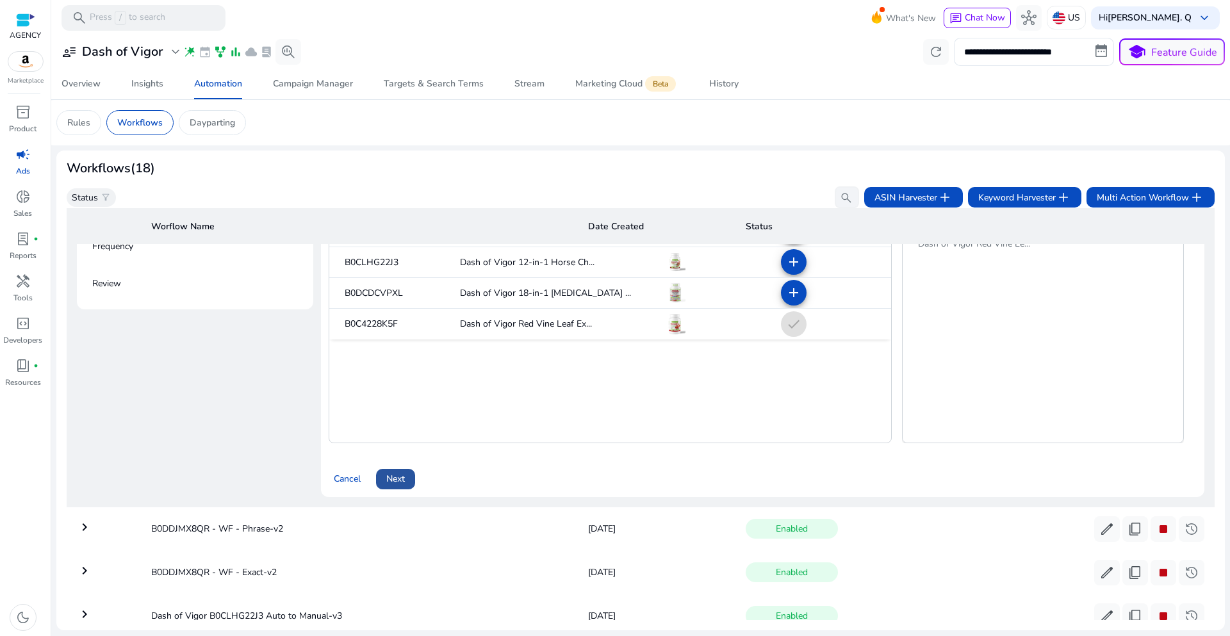
click at [389, 476] on span "Next" at bounding box center [395, 478] width 19 height 13
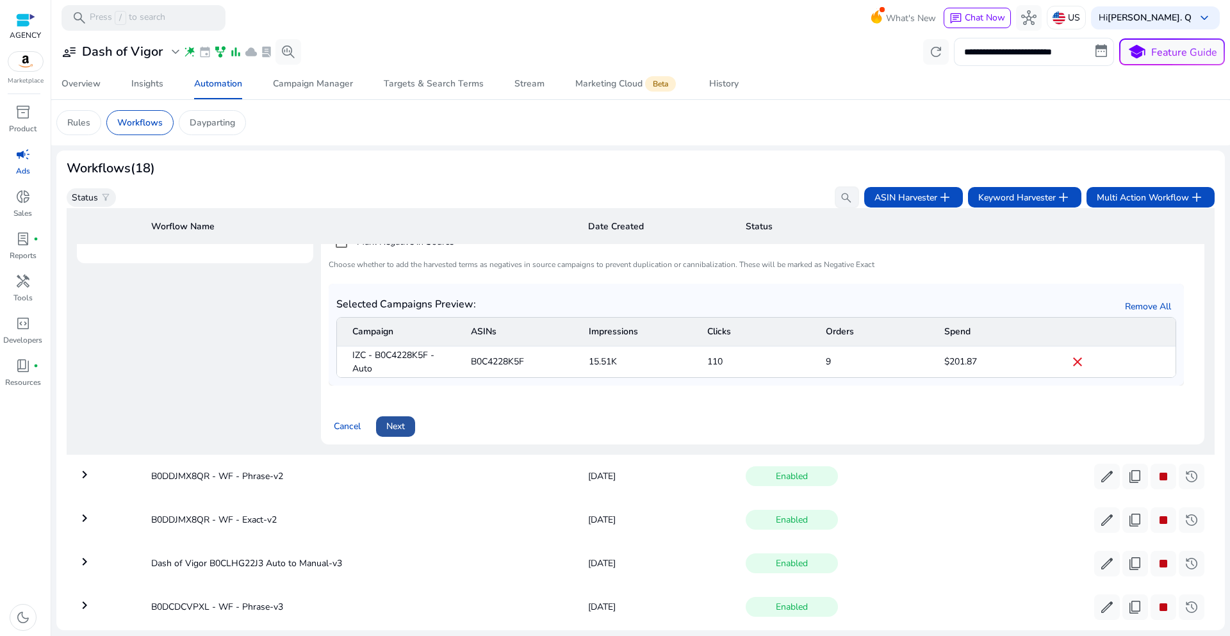
click at [393, 429] on span "Next" at bounding box center [395, 426] width 19 height 13
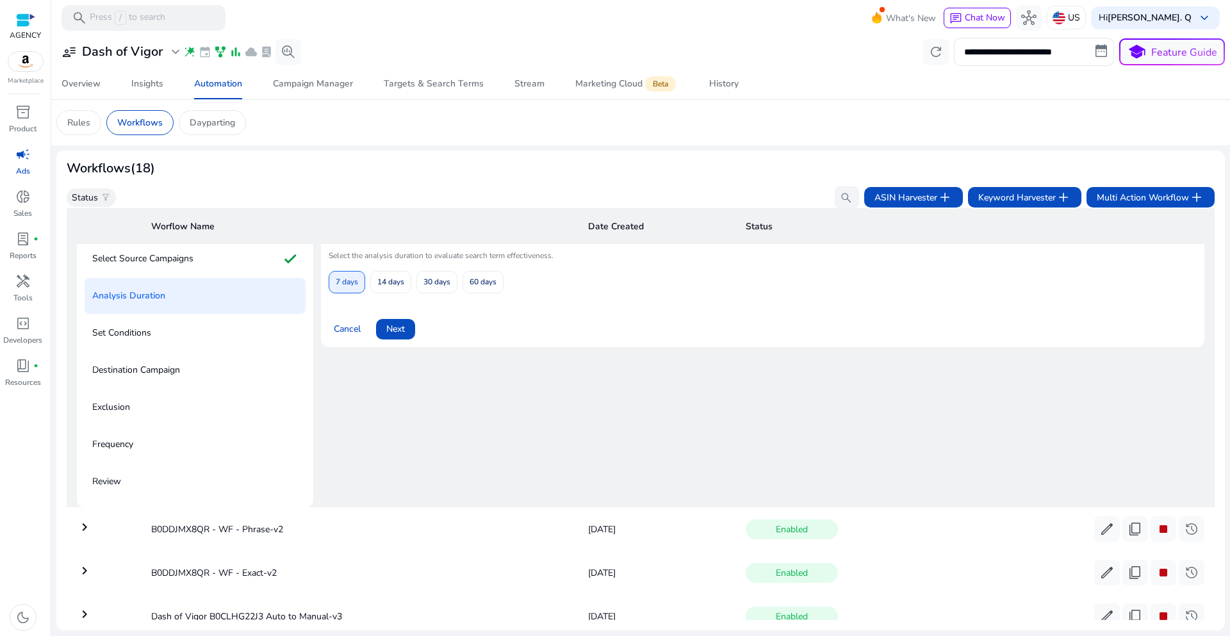
scroll to position [571, 0]
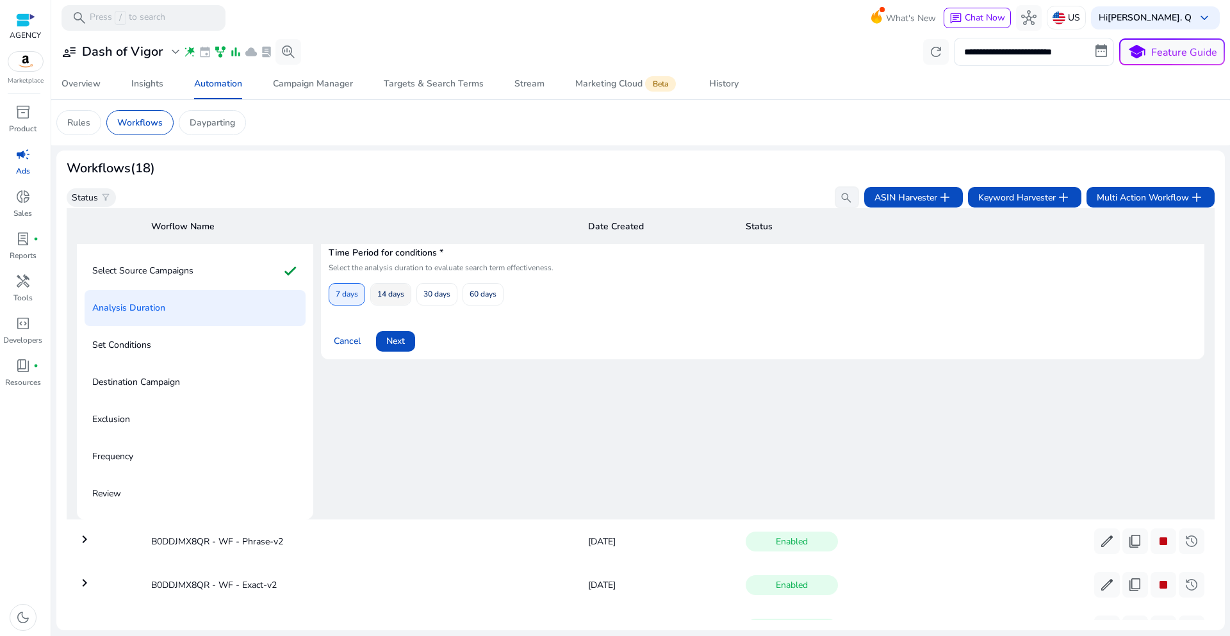
click at [393, 297] on span "14 days" at bounding box center [390, 294] width 27 height 22
click at [402, 337] on span "Next" at bounding box center [395, 340] width 19 height 13
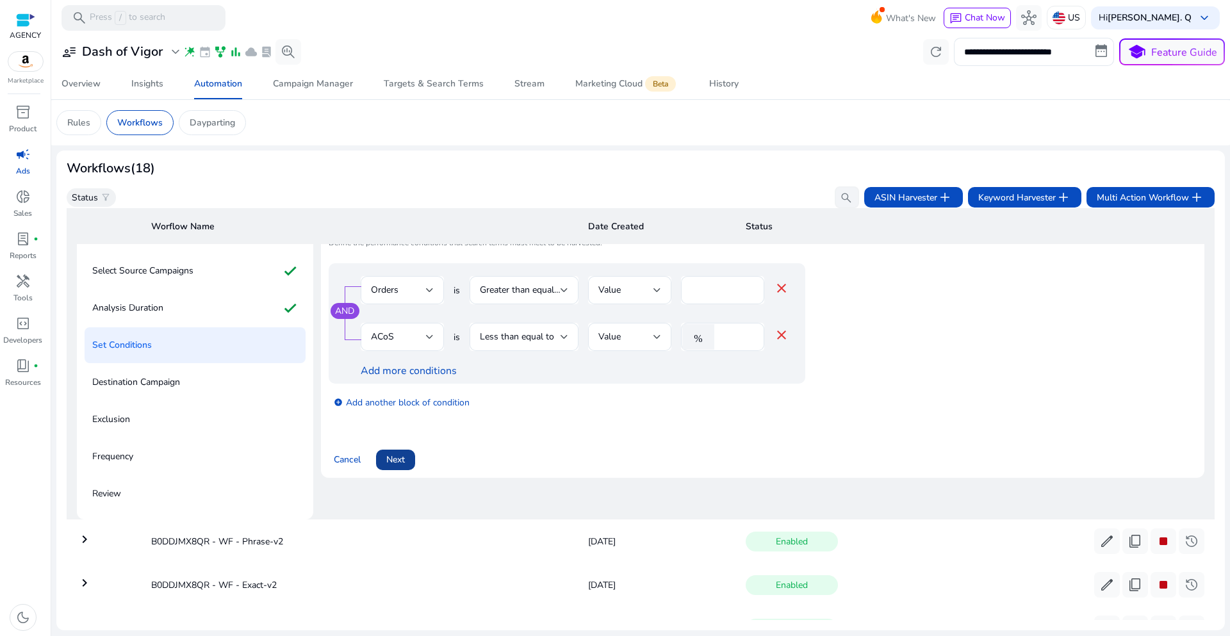
click at [394, 457] on span "Next" at bounding box center [395, 459] width 19 height 13
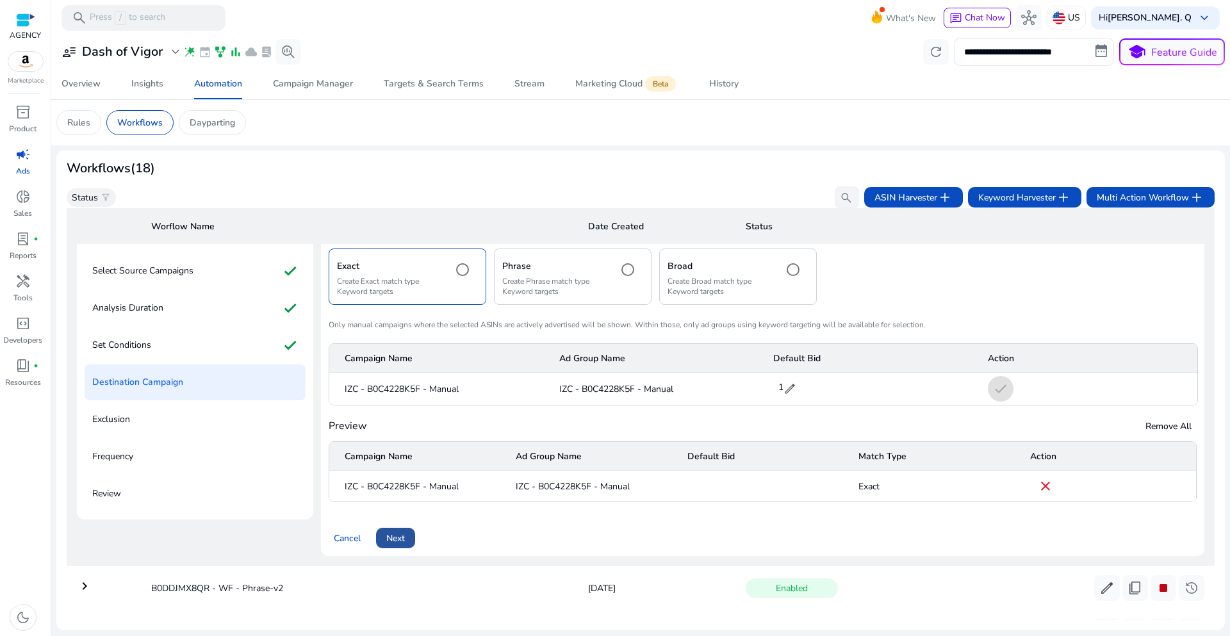
click at [402, 530] on span at bounding box center [395, 538] width 39 height 31
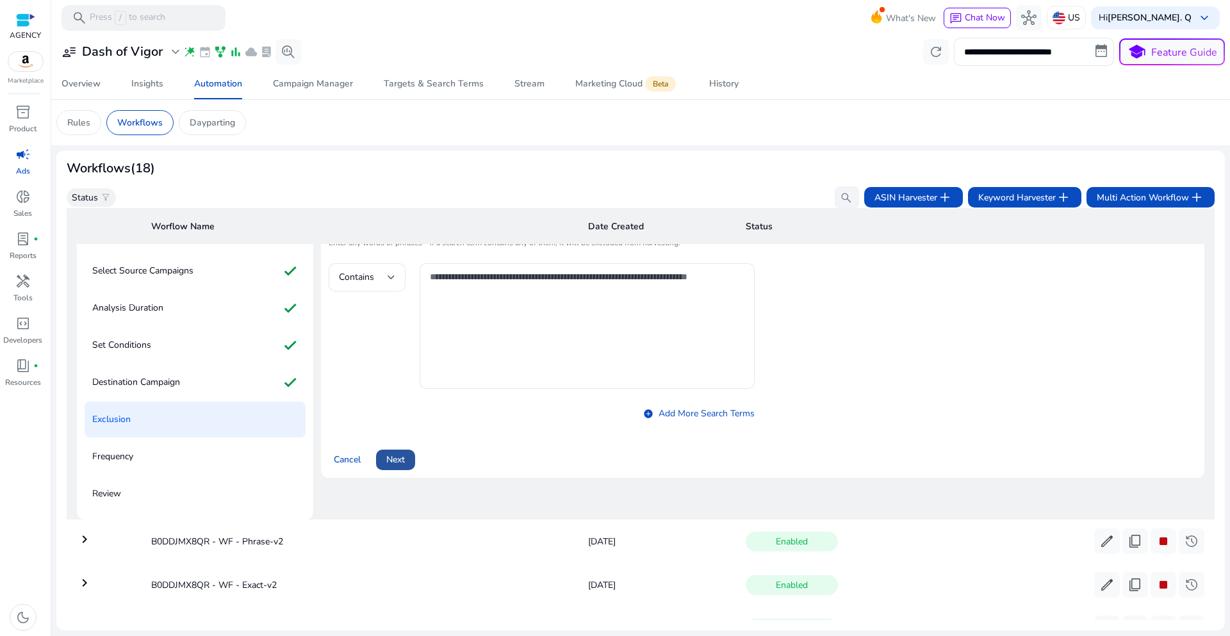
click at [399, 463] on span "Next" at bounding box center [395, 459] width 19 height 13
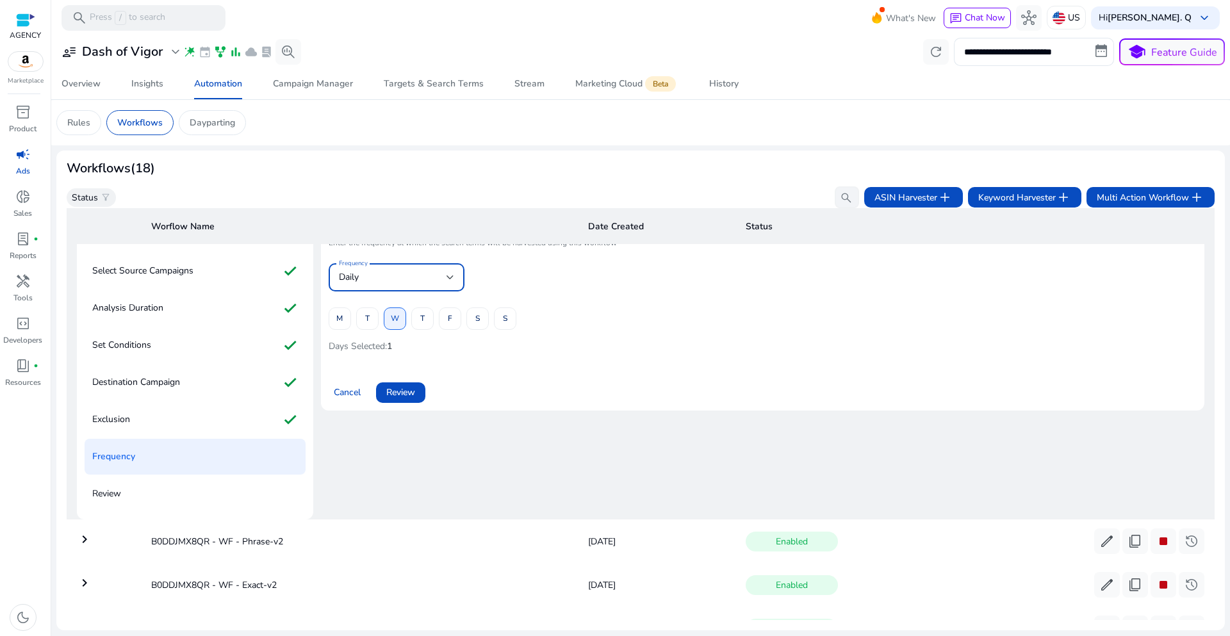
click at [450, 279] on div at bounding box center [451, 277] width 8 height 5
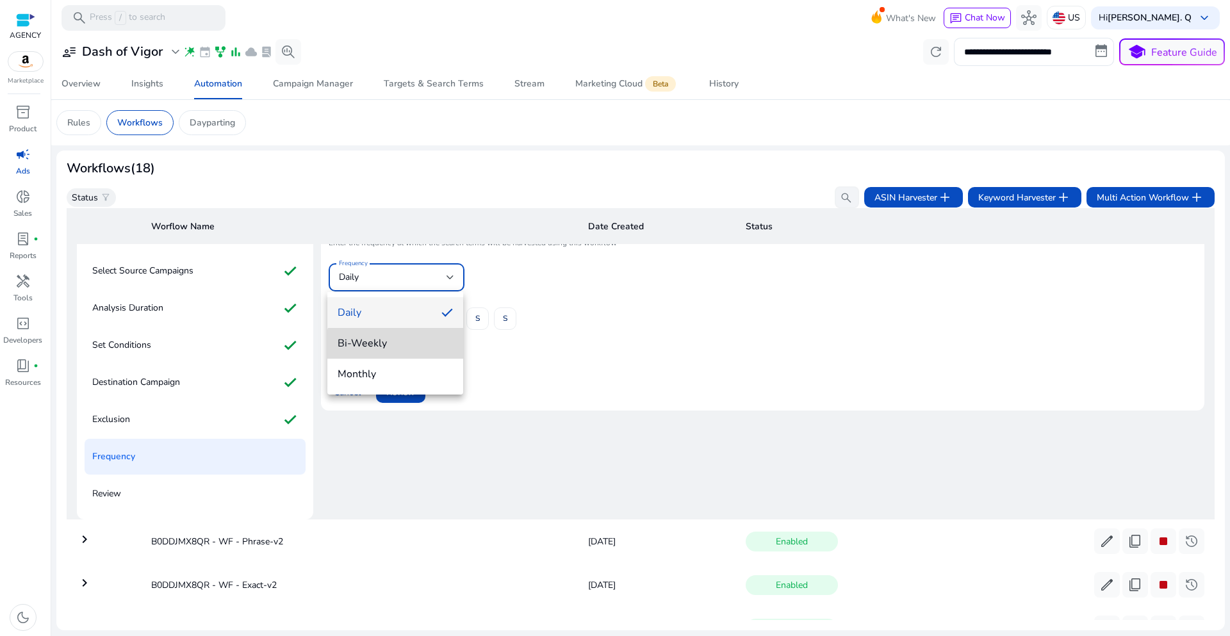
click at [404, 347] on span "Bi-Weekly" at bounding box center [395, 343] width 115 height 14
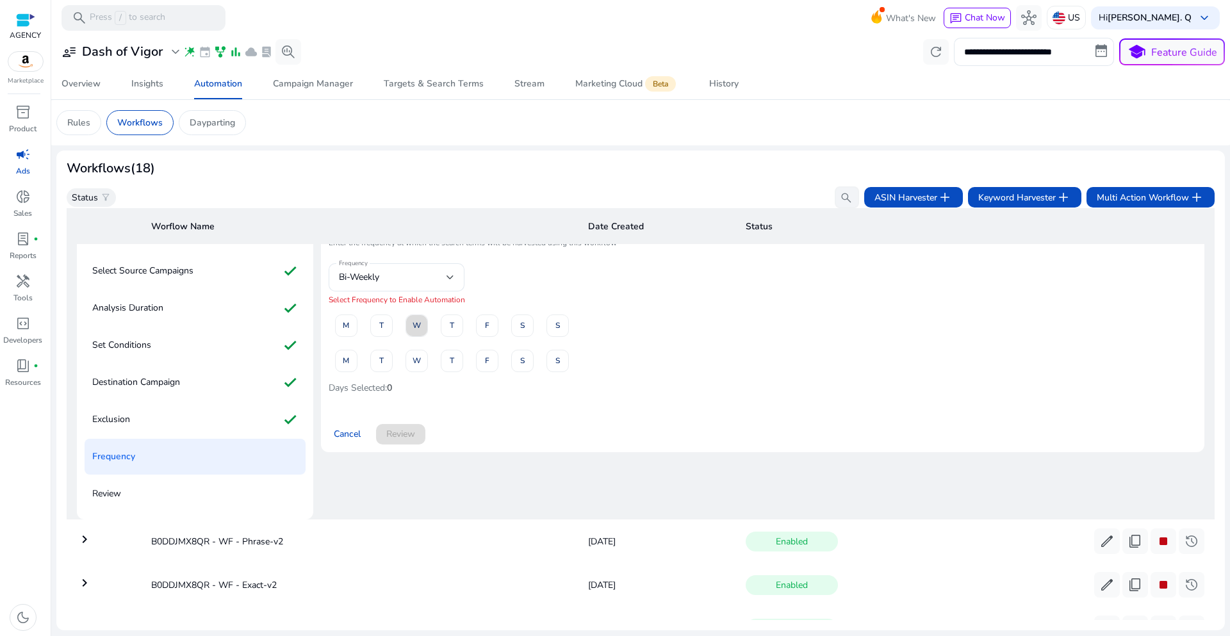
click at [416, 330] on span "W" at bounding box center [417, 326] width 8 height 22
click at [417, 359] on span "W" at bounding box center [417, 361] width 8 height 22
click at [413, 366] on span "W" at bounding box center [417, 361] width 8 height 22
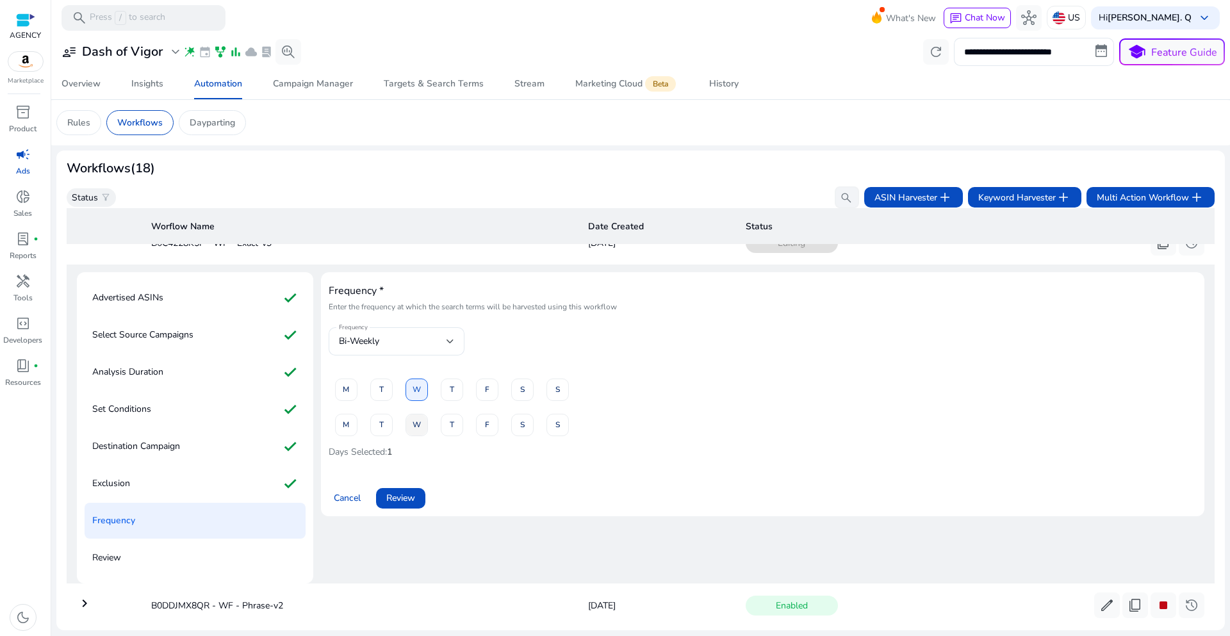
click at [413, 430] on span "W" at bounding box center [417, 425] width 8 height 22
click at [413, 382] on span "W" at bounding box center [417, 390] width 8 height 22
click at [416, 393] on span "W" at bounding box center [417, 390] width 8 height 22
click at [414, 422] on span "W" at bounding box center [417, 425] width 8 height 22
click at [416, 427] on span "W" at bounding box center [417, 425] width 8 height 22
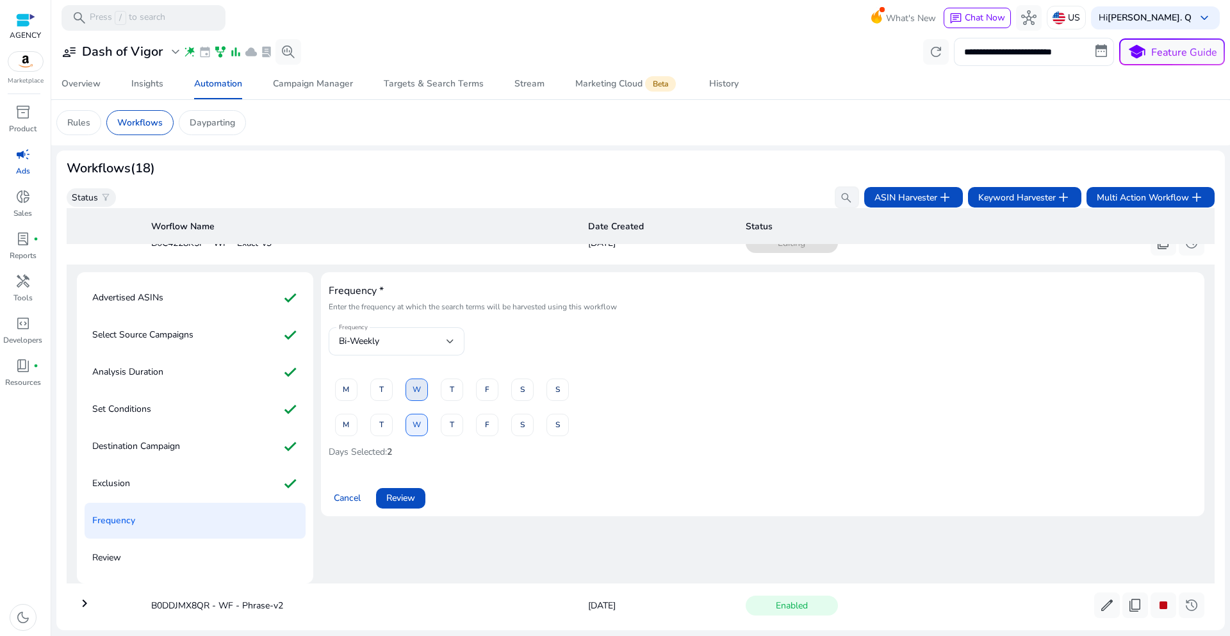
click at [420, 389] on span at bounding box center [416, 389] width 21 height 31
click at [417, 400] on span "W" at bounding box center [417, 390] width 8 height 22
click at [420, 425] on span at bounding box center [416, 424] width 21 height 31
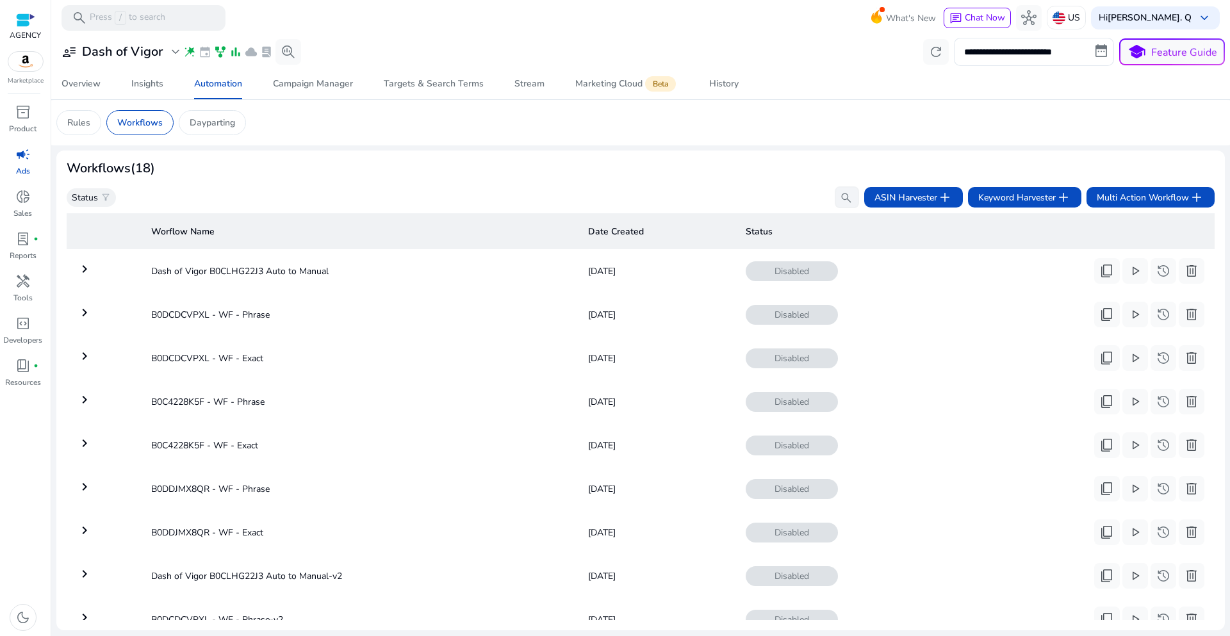
scroll to position [507, 0]
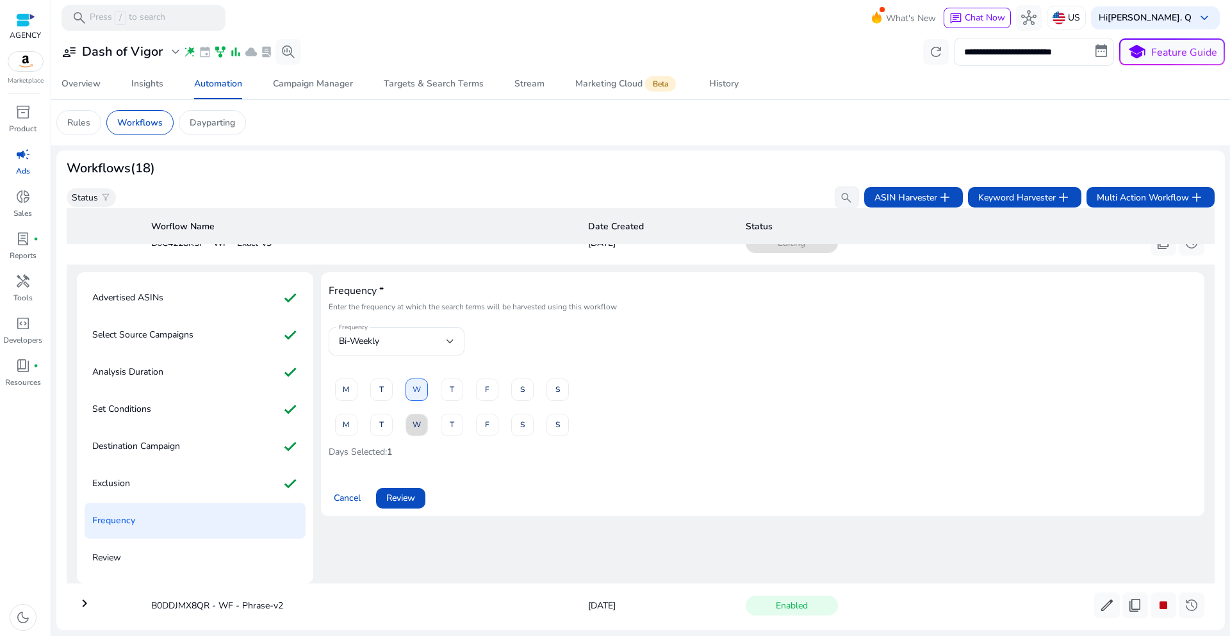
click at [418, 429] on span "W" at bounding box center [417, 425] width 8 height 22
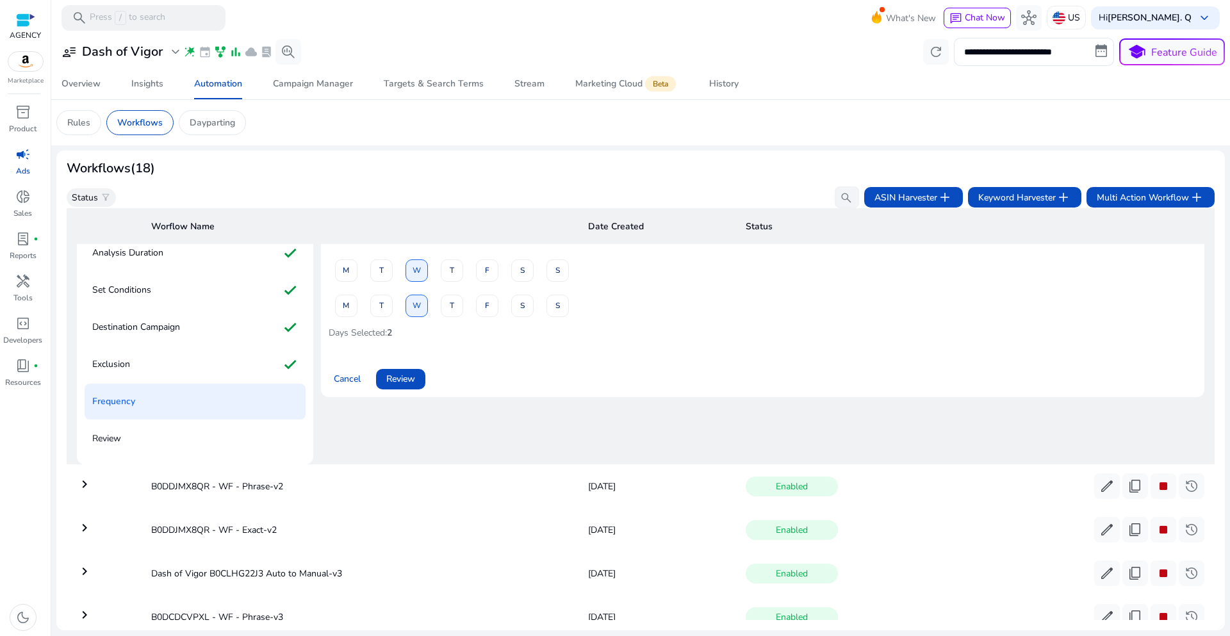
scroll to position [635, 0]
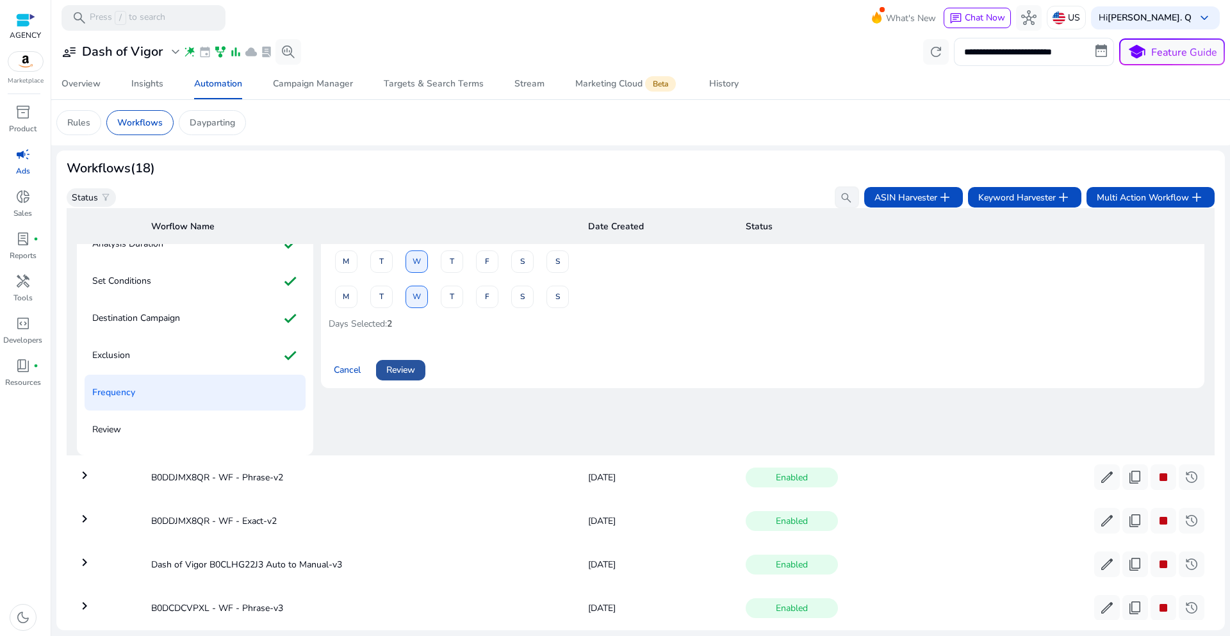
click at [408, 374] on span "Review" at bounding box center [400, 369] width 29 height 13
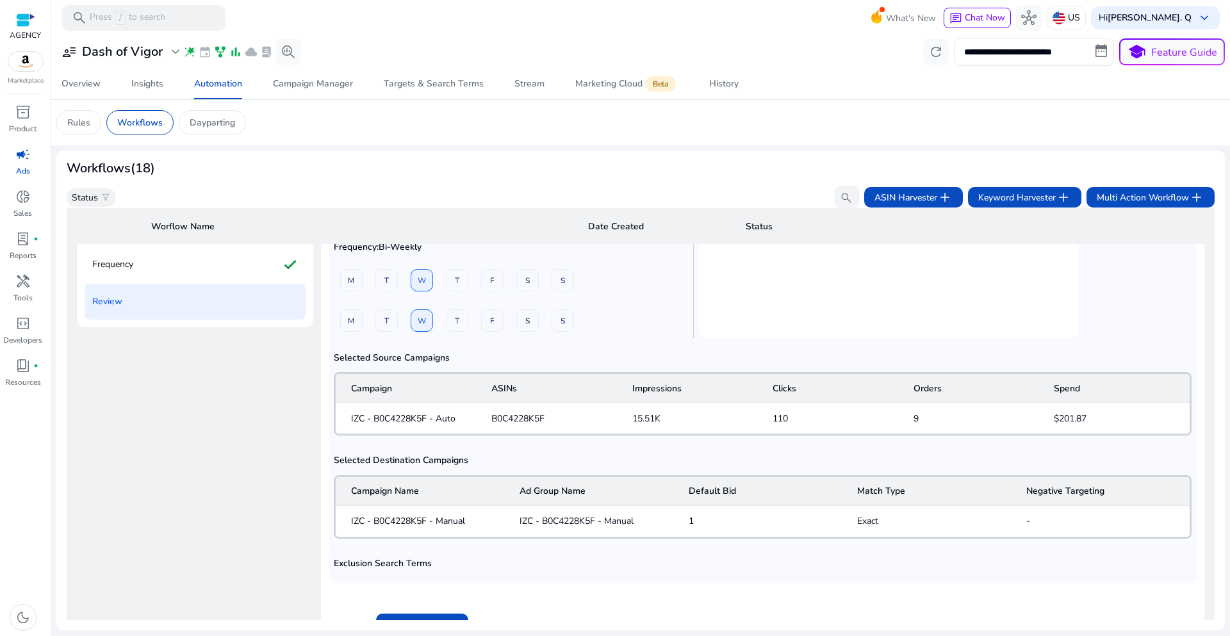
scroll to position [956, 0]
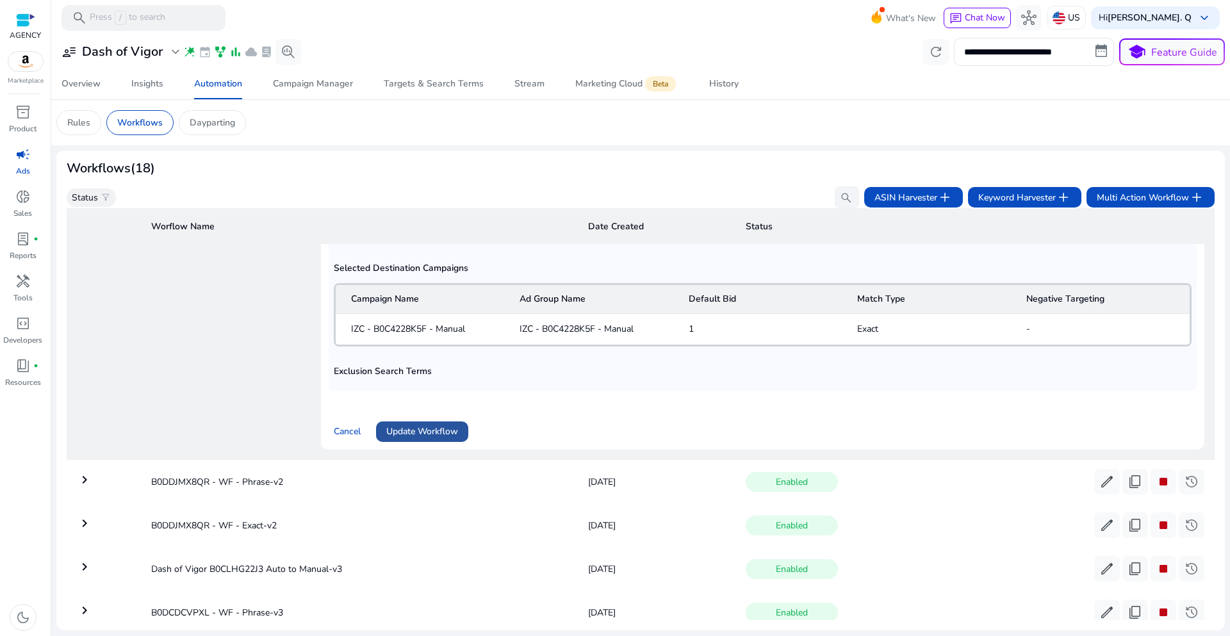
click at [447, 436] on span "Update Workflow" at bounding box center [422, 431] width 72 height 13
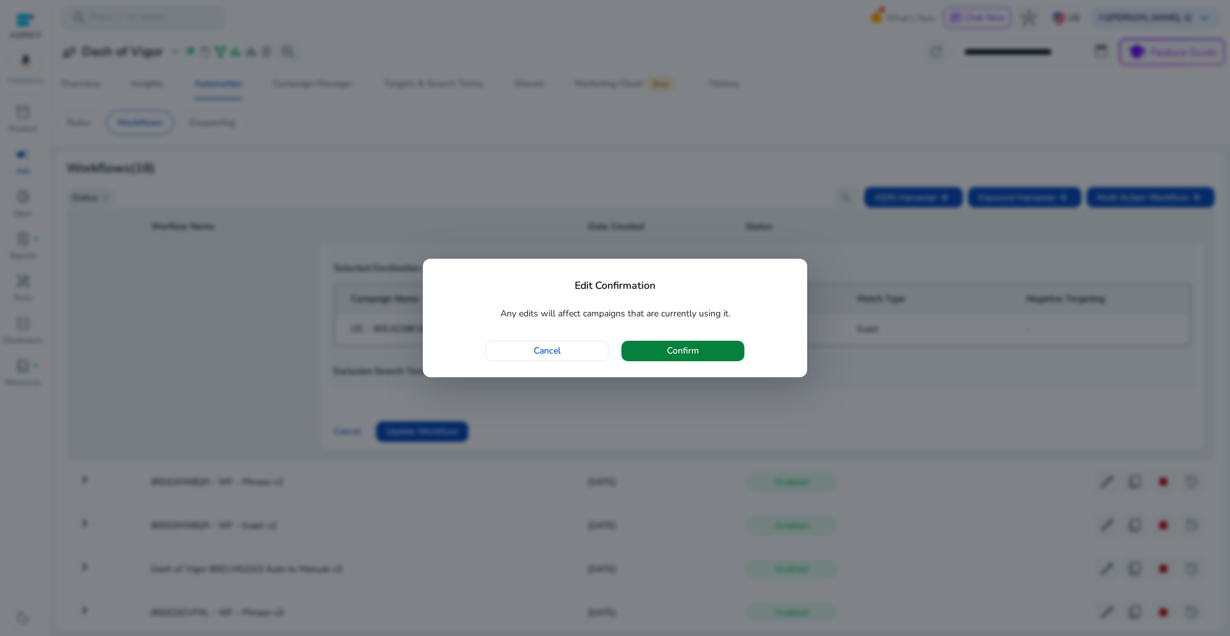
click at [639, 350] on span "button" at bounding box center [682, 351] width 123 height 31
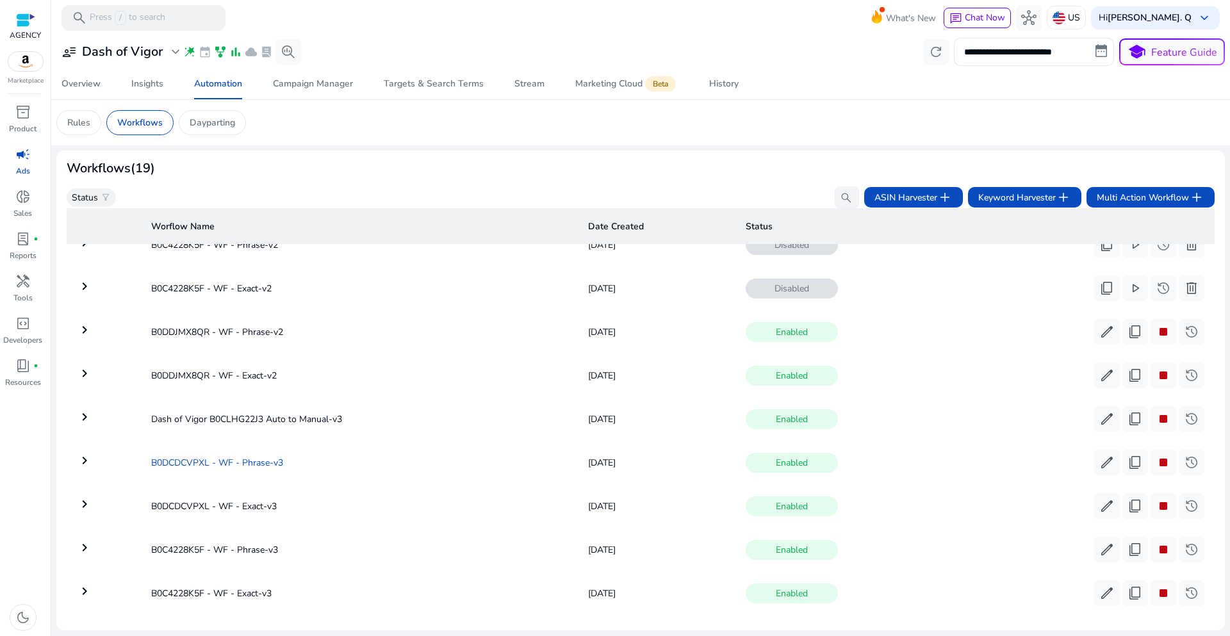
scroll to position [482, 0]
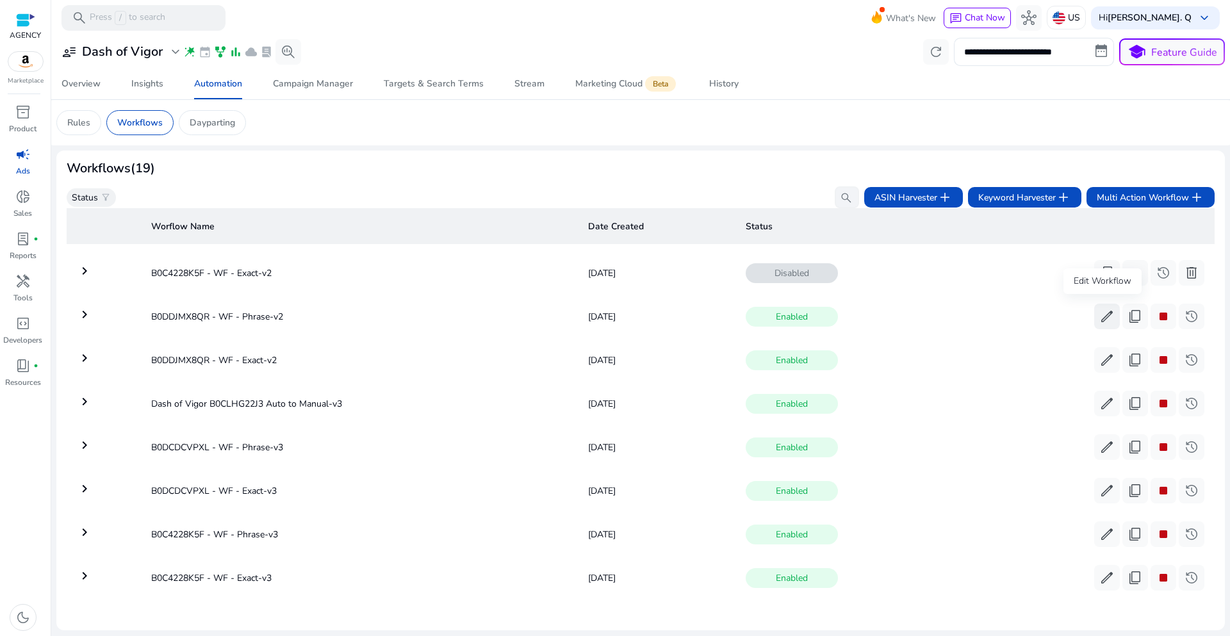
click at [1099, 312] on span "edit" at bounding box center [1106, 316] width 15 height 15
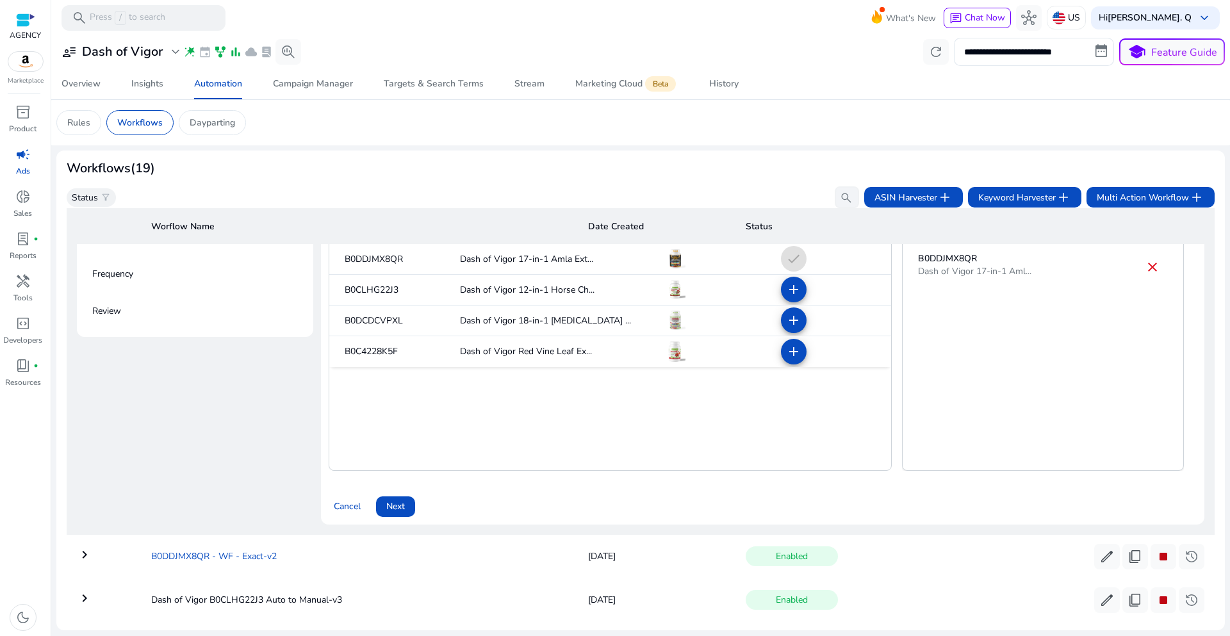
scroll to position [825, 0]
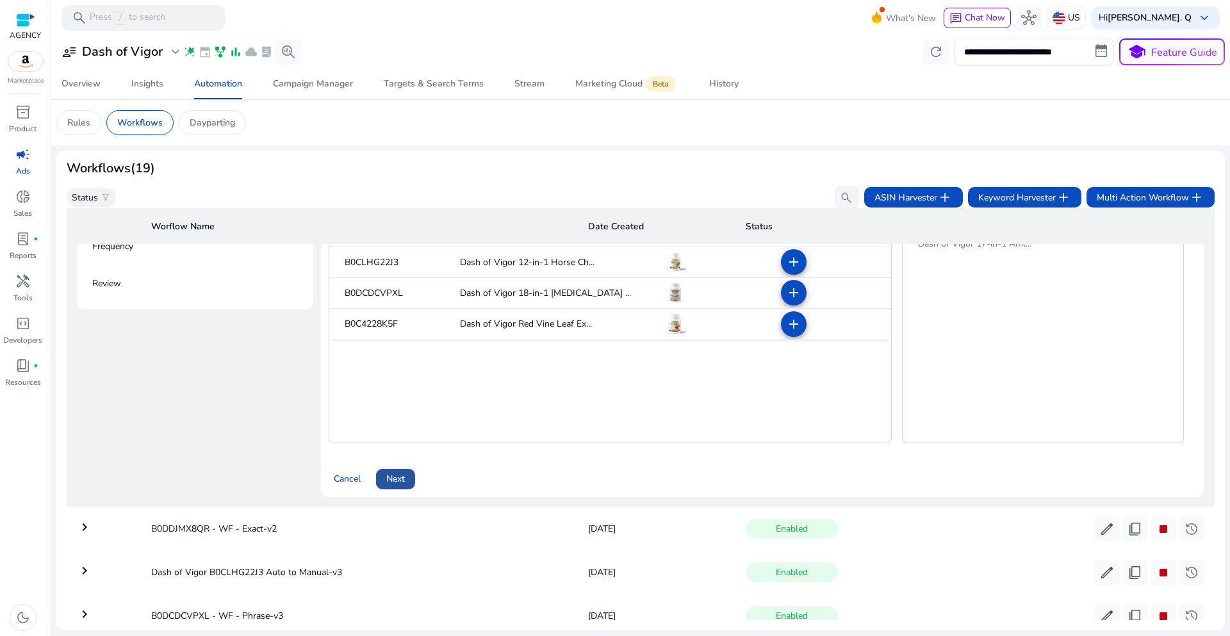
click at [394, 483] on span "Next" at bounding box center [395, 478] width 19 height 13
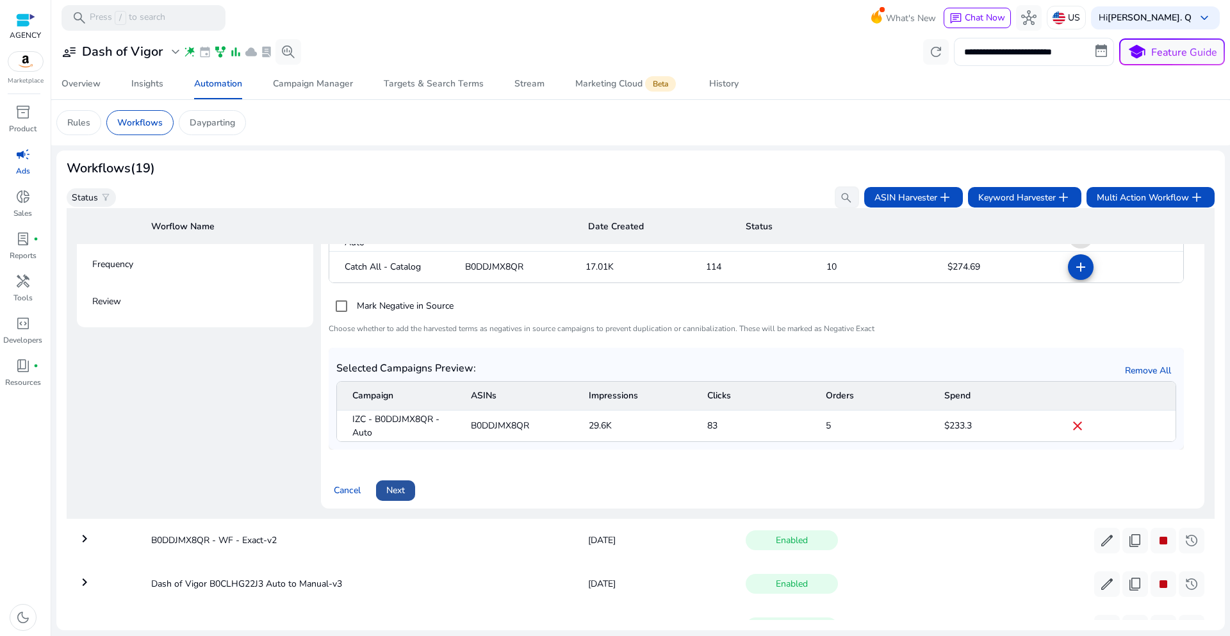
click at [401, 500] on span at bounding box center [395, 490] width 39 height 31
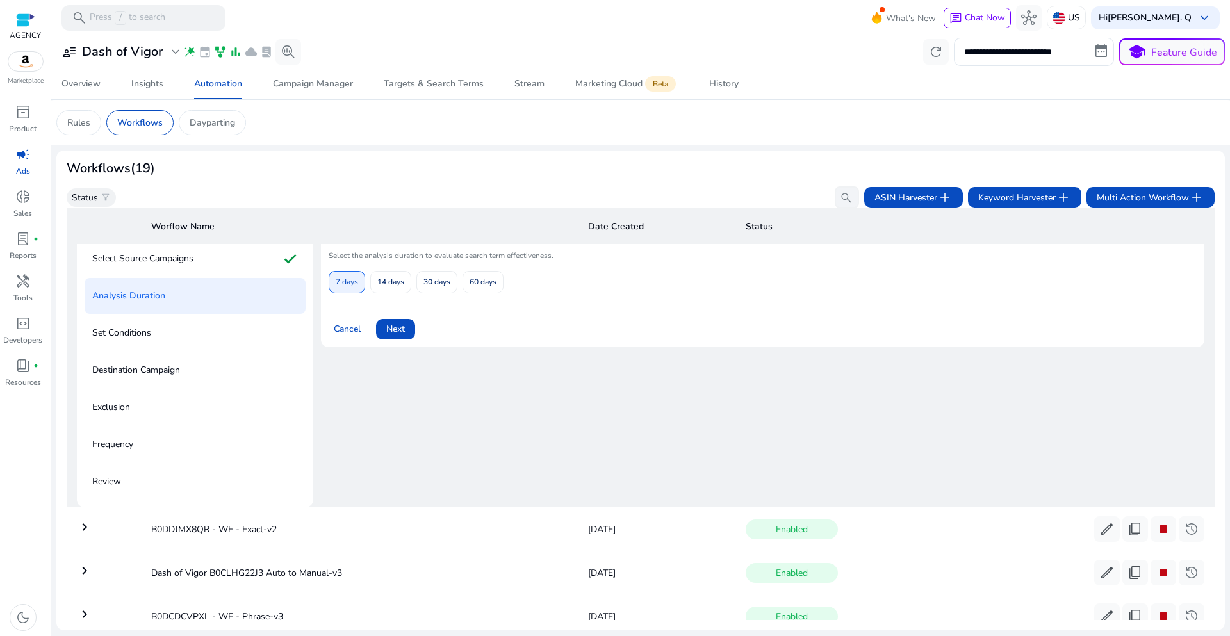
scroll to position [615, 0]
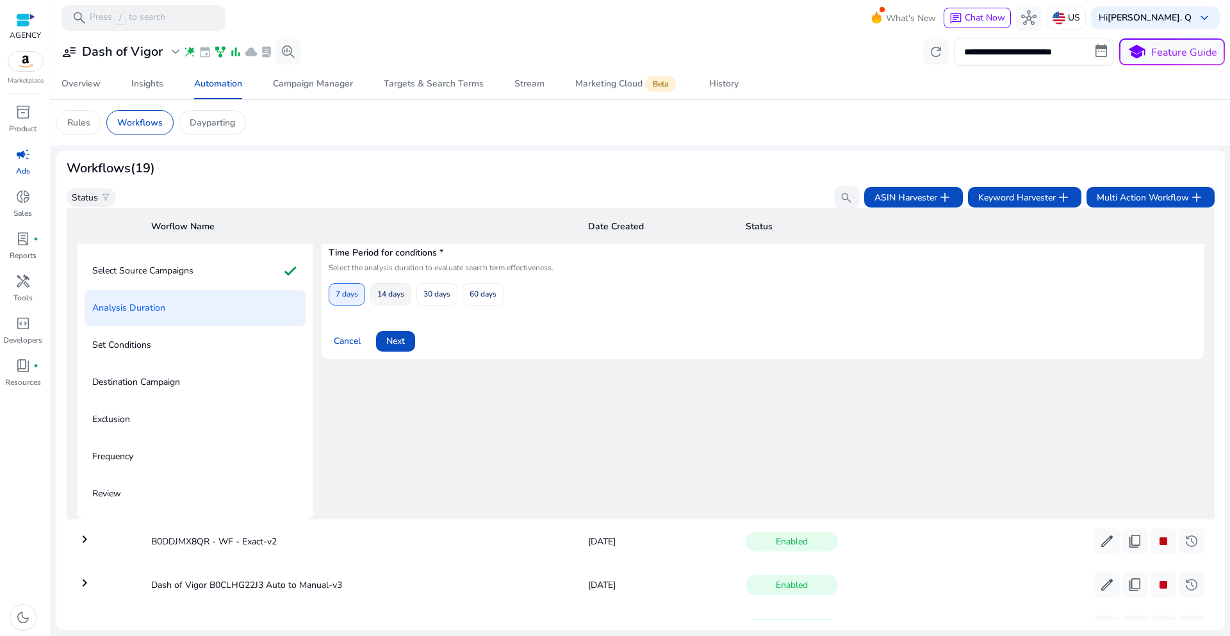
click at [382, 299] on span "14 days" at bounding box center [390, 294] width 27 height 22
click at [392, 341] on span "Next" at bounding box center [395, 340] width 19 height 13
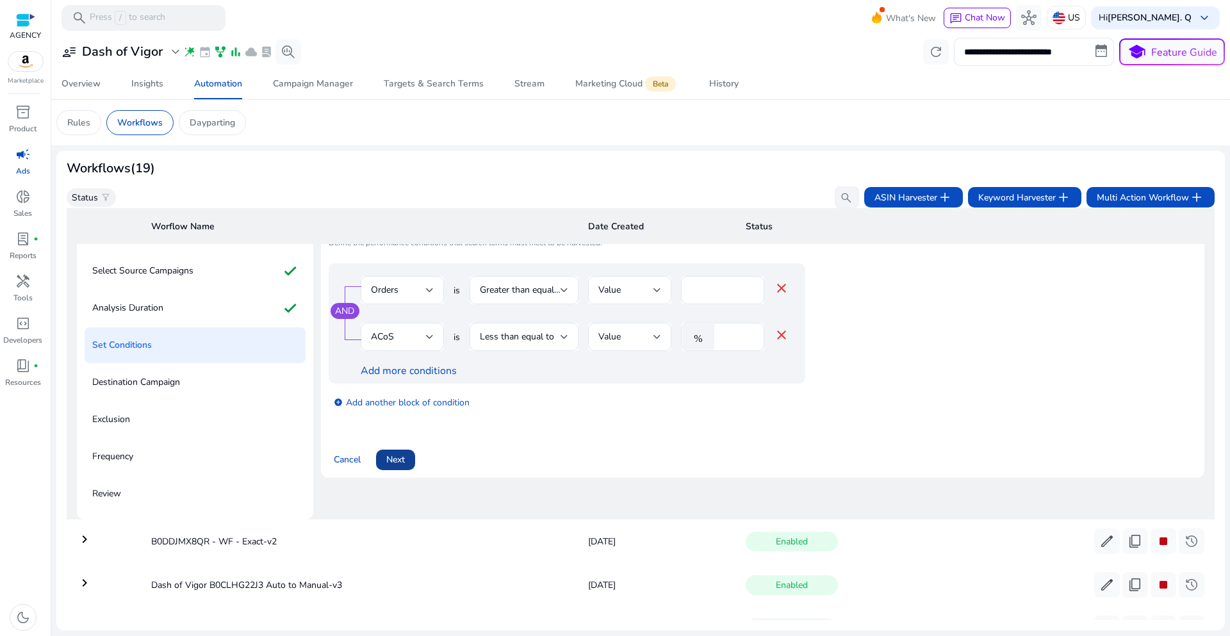
click at [394, 455] on span "Next" at bounding box center [395, 459] width 19 height 13
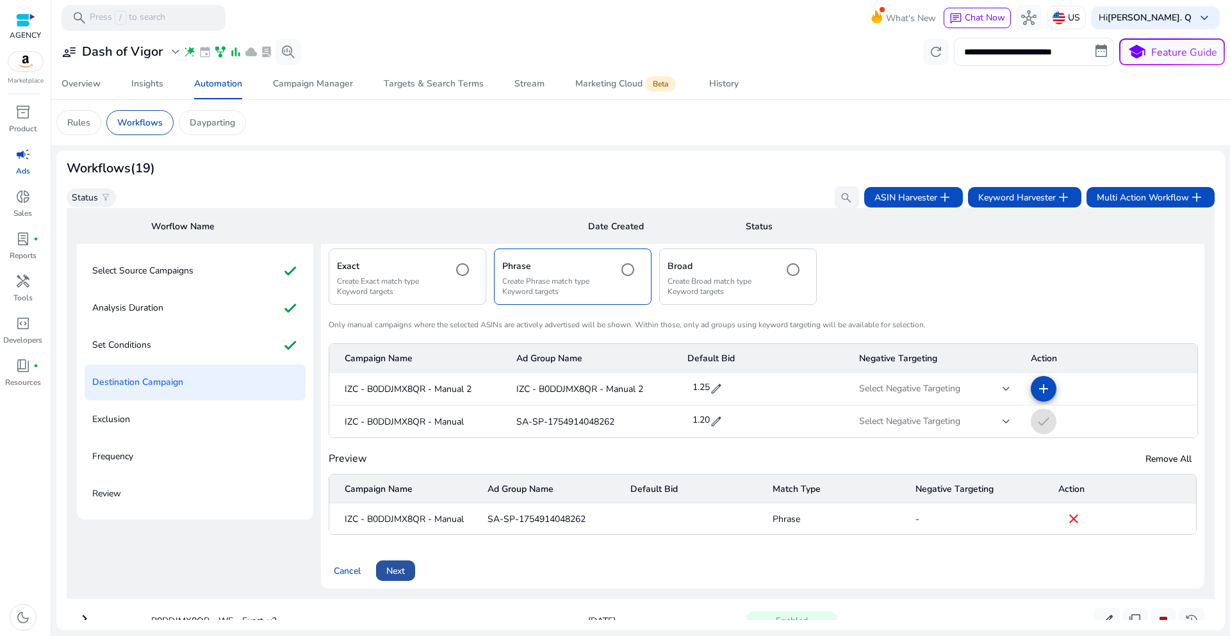
click at [396, 566] on span "Next" at bounding box center [395, 570] width 19 height 13
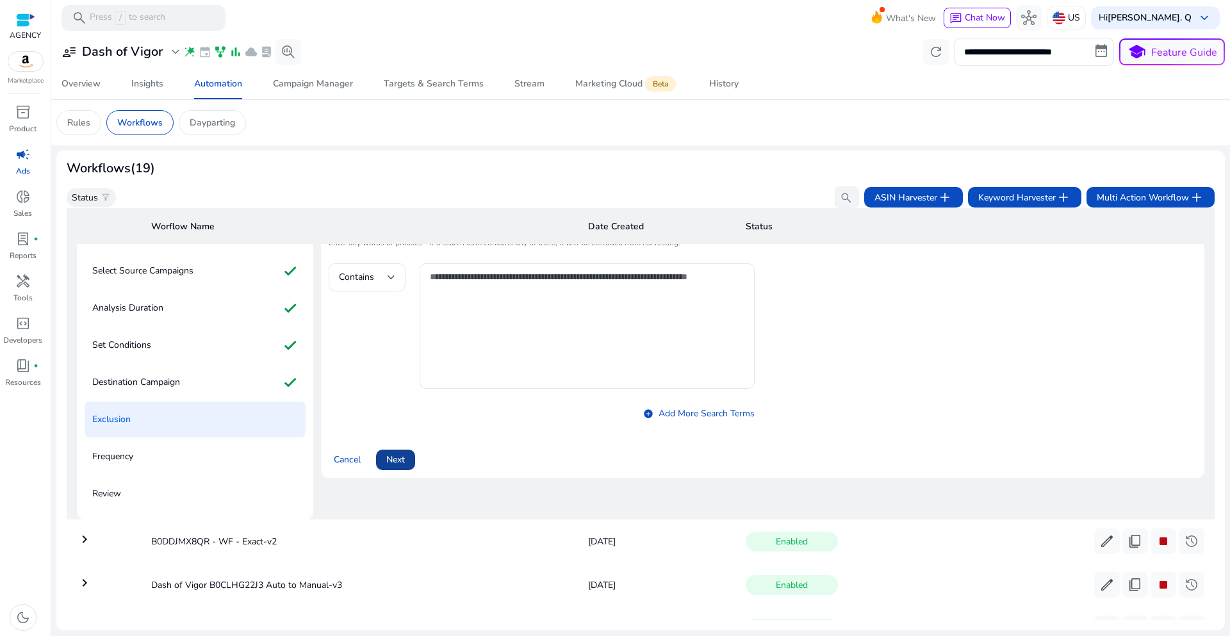
click at [388, 460] on span "Next" at bounding box center [395, 459] width 19 height 13
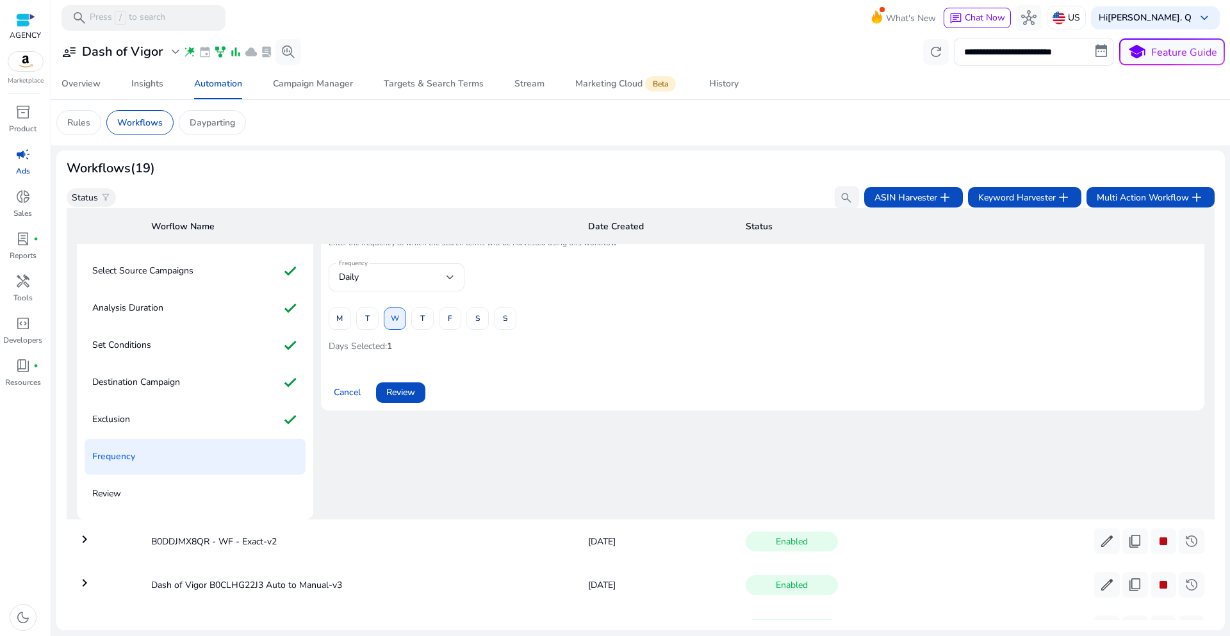
click at [453, 275] on div at bounding box center [451, 277] width 8 height 5
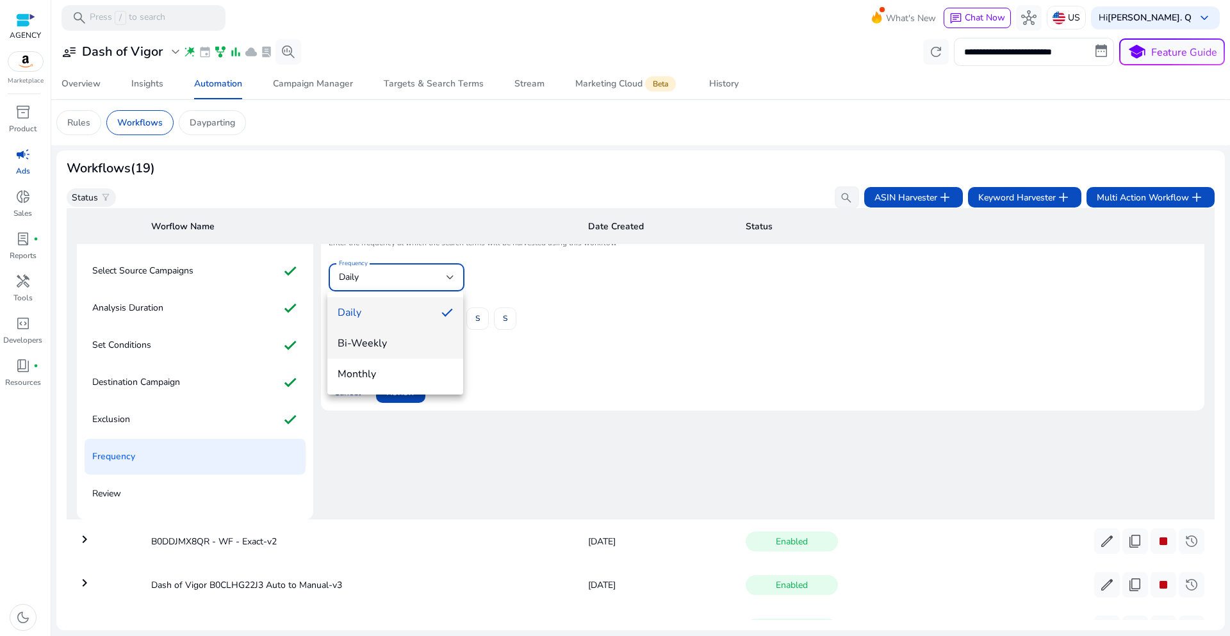
click at [404, 340] on span "Bi-Weekly" at bounding box center [395, 343] width 115 height 14
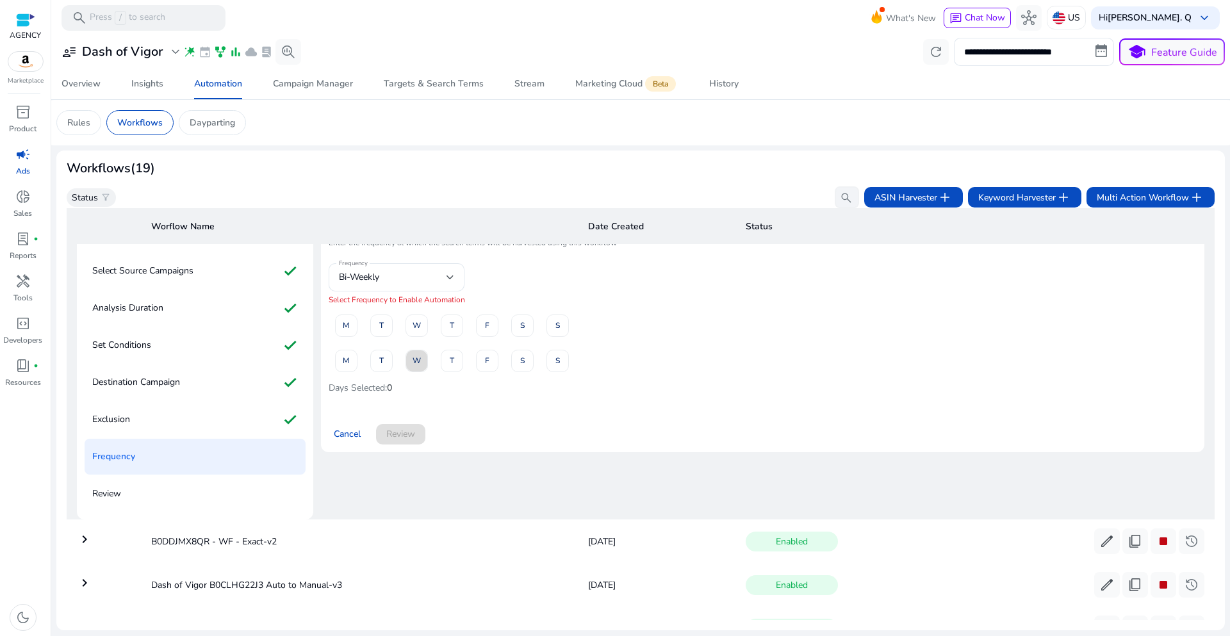
click at [415, 363] on span "W" at bounding box center [417, 361] width 8 height 22
click at [413, 329] on span "W" at bounding box center [417, 326] width 8 height 22
click at [414, 362] on span "W" at bounding box center [417, 361] width 8 height 22
click at [415, 361] on span "W" at bounding box center [417, 361] width 8 height 22
click at [407, 435] on span "Review" at bounding box center [400, 433] width 29 height 13
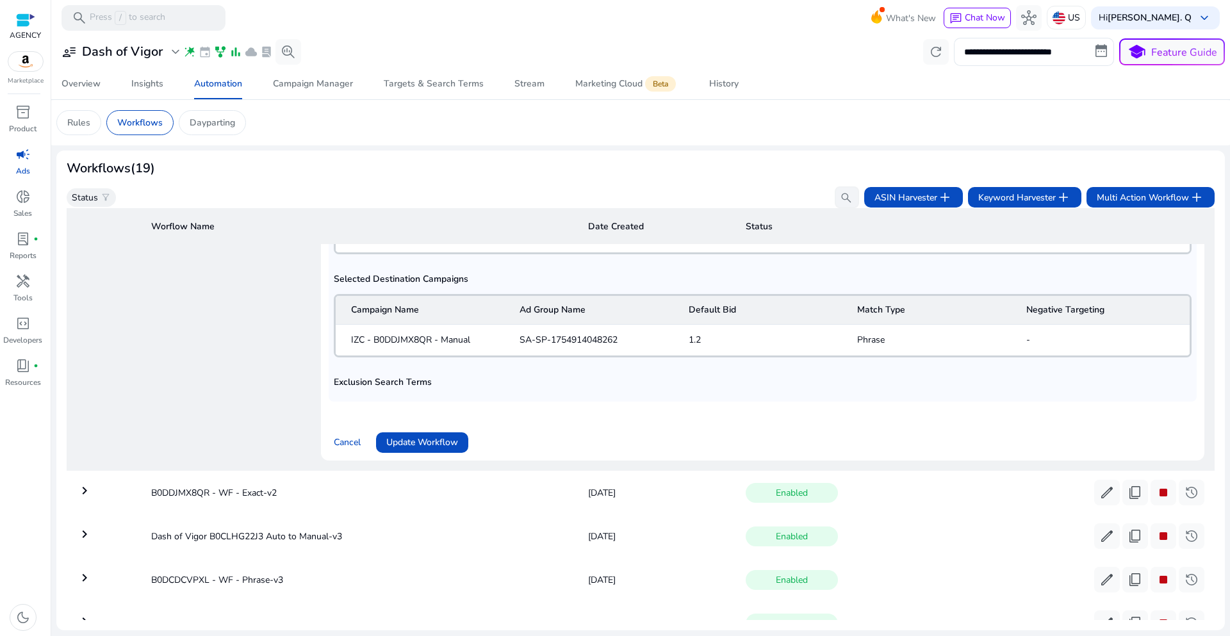
scroll to position [1063, 0]
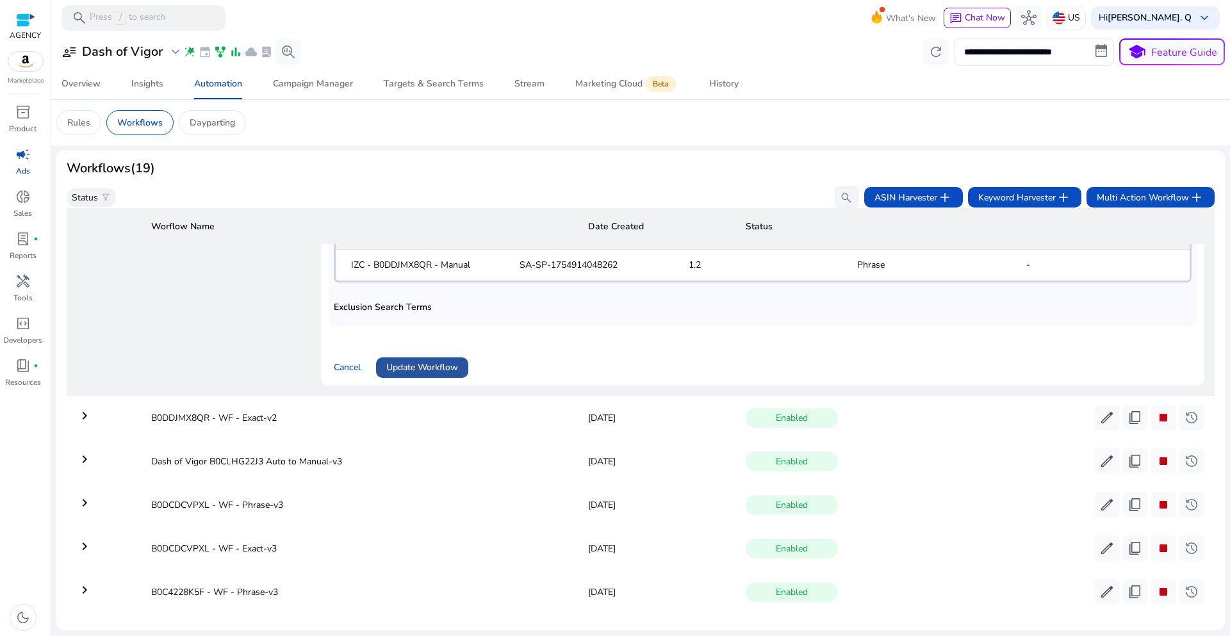
click at [434, 372] on span "Update Workflow" at bounding box center [422, 367] width 72 height 13
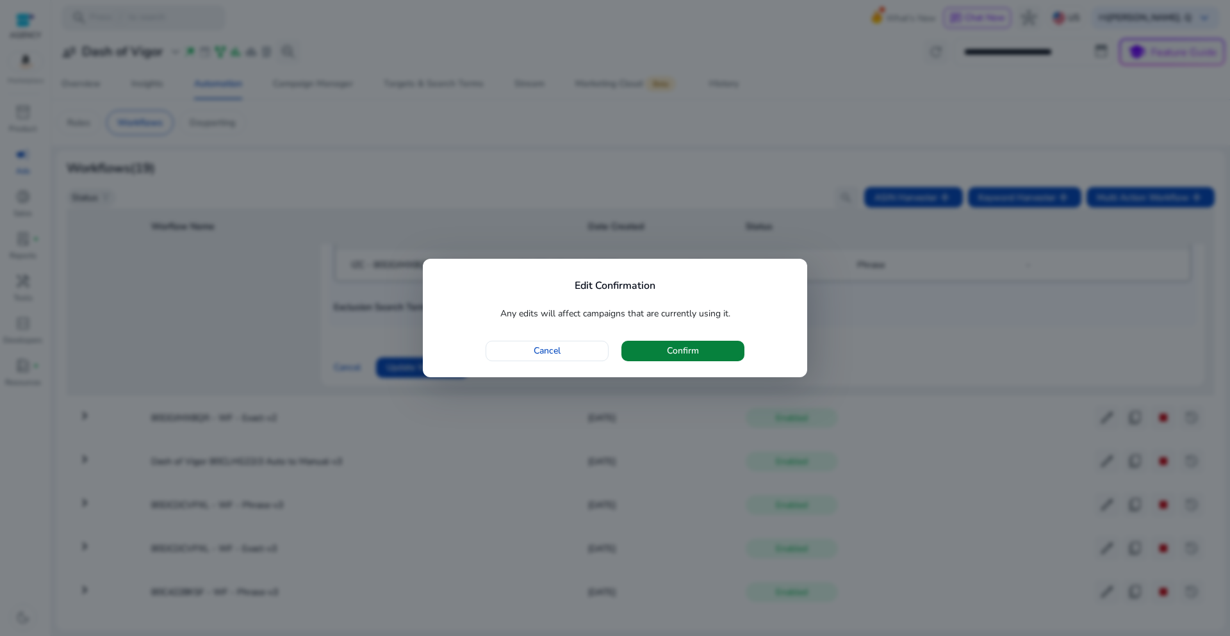
click at [650, 354] on span "button" at bounding box center [682, 351] width 123 height 31
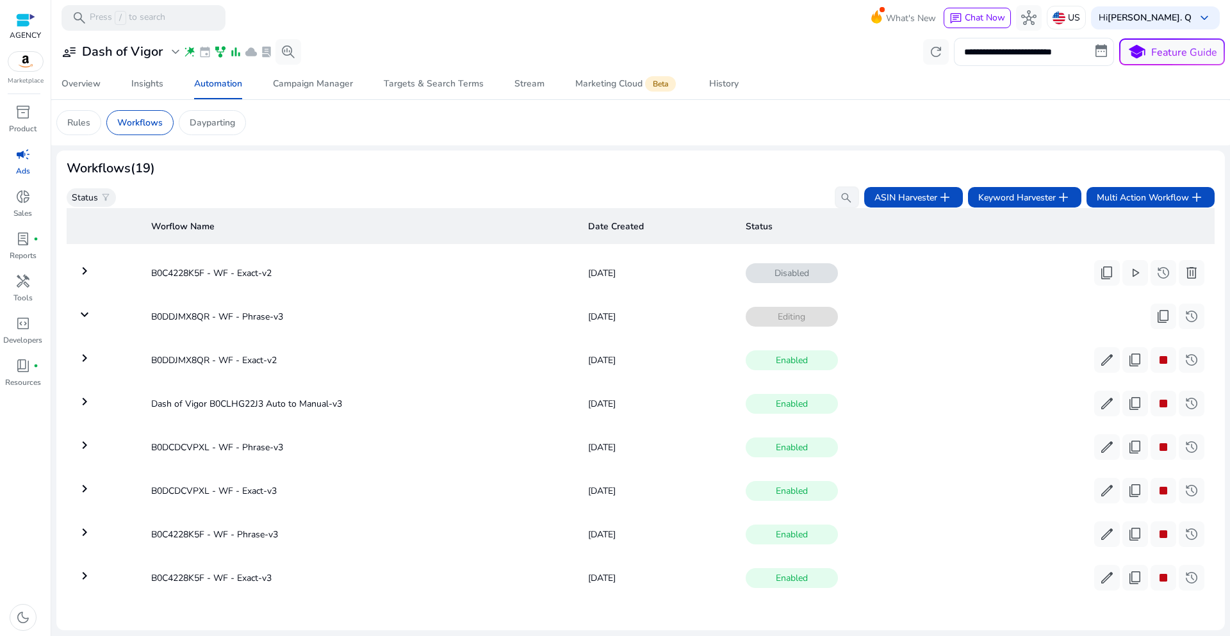
scroll to position [482, 0]
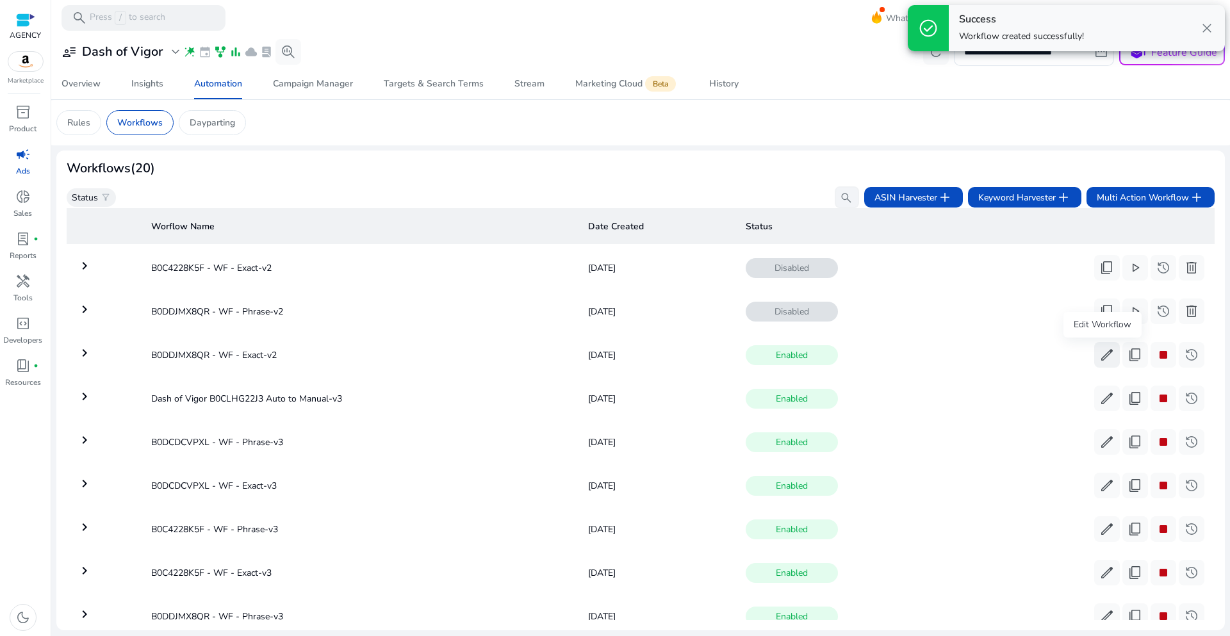
click at [1102, 354] on span "edit" at bounding box center [1106, 354] width 15 height 15
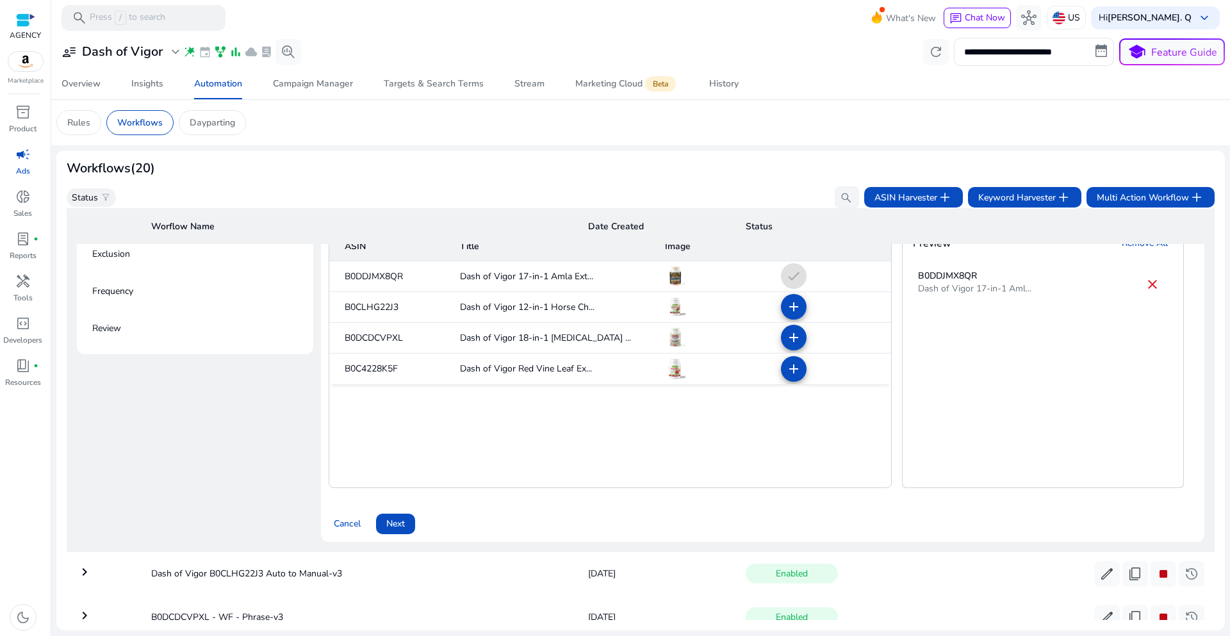
scroll to position [869, 0]
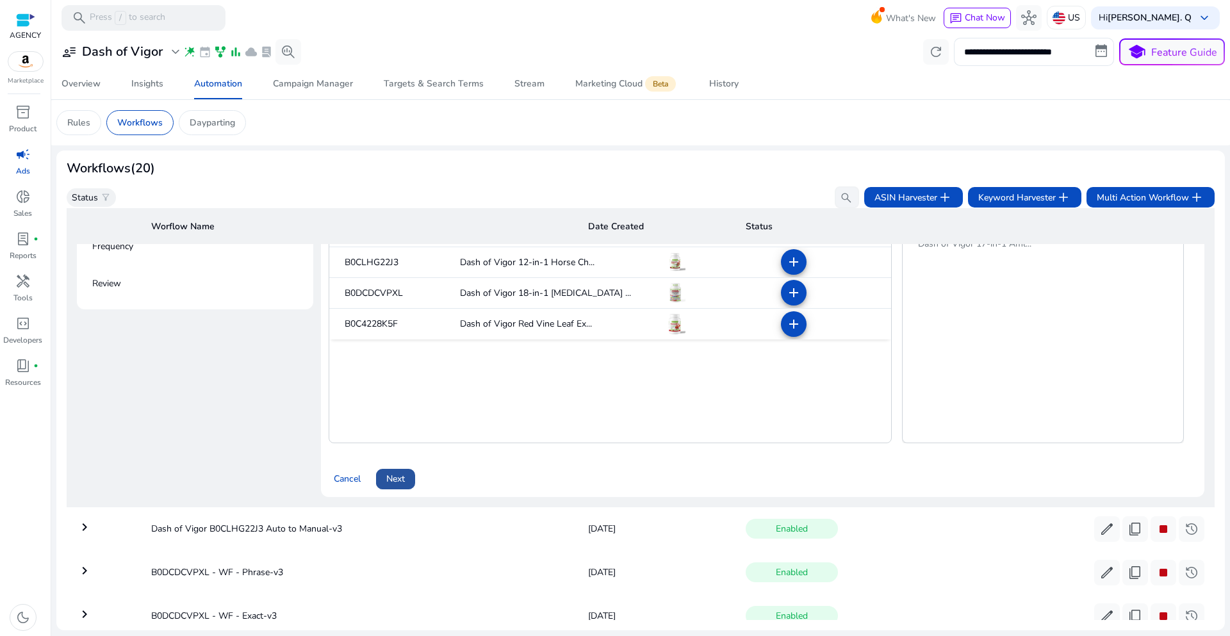
click at [398, 480] on span "Next" at bounding box center [395, 478] width 19 height 13
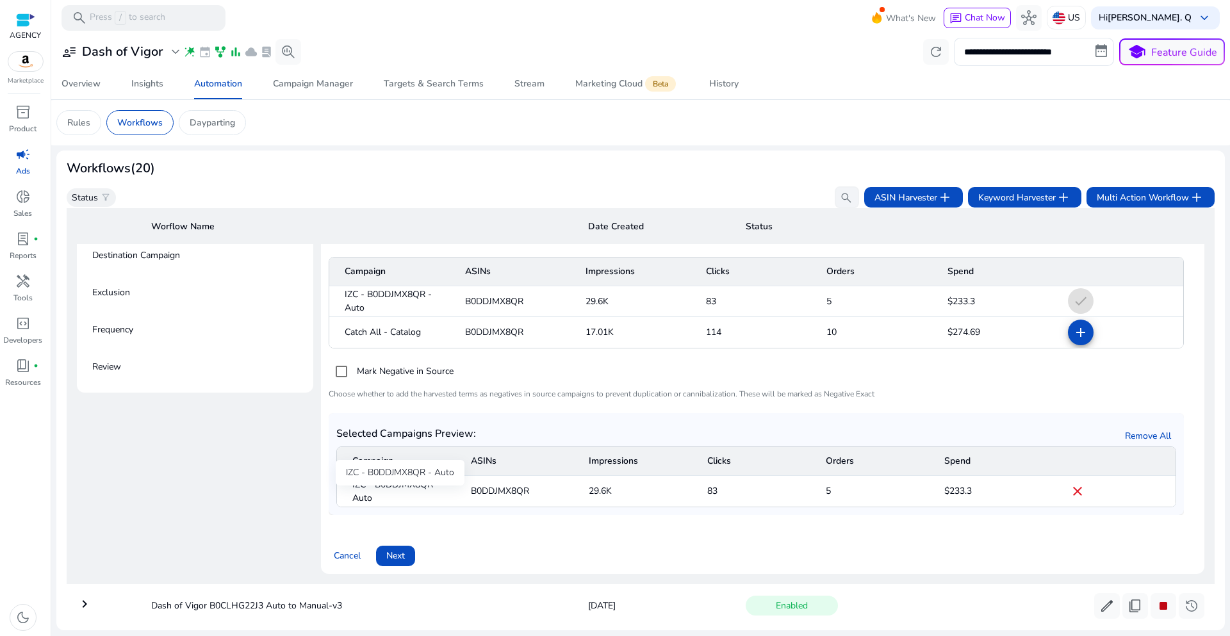
scroll to position [787, 0]
click at [400, 553] on span "Next" at bounding box center [395, 554] width 19 height 13
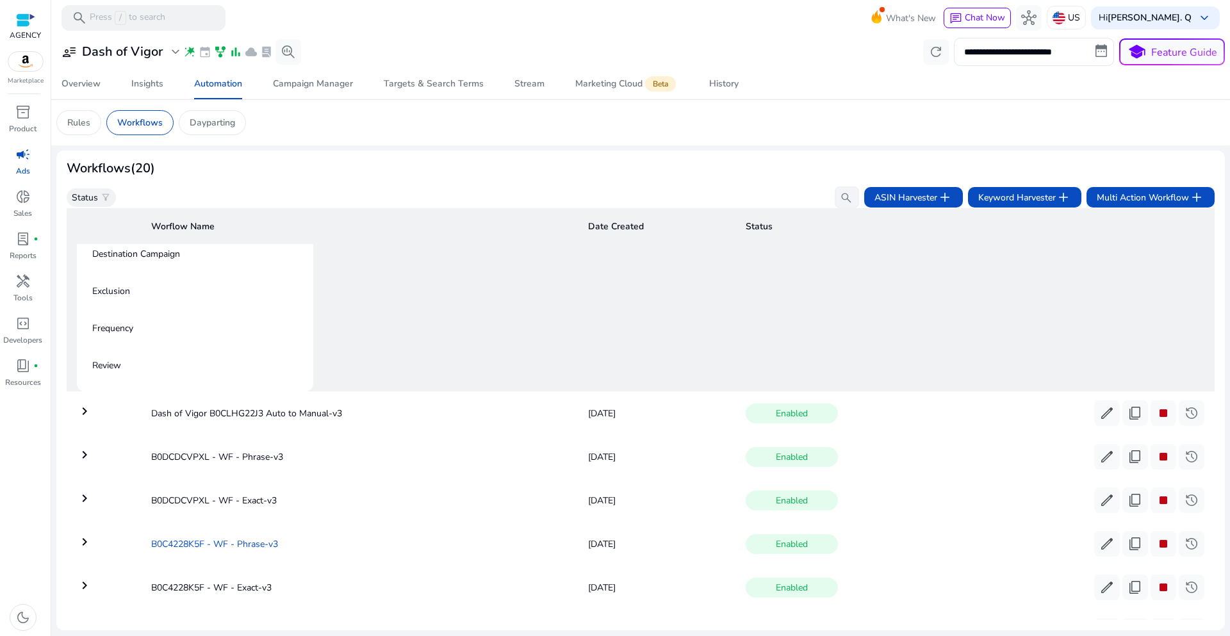
scroll to position [659, 0]
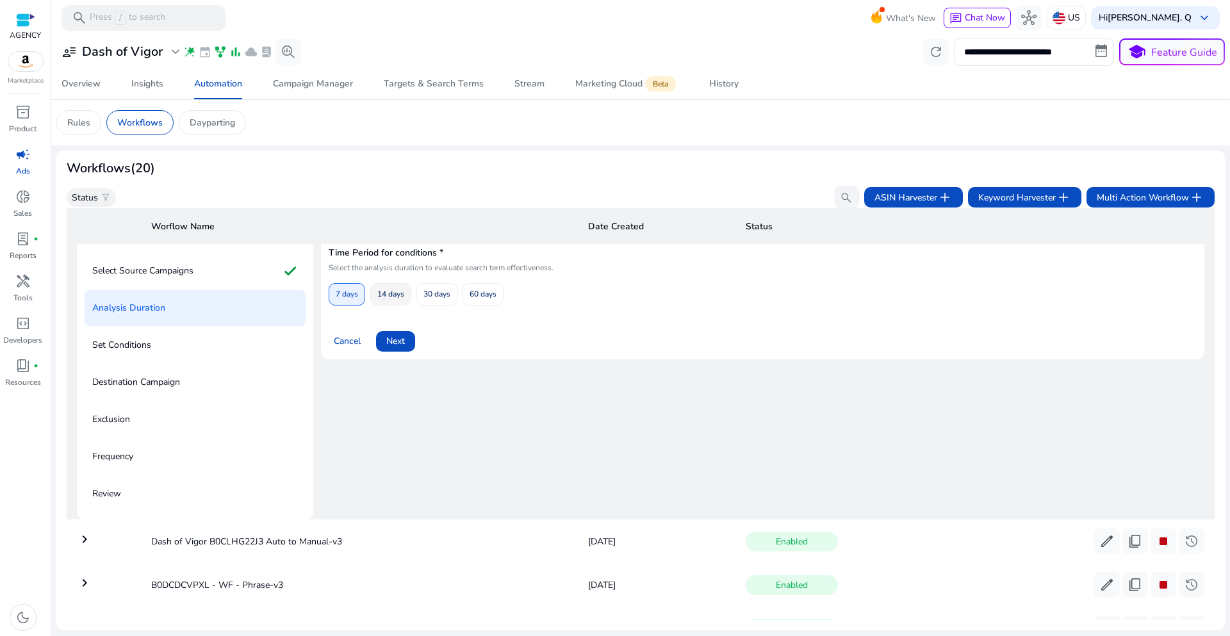
click at [381, 296] on span "14 days" at bounding box center [390, 294] width 27 height 22
click at [396, 338] on span "Next" at bounding box center [395, 340] width 19 height 13
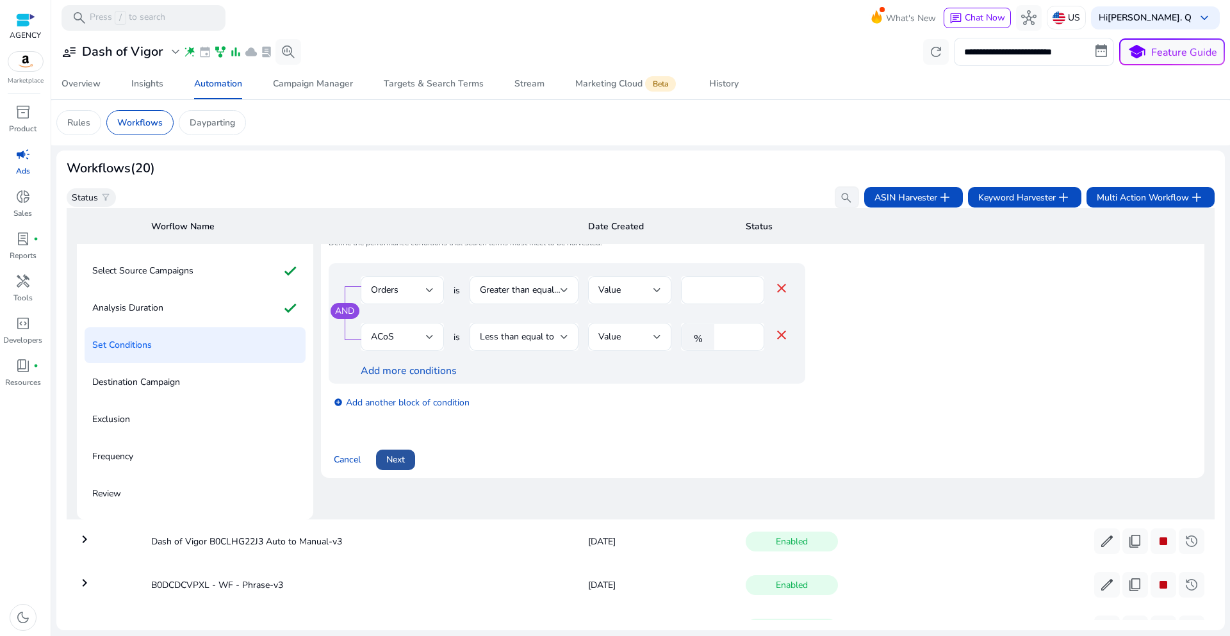
click at [400, 462] on span "Next" at bounding box center [395, 459] width 19 height 13
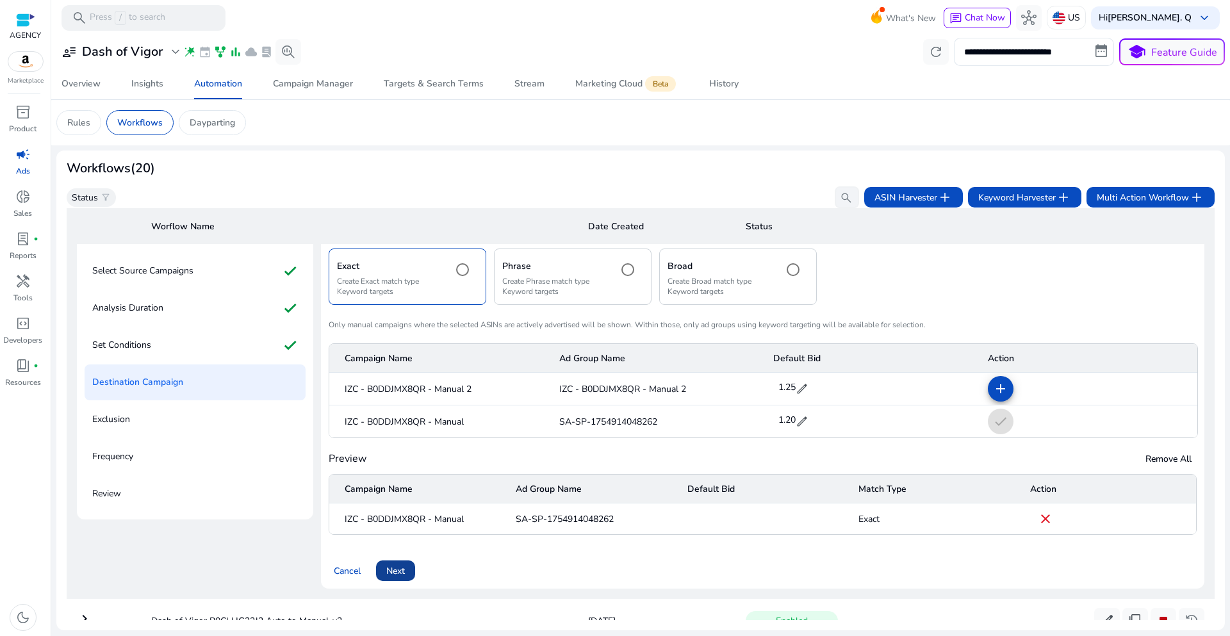
click at [402, 575] on span "Next" at bounding box center [395, 570] width 19 height 13
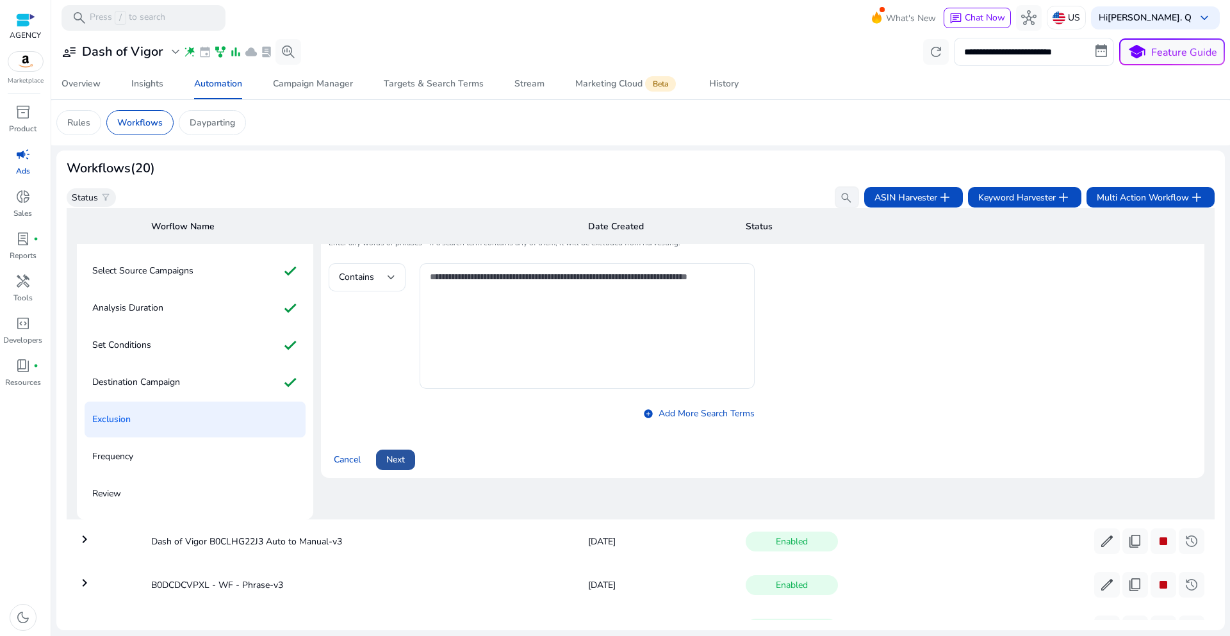
click at [392, 468] on span at bounding box center [395, 460] width 39 height 31
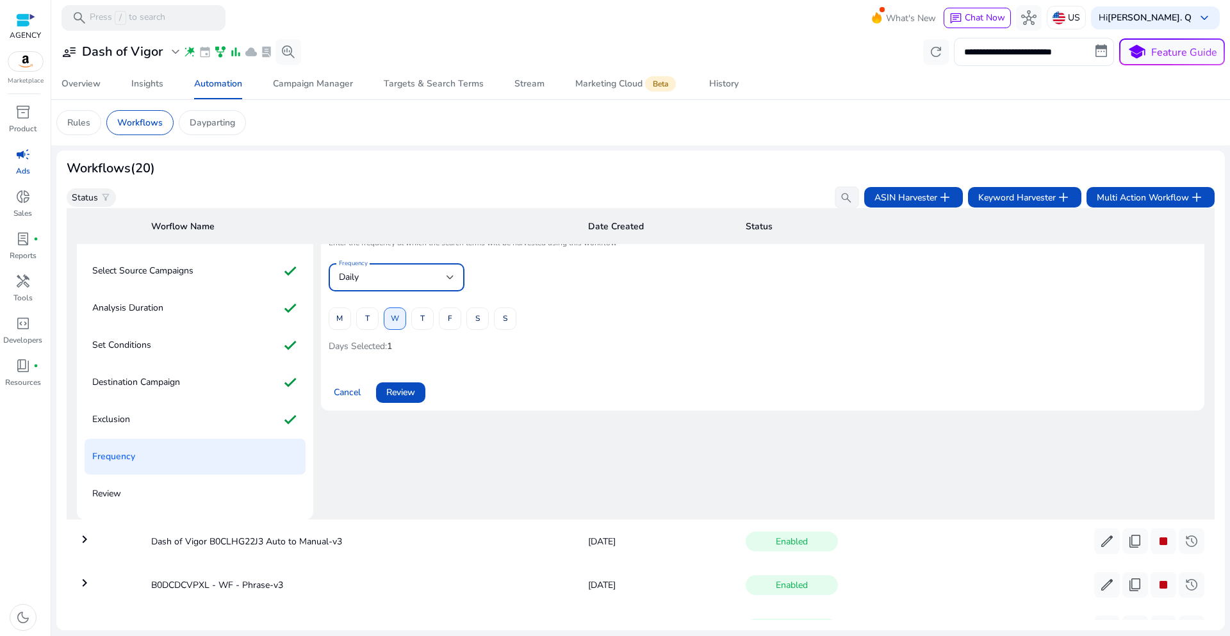
click at [432, 284] on div "Daily" at bounding box center [393, 277] width 108 height 14
click at [383, 343] on span "Bi-Weekly" at bounding box center [395, 343] width 115 height 14
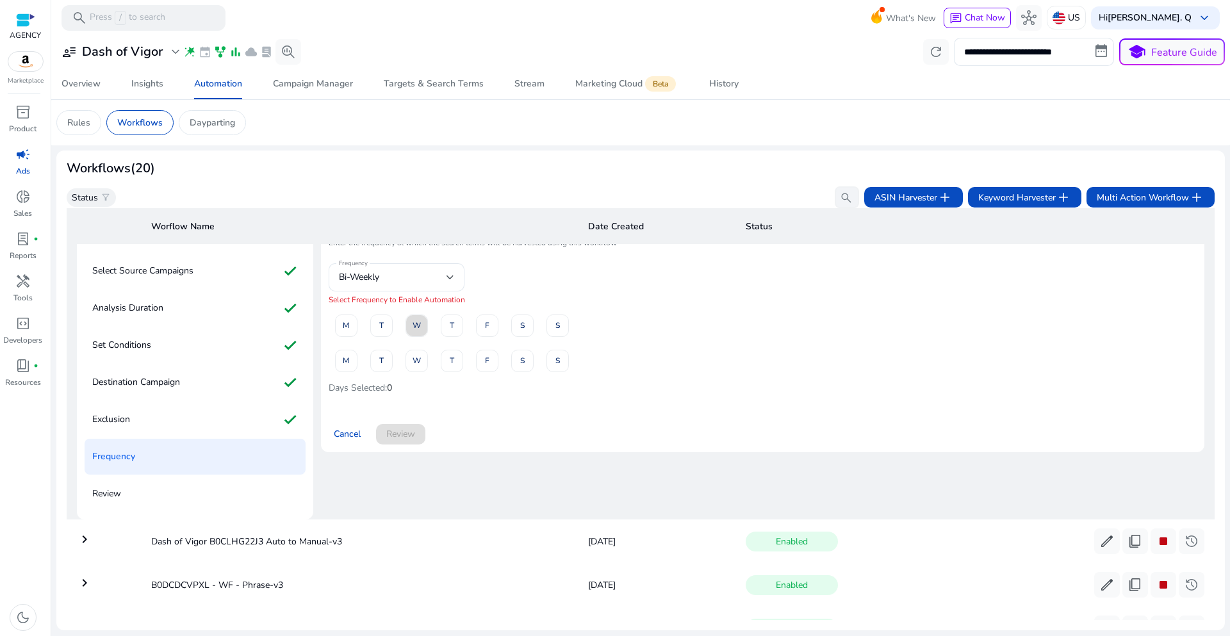
click at [413, 329] on span "W" at bounding box center [417, 326] width 8 height 22
click at [413, 364] on span "W" at bounding box center [417, 361] width 8 height 22
click at [416, 433] on span at bounding box center [400, 434] width 49 height 31
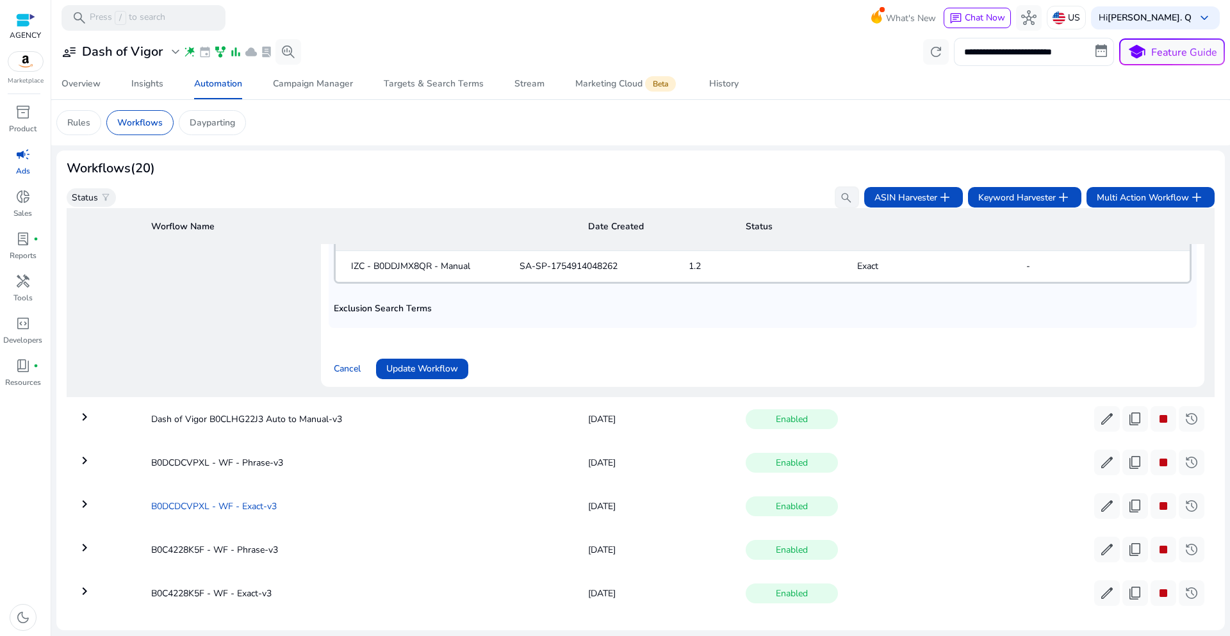
scroll to position [1107, 0]
click at [443, 374] on span "Update Workflow" at bounding box center [422, 367] width 72 height 13
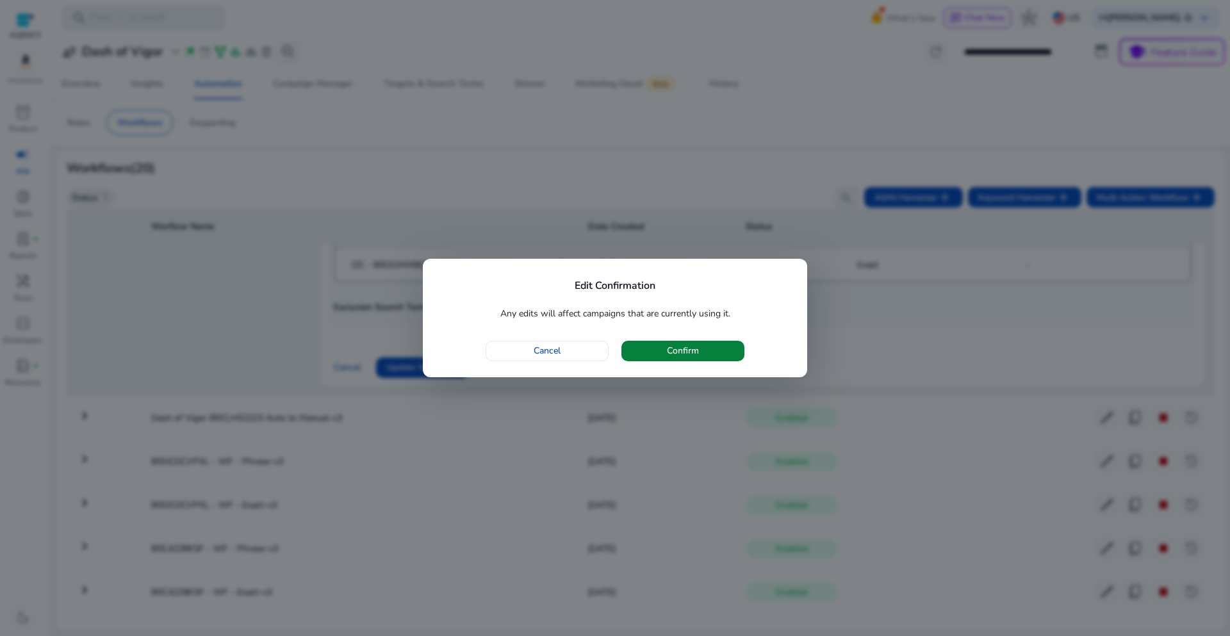
click at [689, 351] on span "Confirm" at bounding box center [683, 350] width 32 height 13
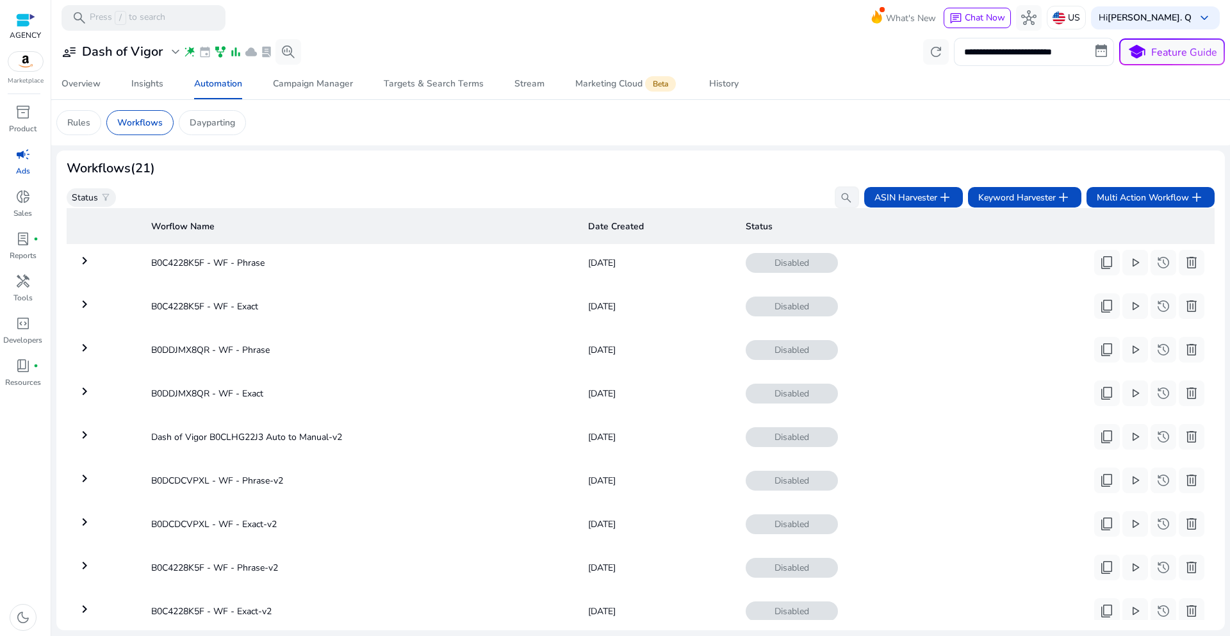
scroll to position [0, 0]
